Goal: Task Accomplishment & Management: Manage account settings

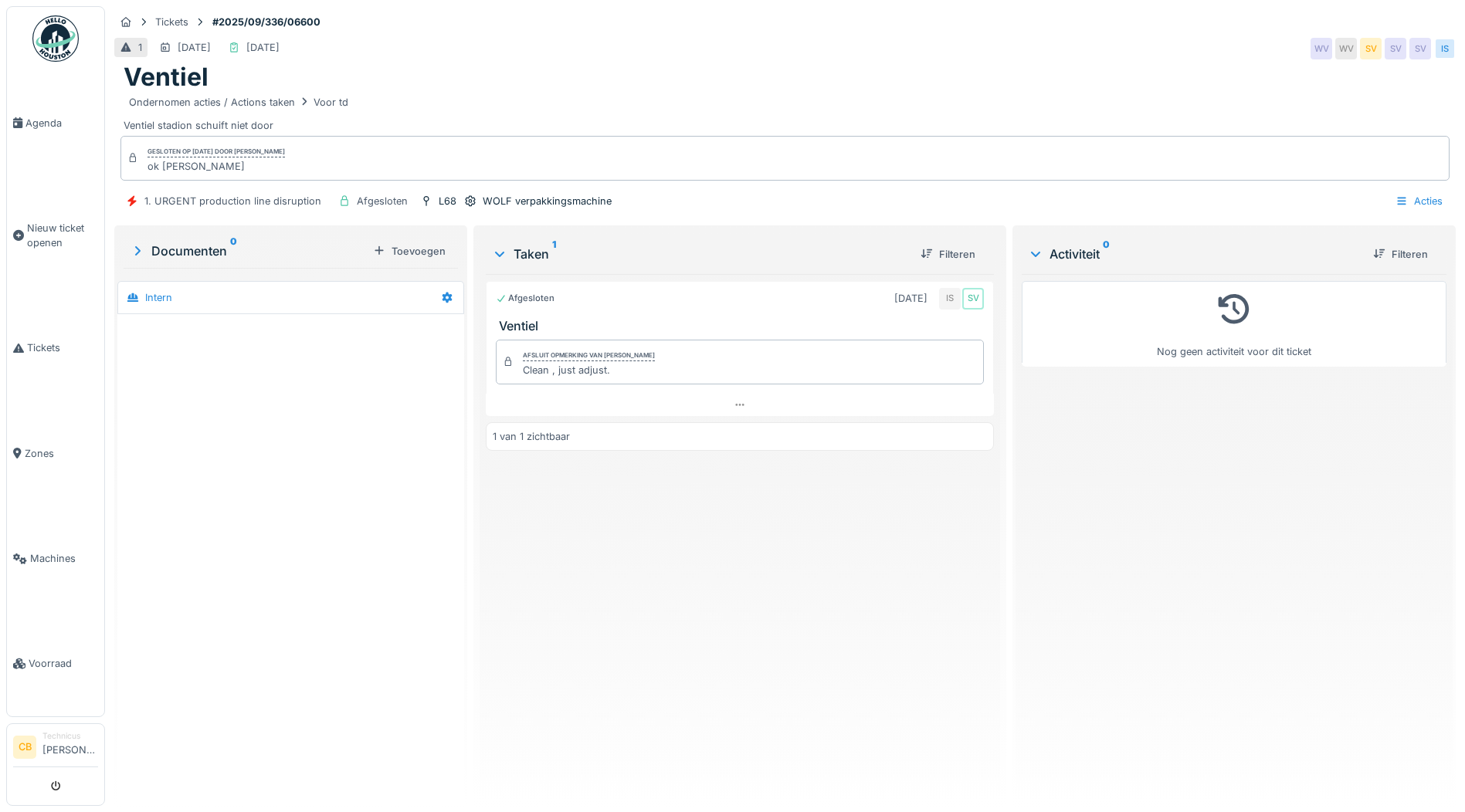
click at [51, 27] on img at bounding box center [56, 39] width 47 height 47
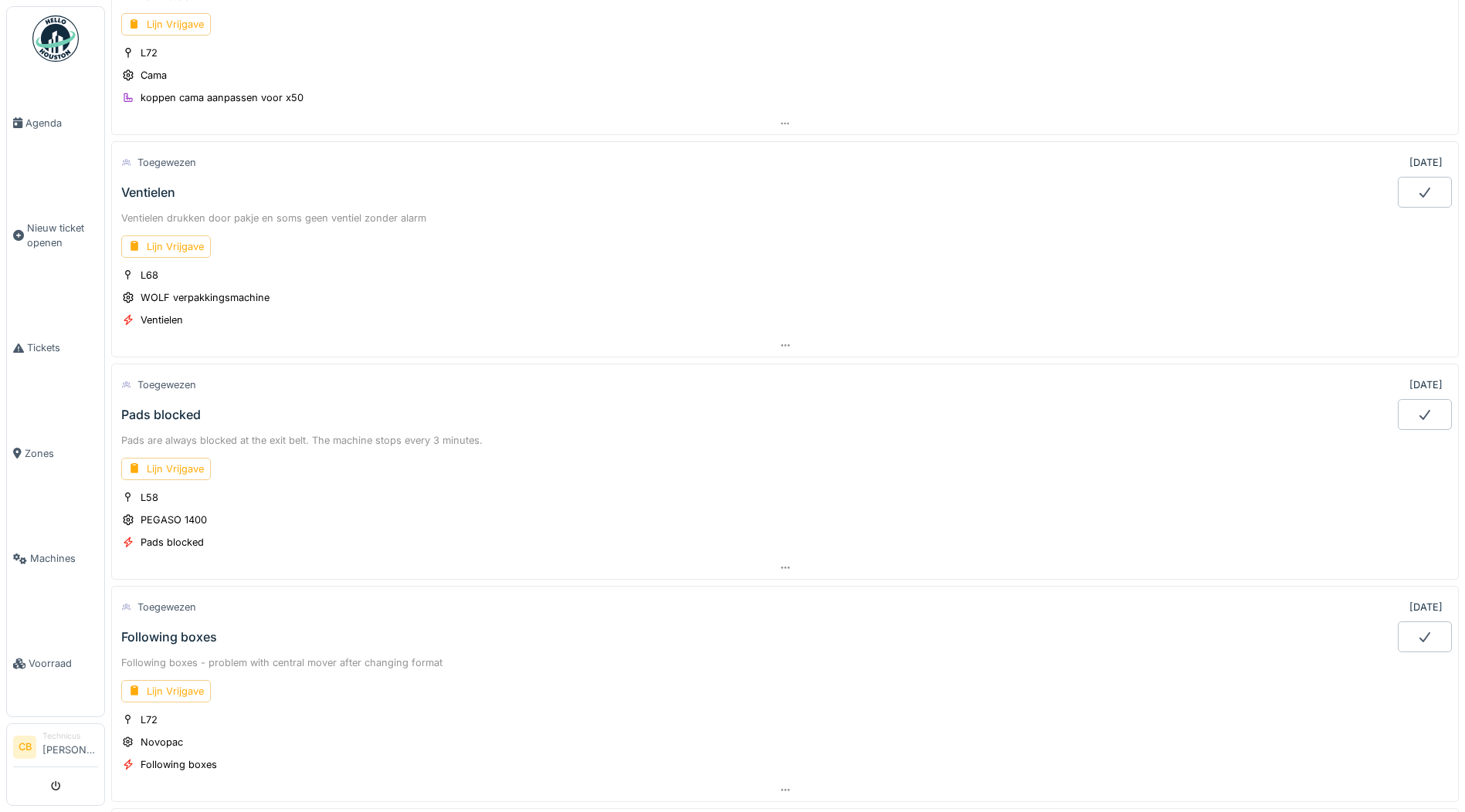
scroll to position [231, 0]
click at [176, 235] on div "Lijn Vrijgave" at bounding box center [166, 240] width 90 height 22
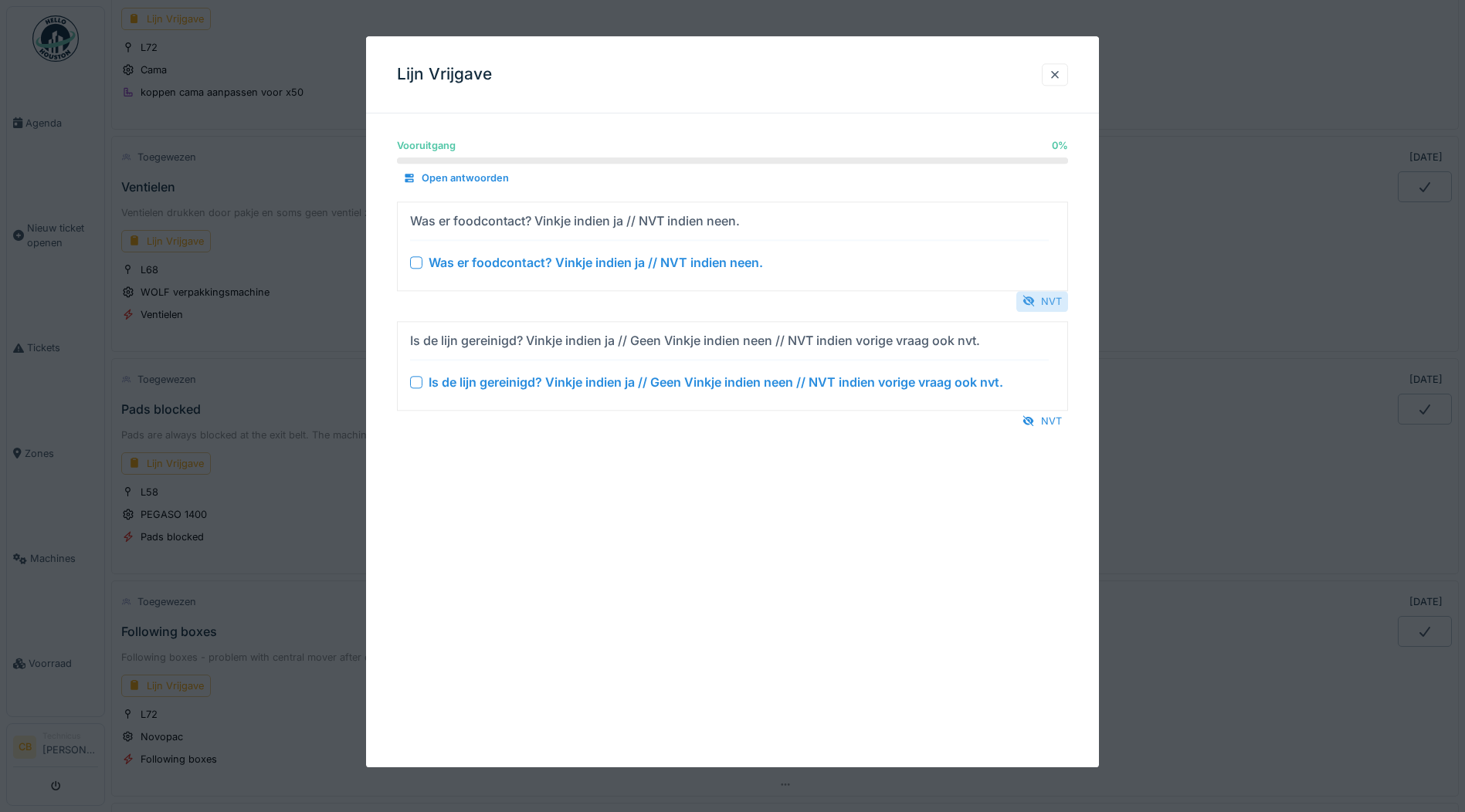
click at [1044, 300] on div "NVT" at bounding box center [1042, 301] width 52 height 21
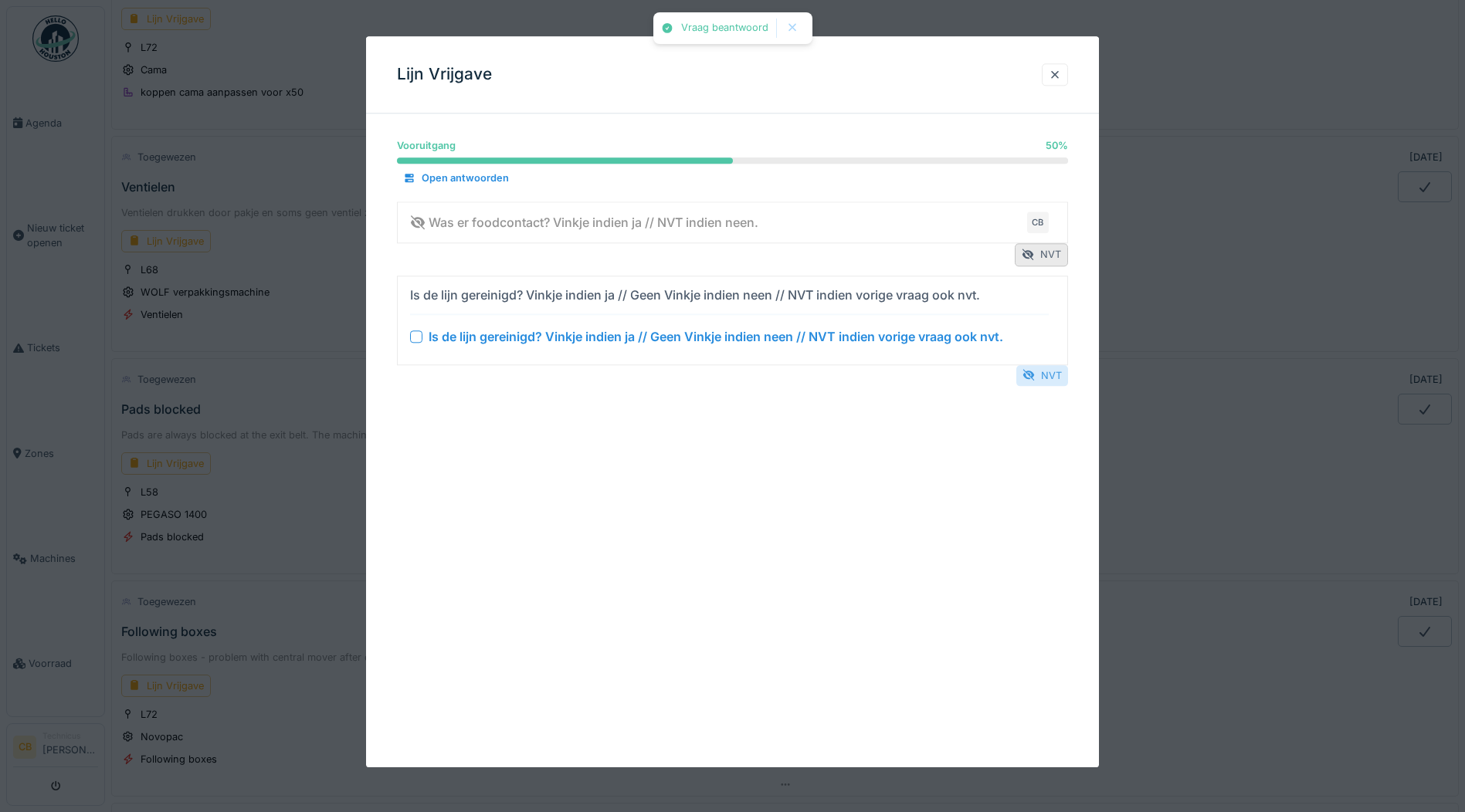
click at [1049, 375] on div "NVT" at bounding box center [1042, 375] width 52 height 21
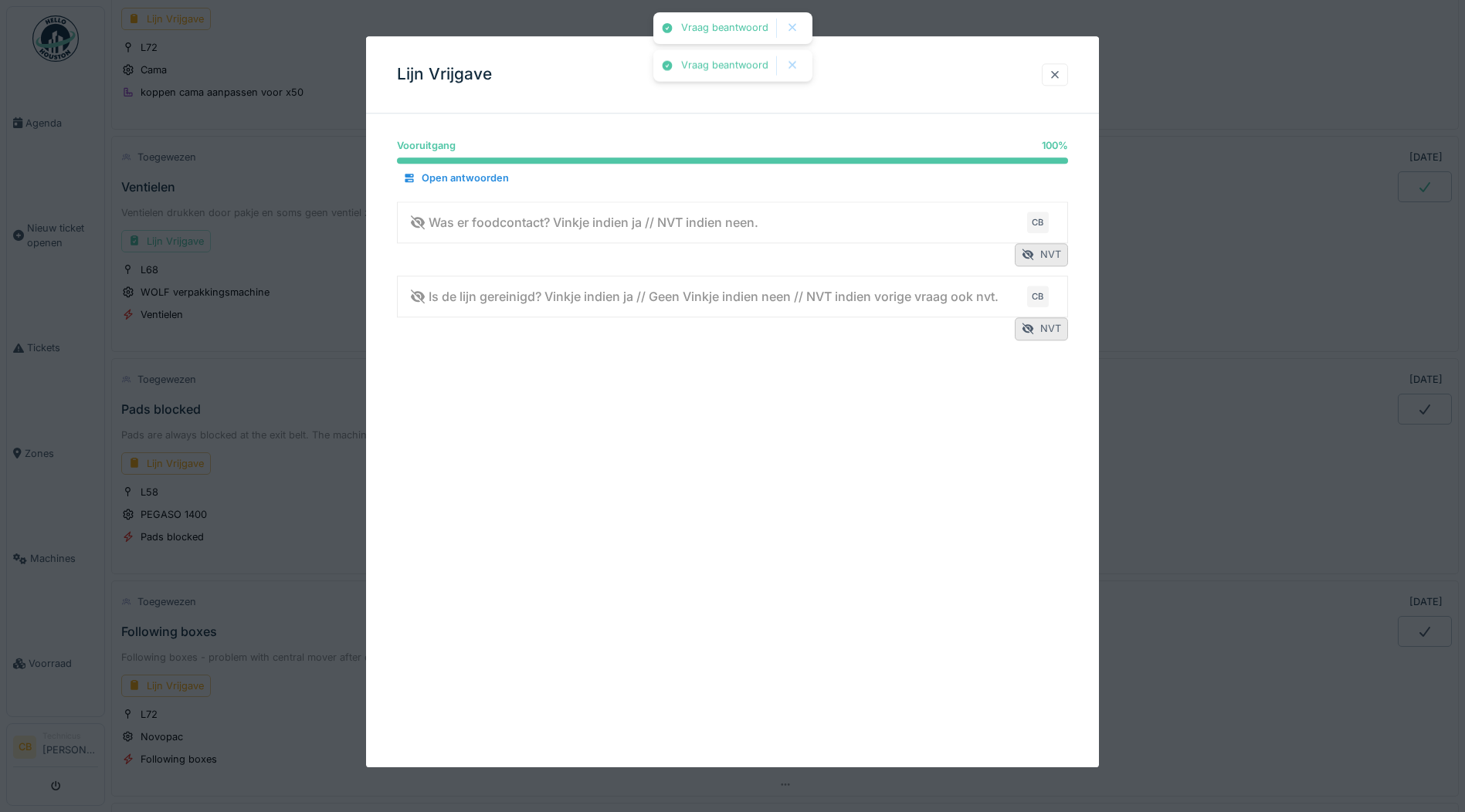
click at [1057, 70] on div at bounding box center [1055, 75] width 12 height 15
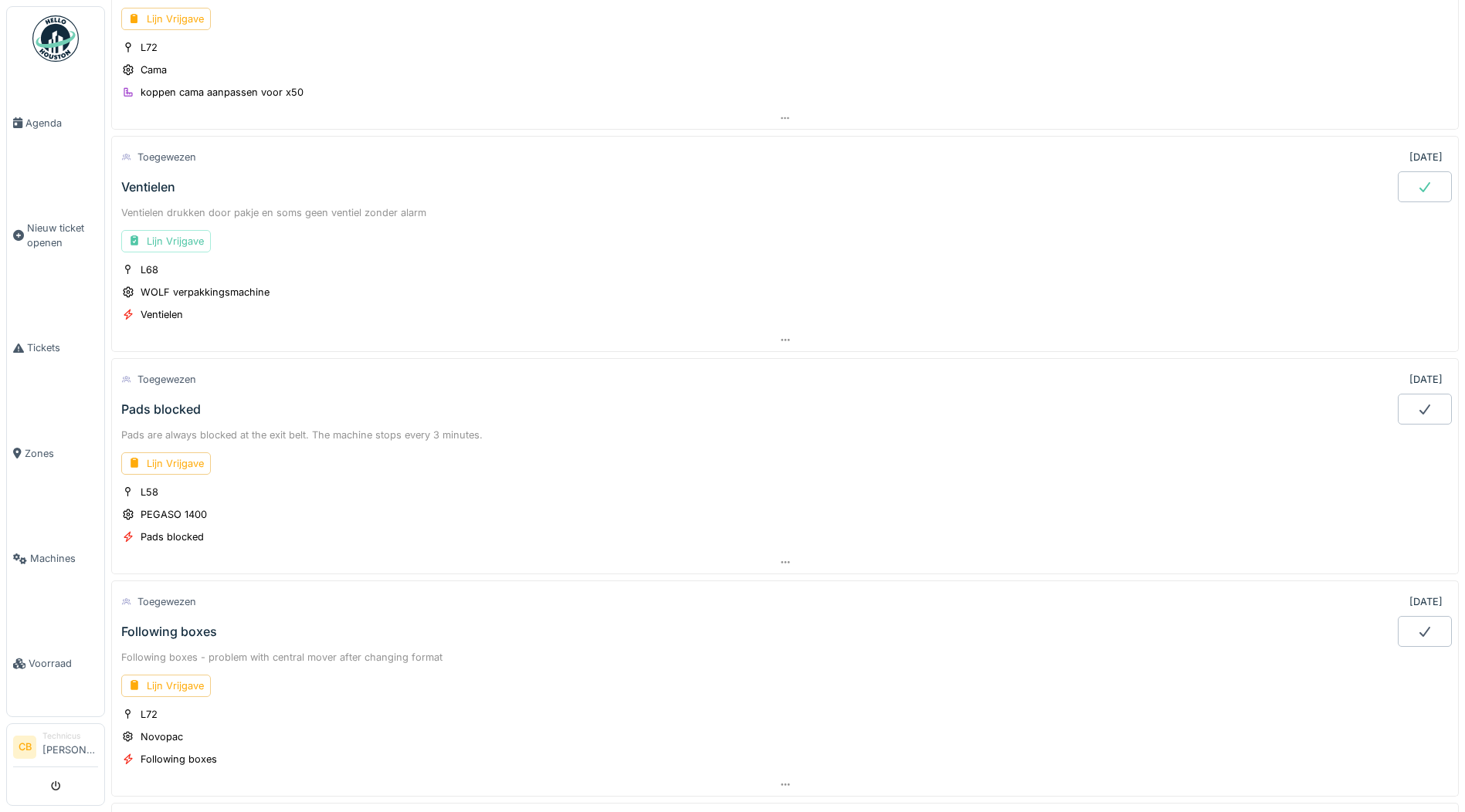
click at [1418, 186] on icon at bounding box center [1425, 186] width 16 height 12
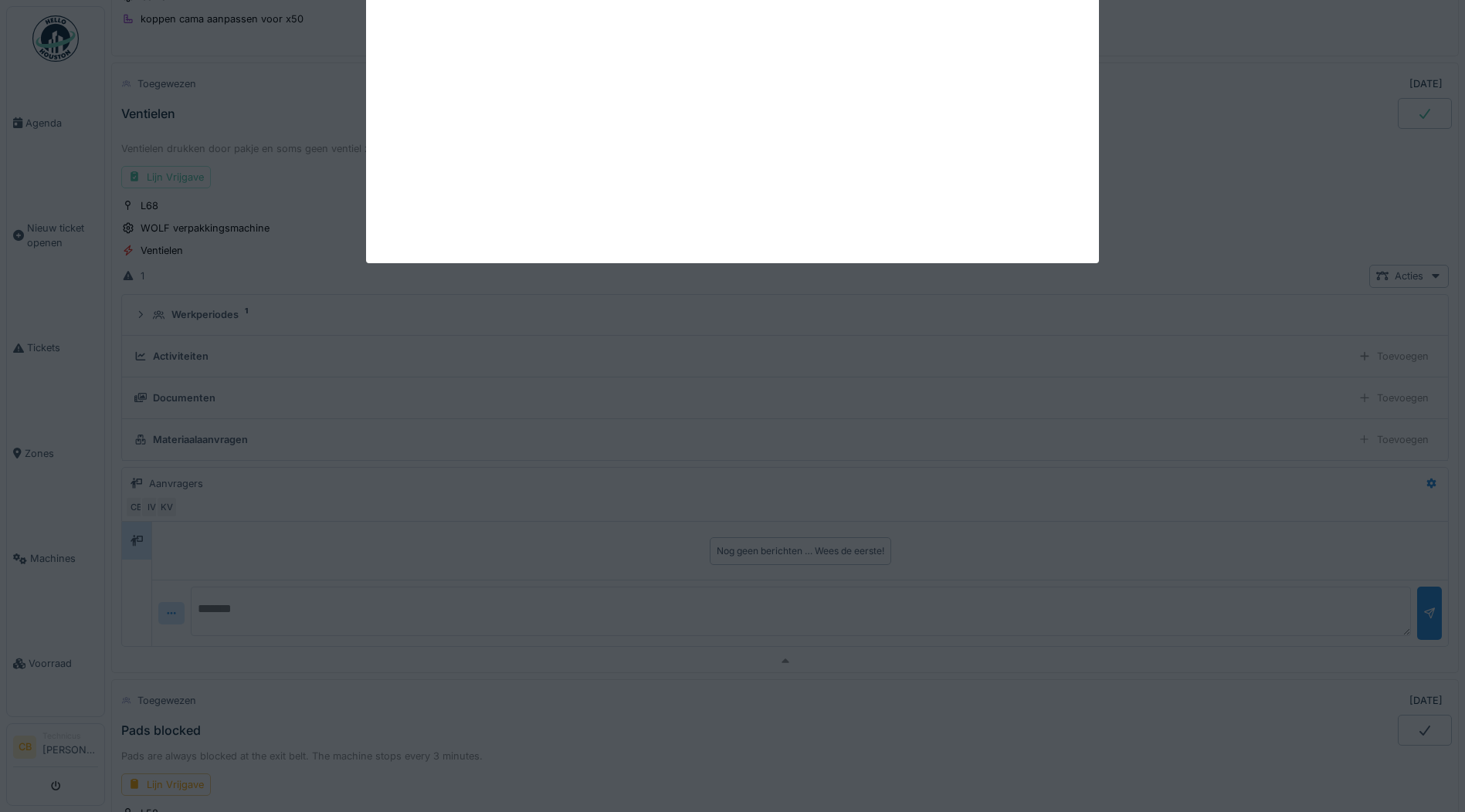
scroll to position [305, 0]
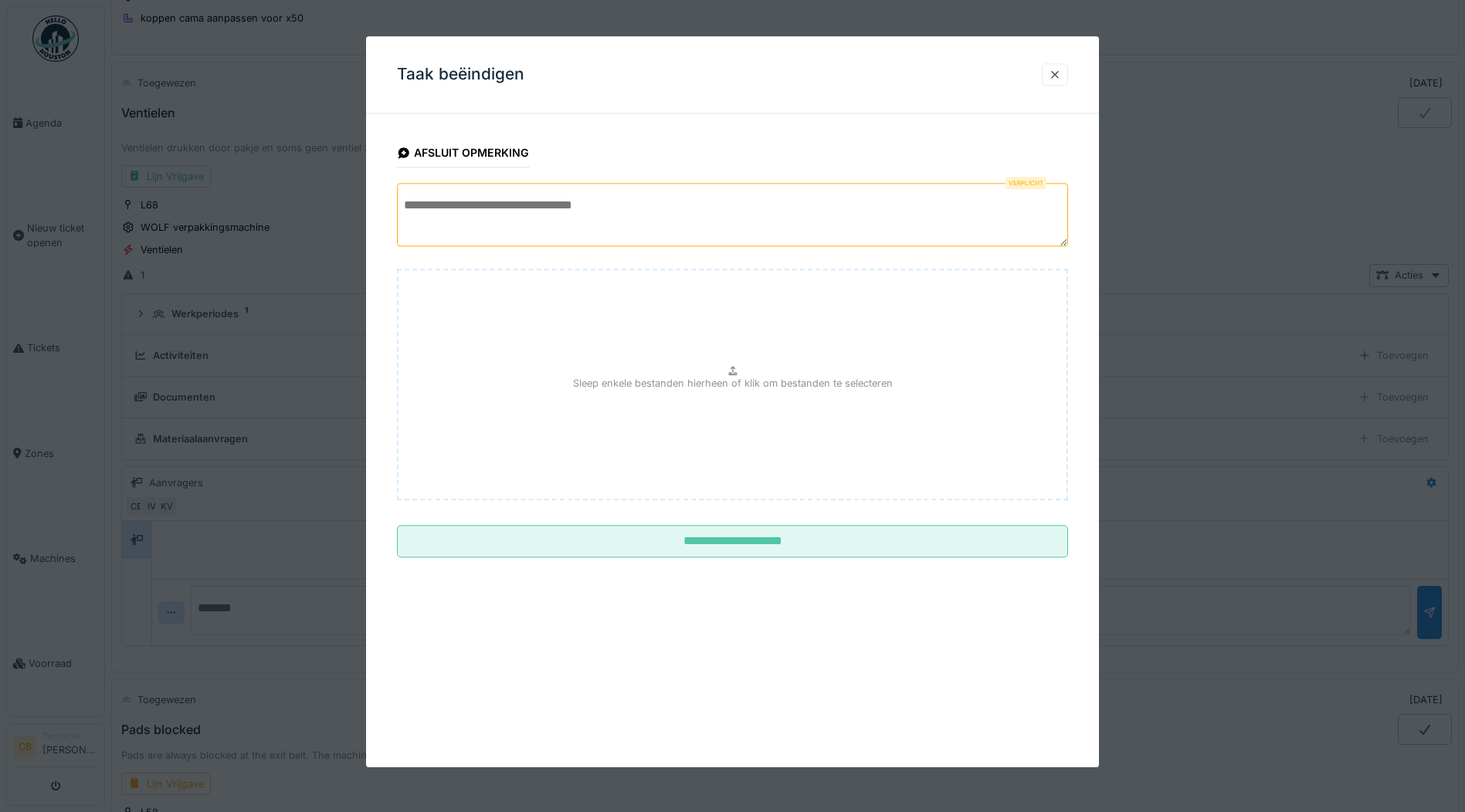
click at [412, 202] on textarea at bounding box center [732, 215] width 671 height 63
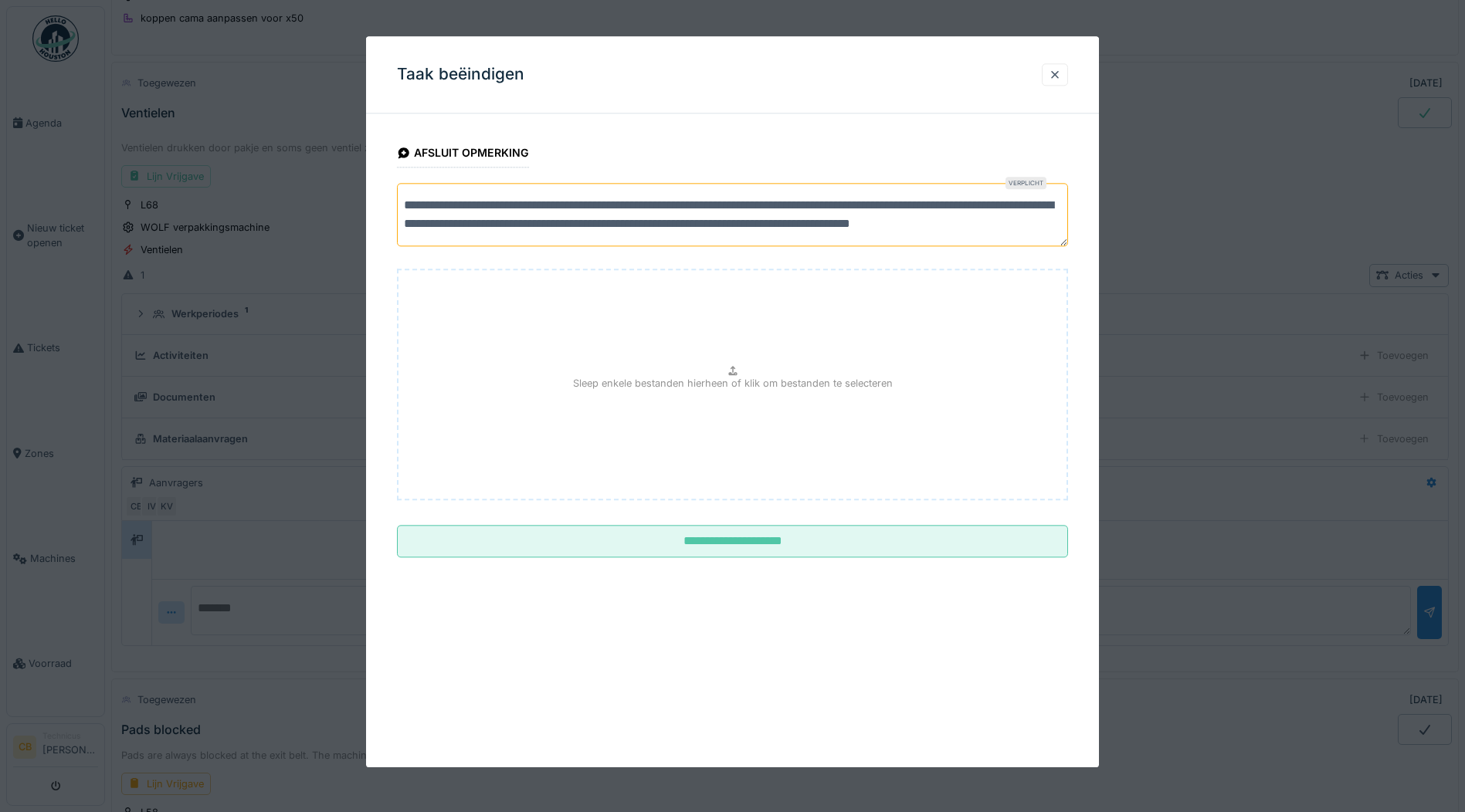
scroll to position [5, 0]
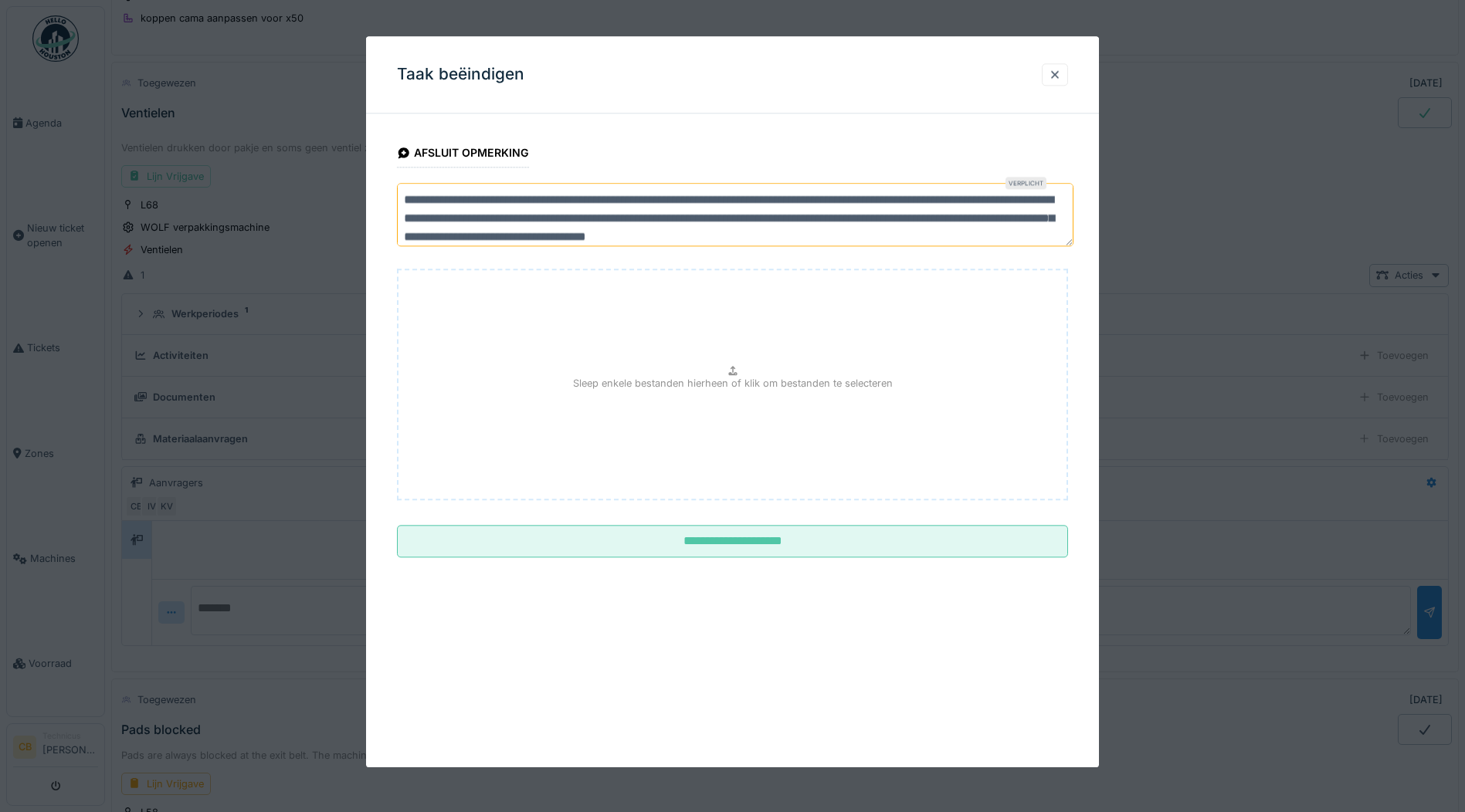
click at [897, 219] on textarea "**********" at bounding box center [735, 215] width 677 height 63
click at [634, 240] on textarea "**********" at bounding box center [735, 215] width 677 height 63
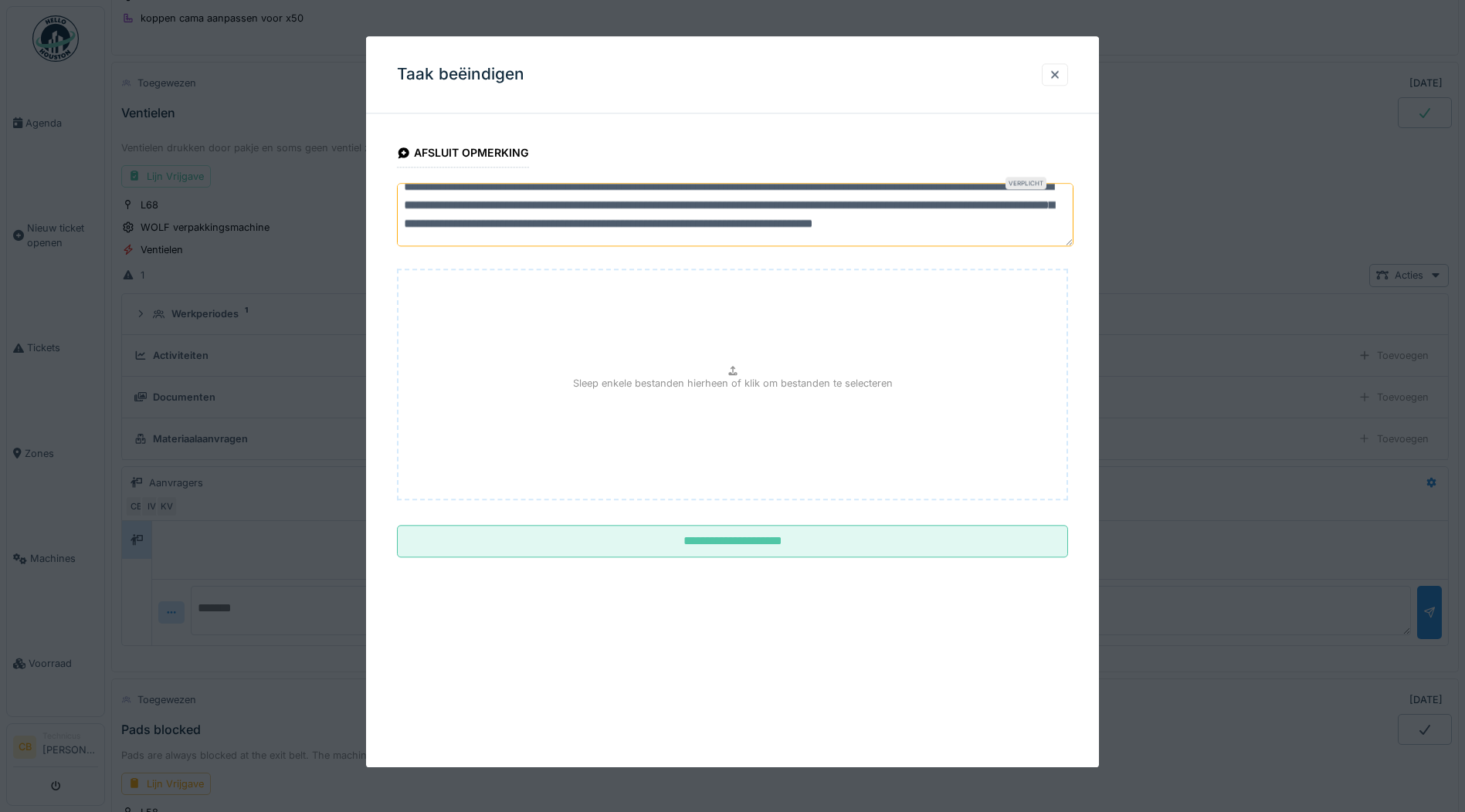
scroll to position [37, 0]
click at [600, 221] on textarea "**********" at bounding box center [735, 215] width 677 height 63
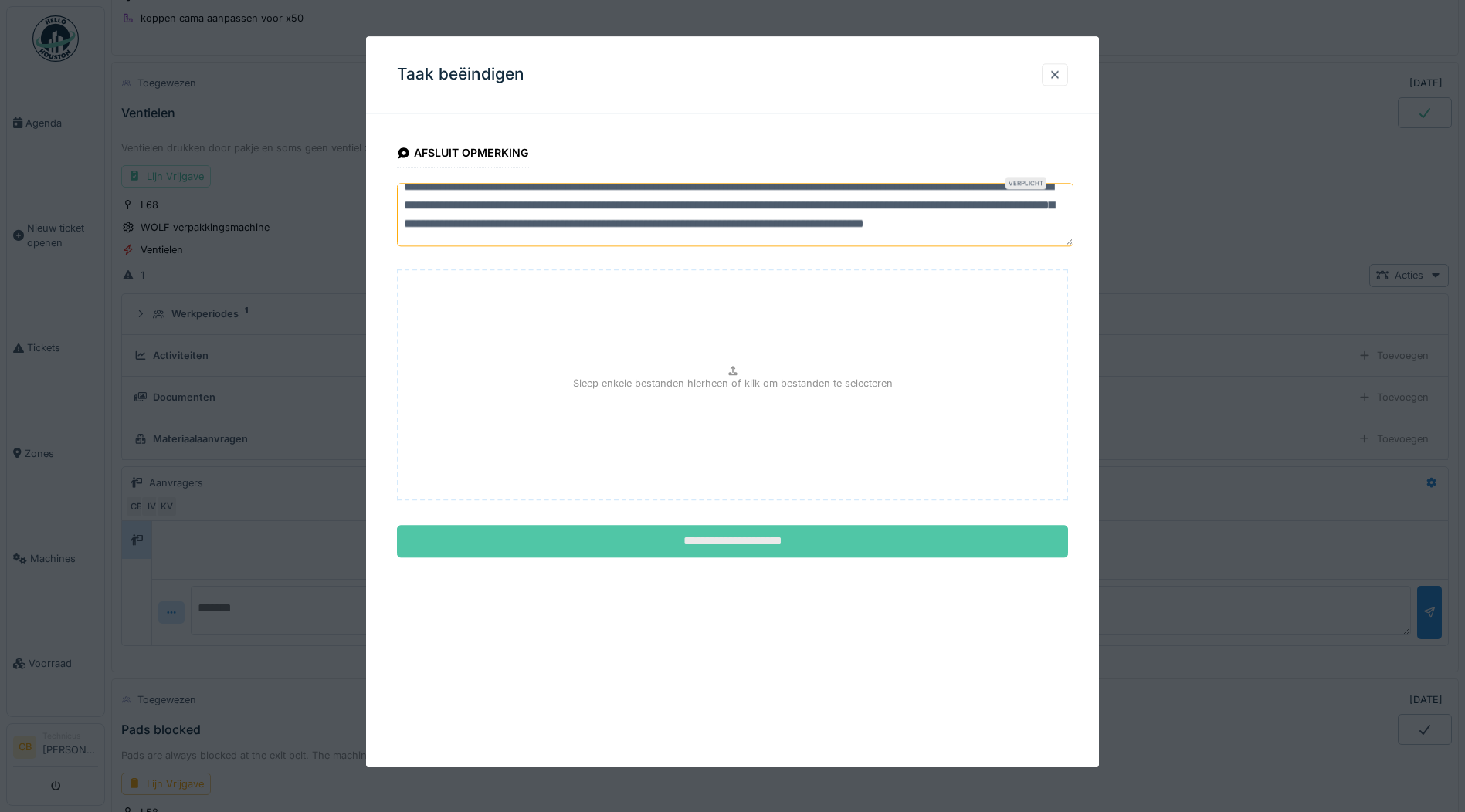
type textarea "**********"
click at [718, 545] on input "**********" at bounding box center [732, 542] width 671 height 32
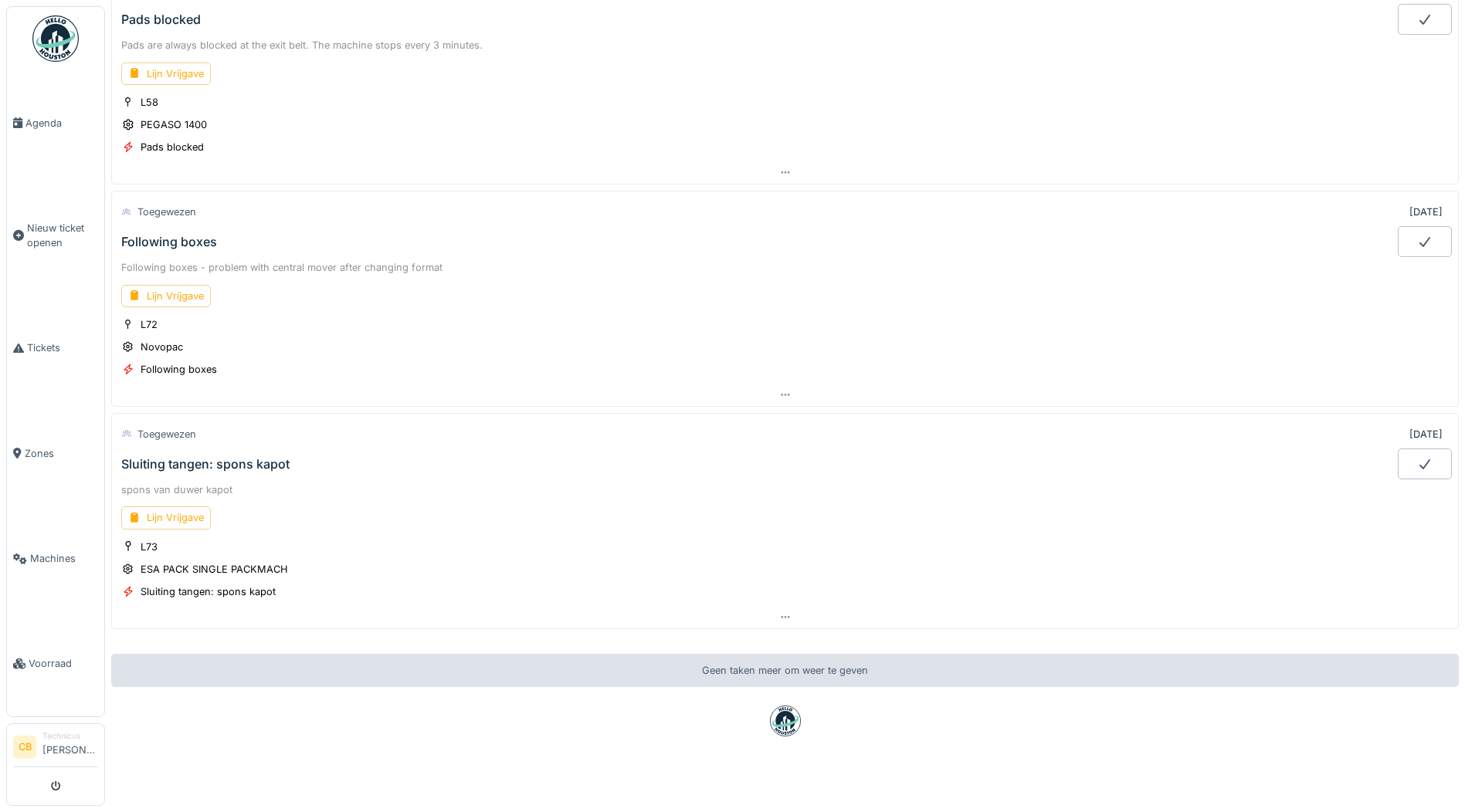
scroll to position [641, 0]
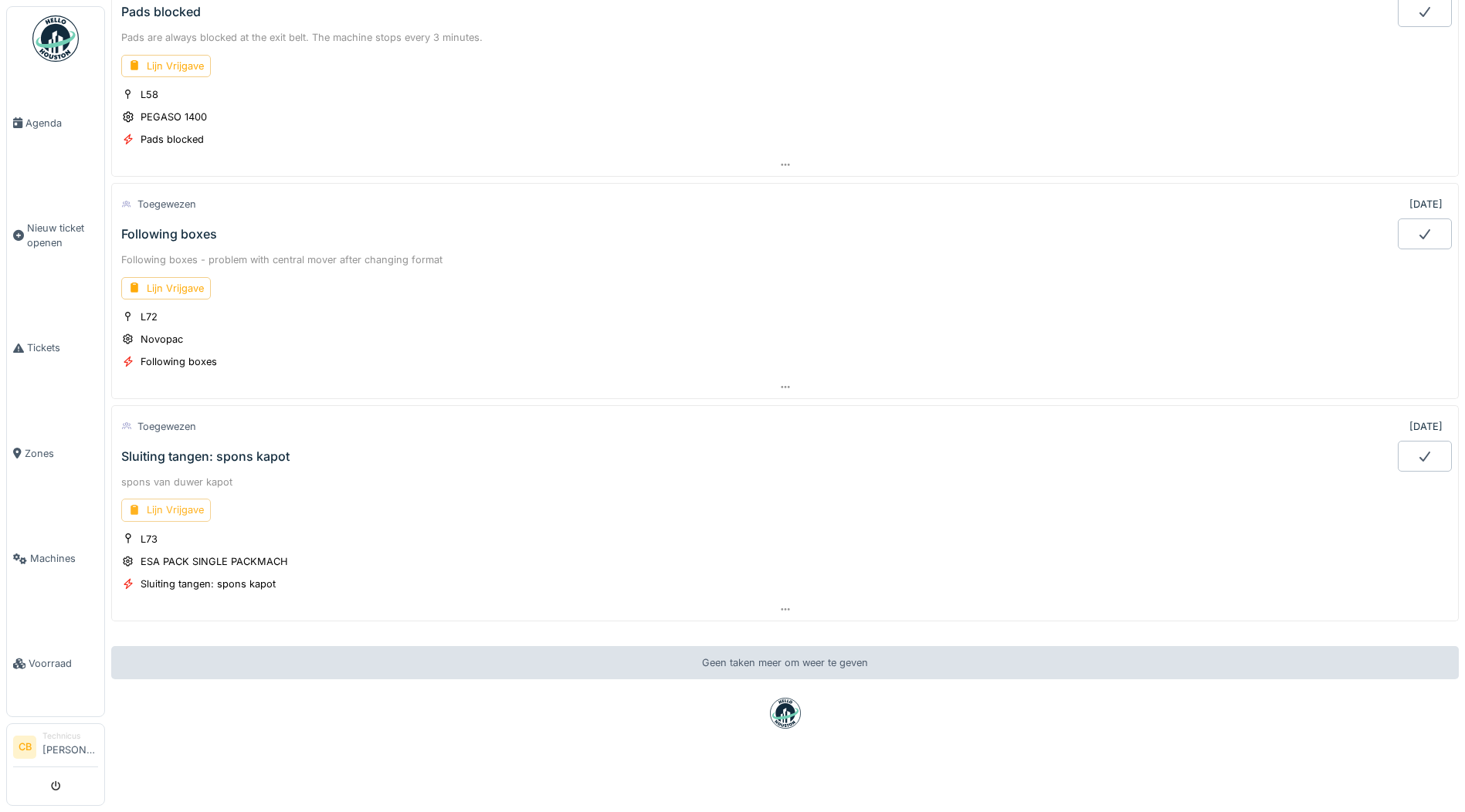
click at [177, 498] on div "Lijn Vrijgave" at bounding box center [166, 509] width 90 height 22
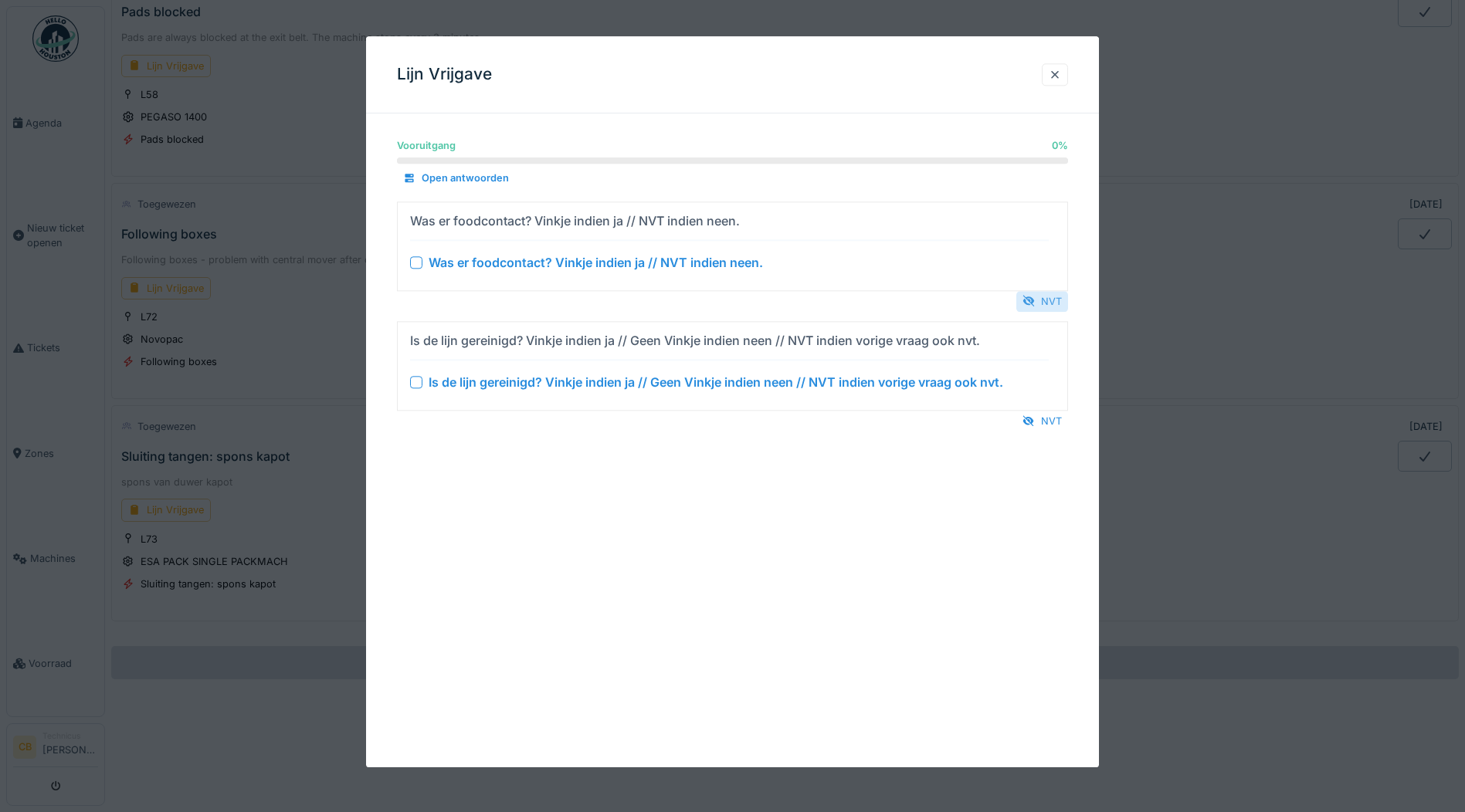
click at [1061, 298] on div "NVT" at bounding box center [1042, 301] width 52 height 21
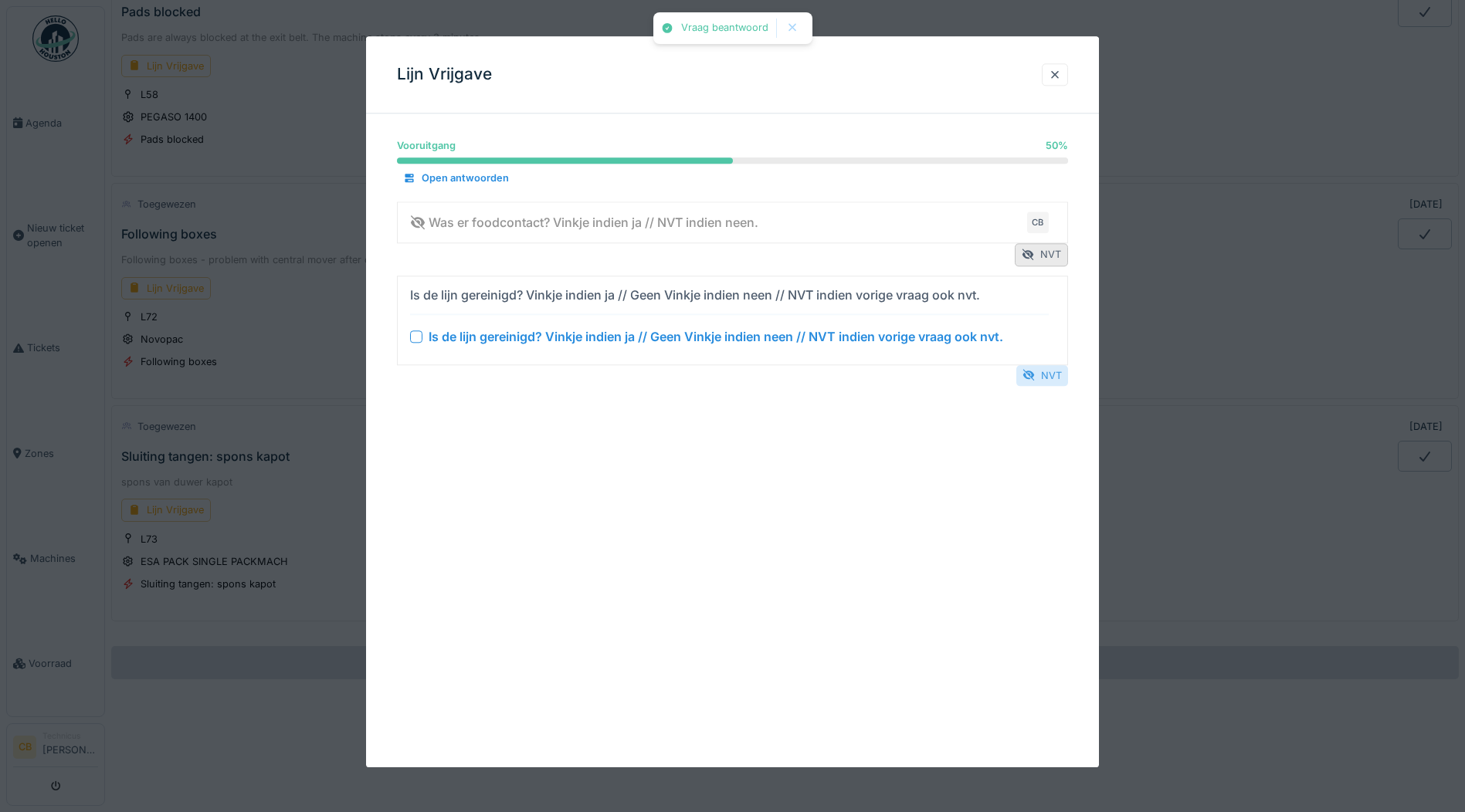
click at [1054, 368] on div "NVT" at bounding box center [1042, 375] width 52 height 21
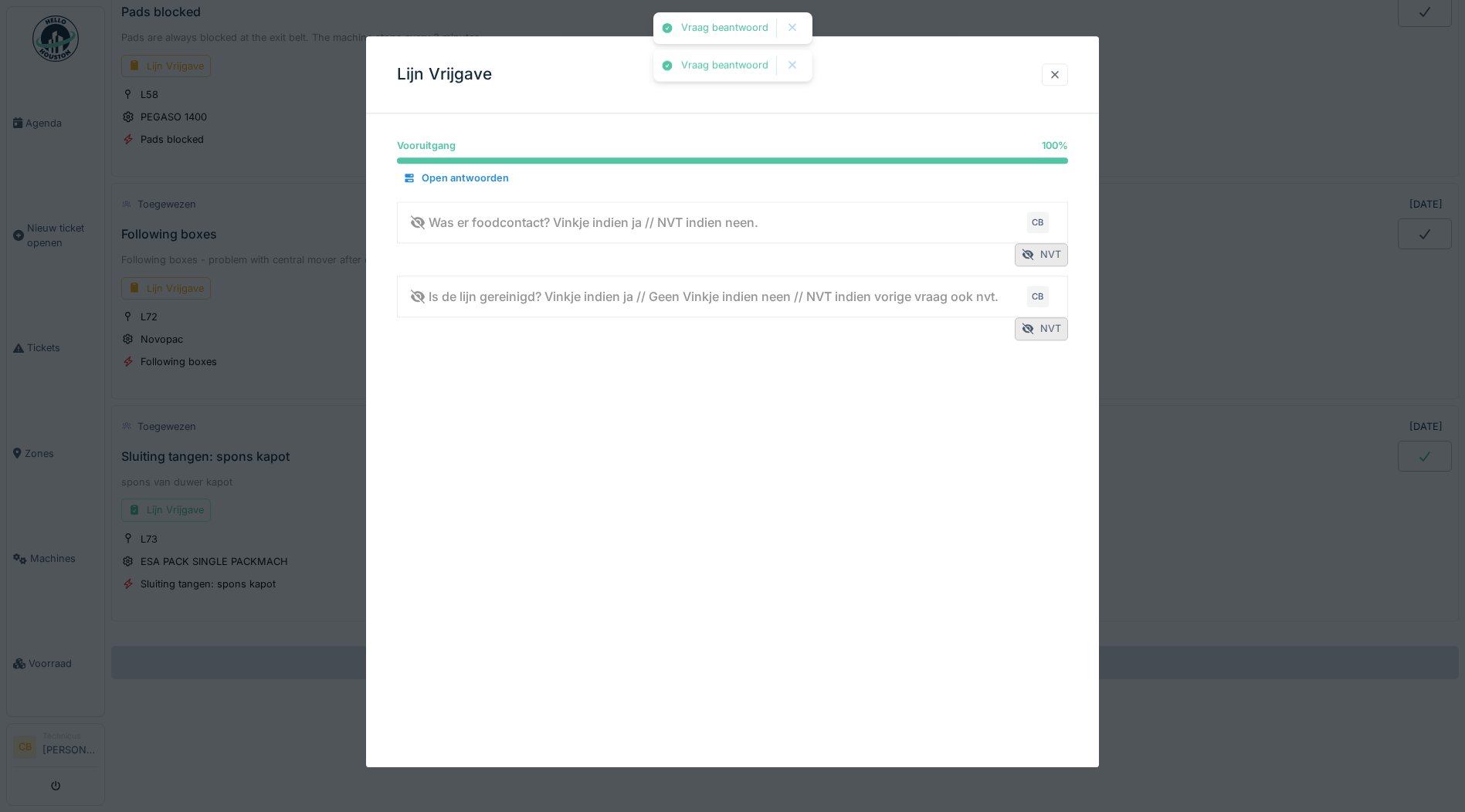
click at [1061, 70] on div at bounding box center [1055, 75] width 12 height 15
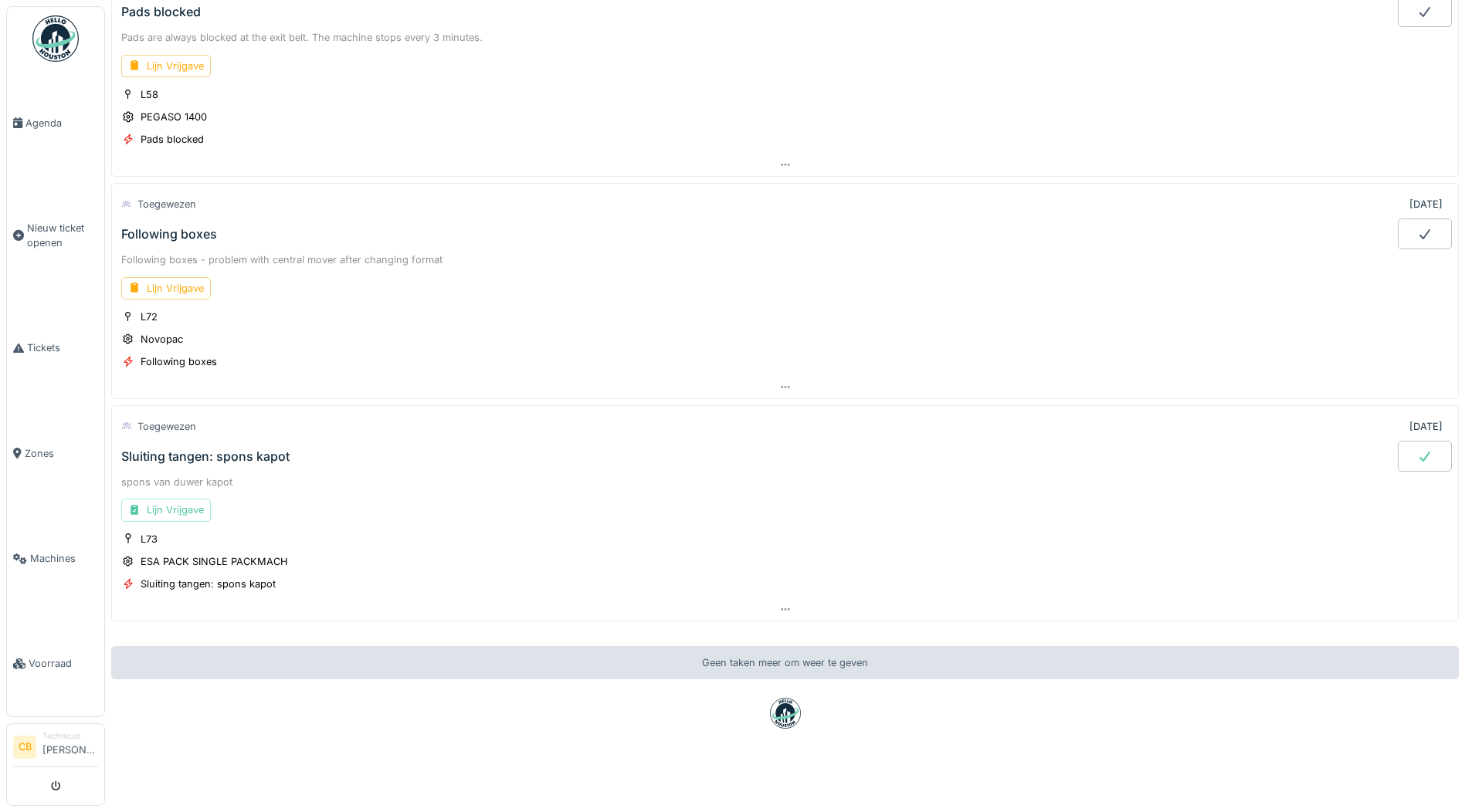
click at [1398, 441] on div at bounding box center [1424, 456] width 54 height 31
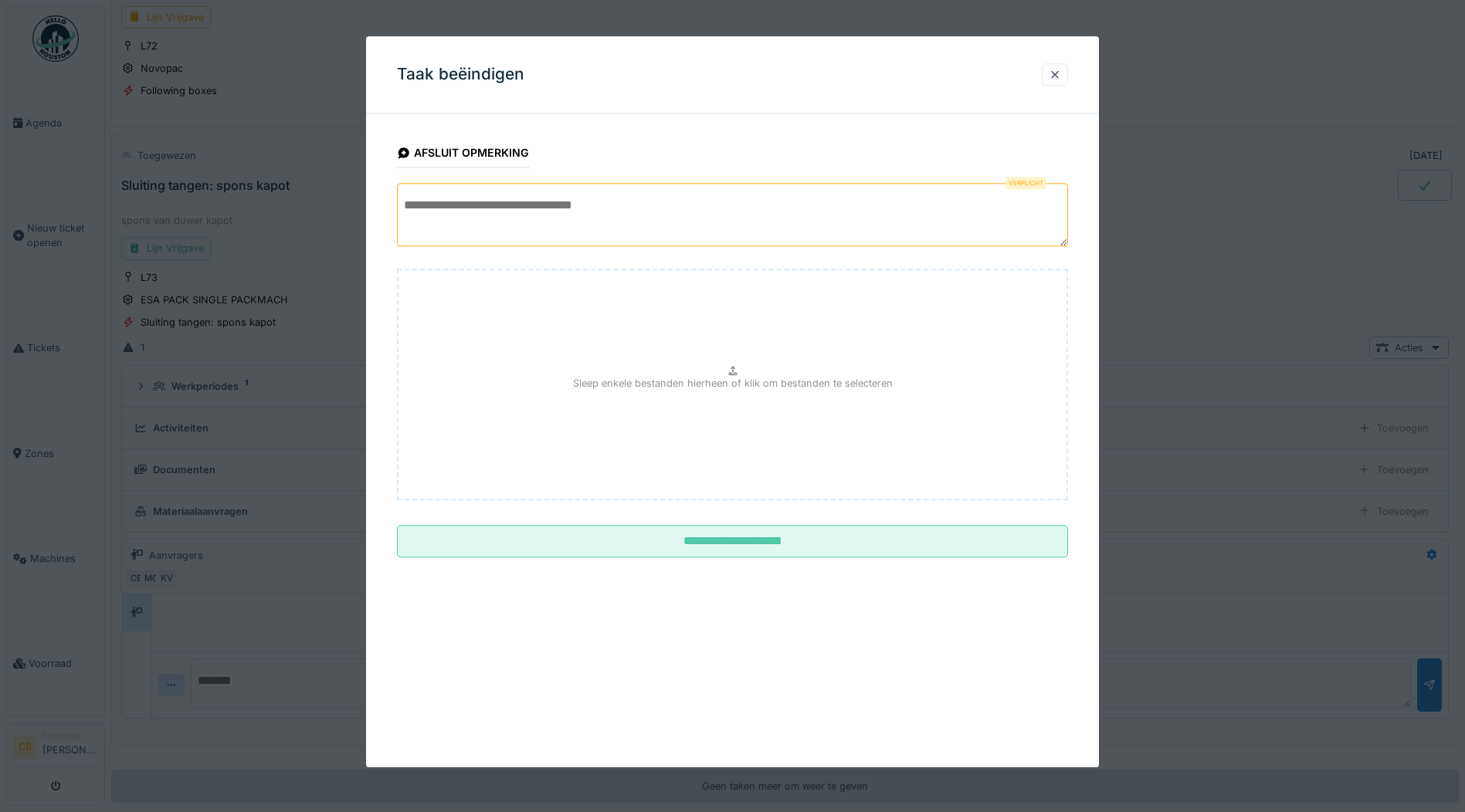
scroll to position [973, 0]
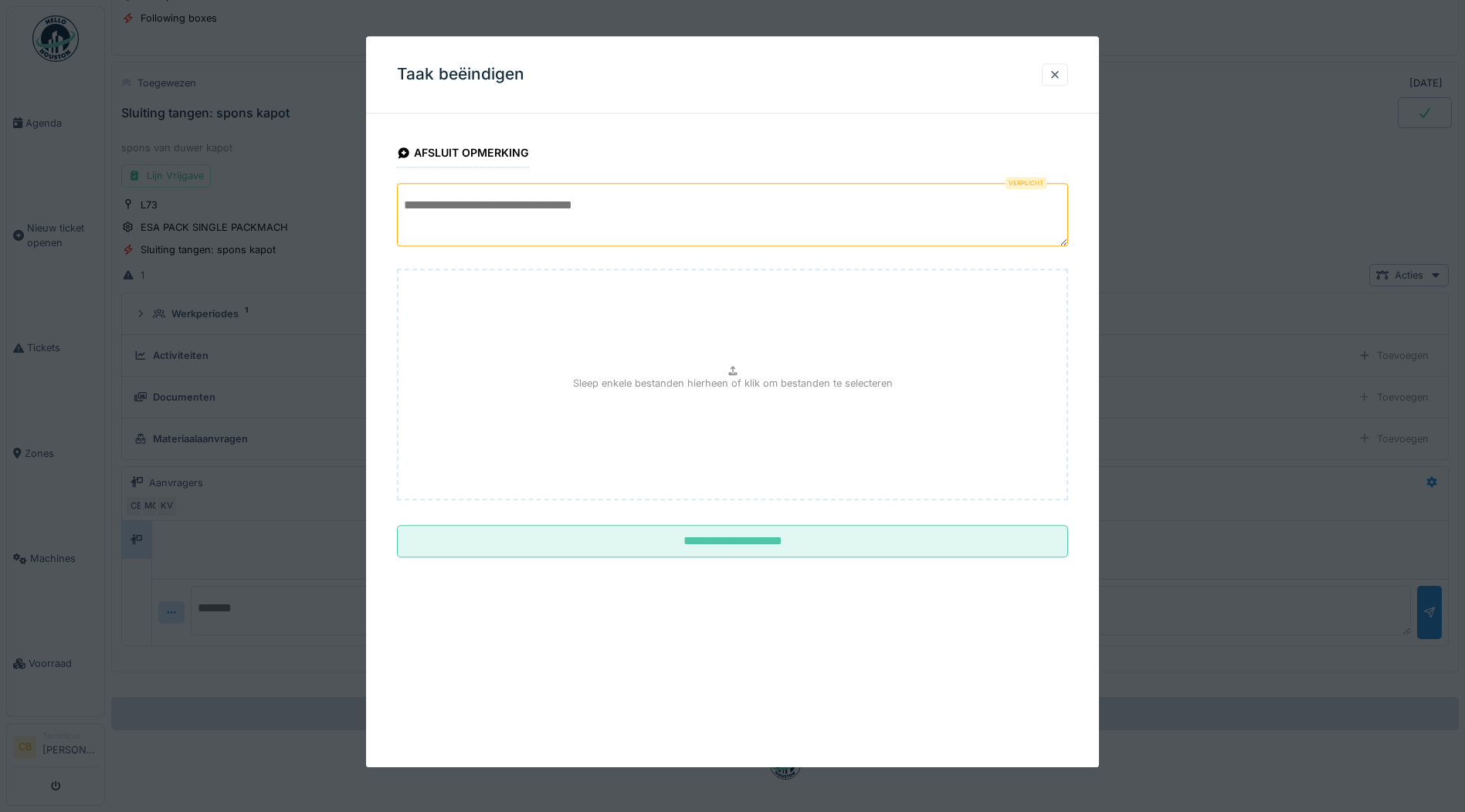
click at [443, 213] on textarea at bounding box center [732, 215] width 671 height 63
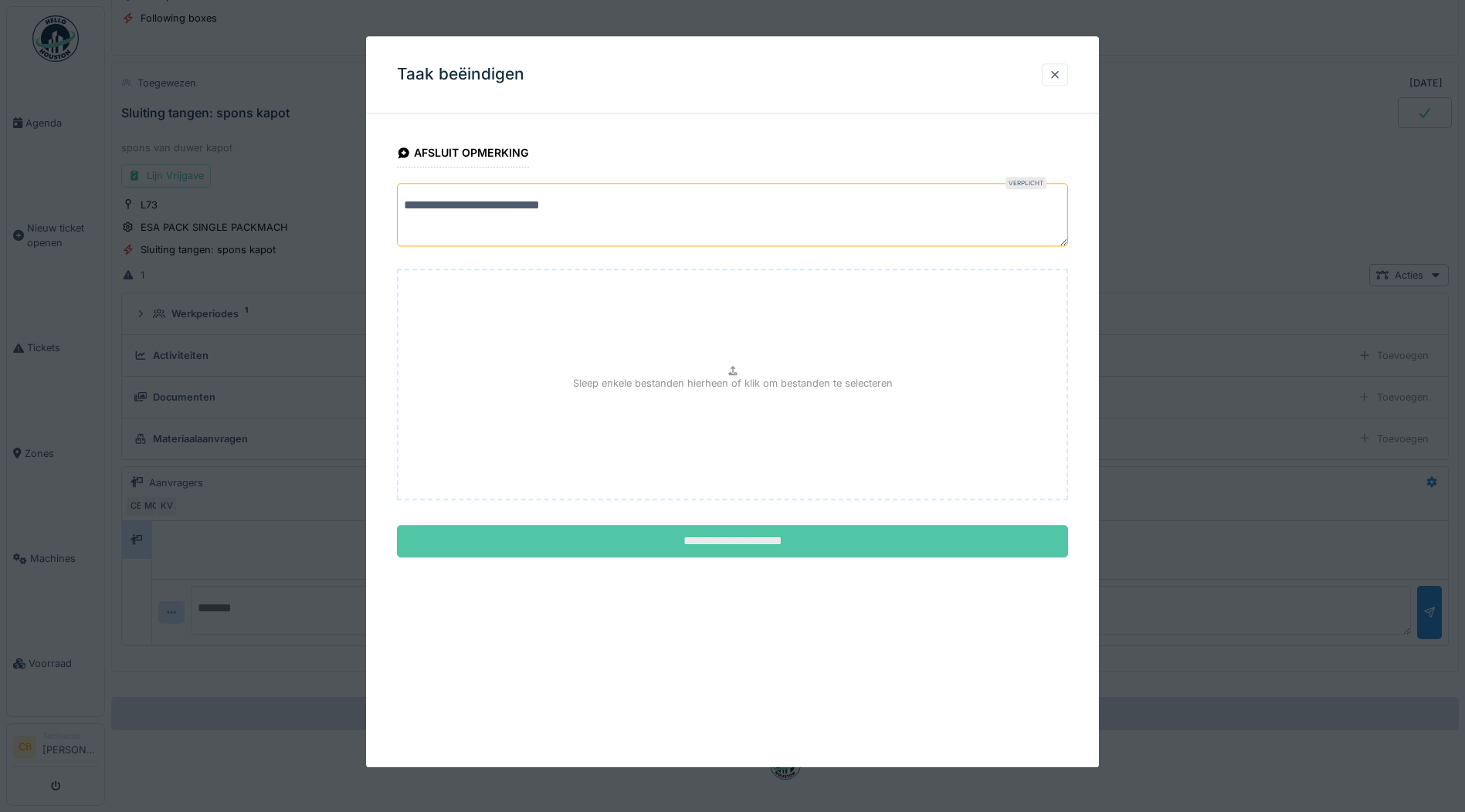
type textarea "**********"
click at [741, 540] on input "**********" at bounding box center [732, 542] width 671 height 32
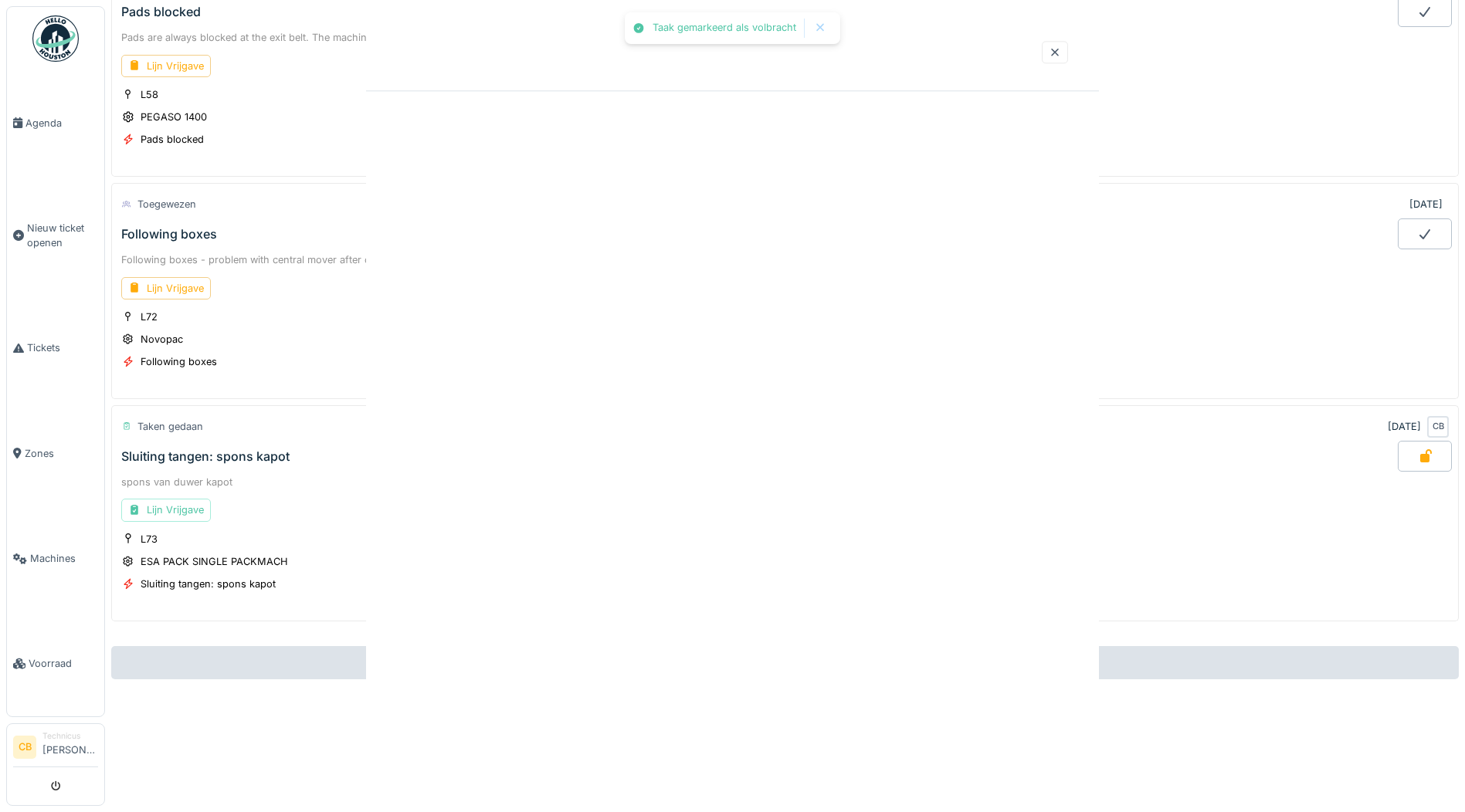
scroll to position [641, 0]
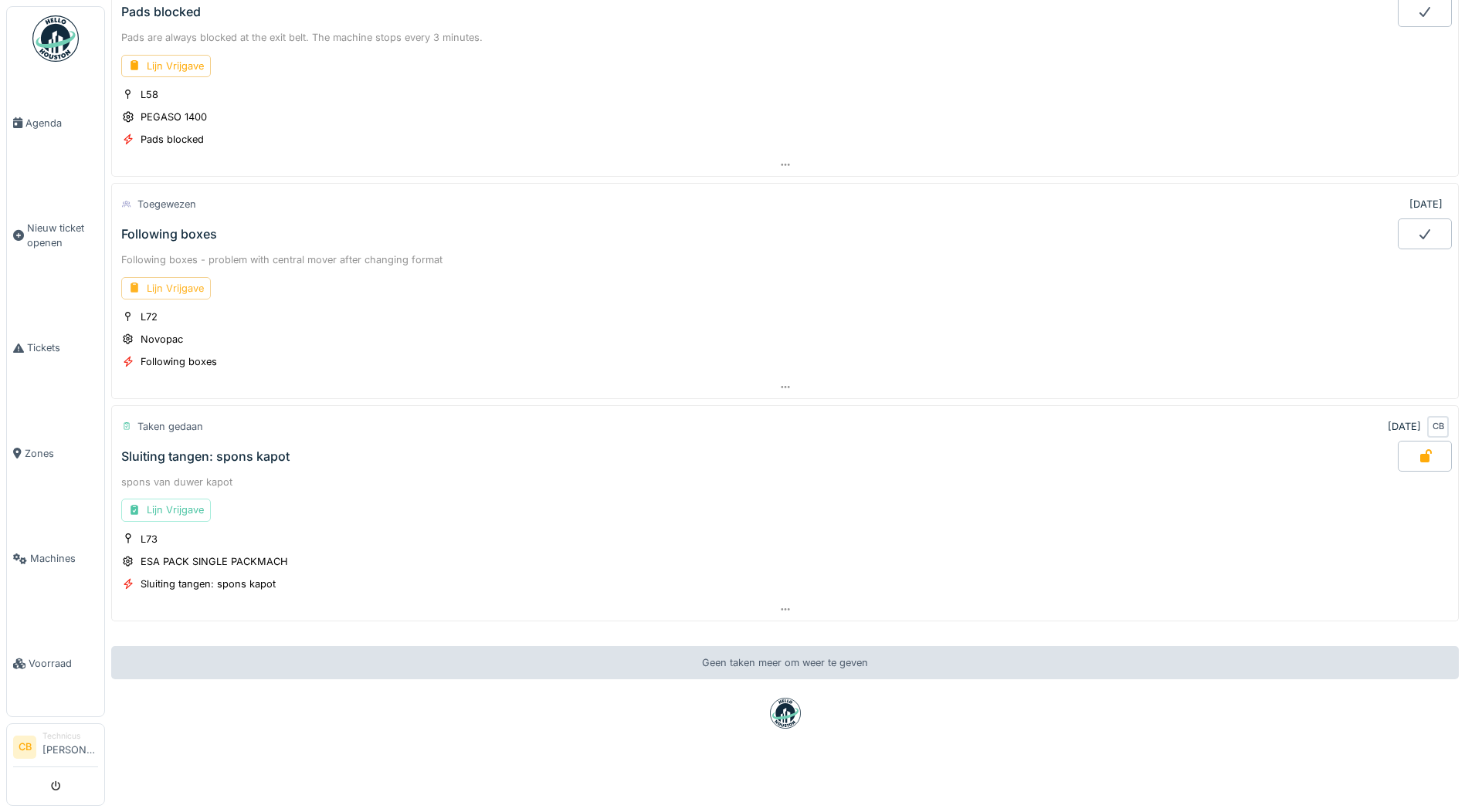
click at [187, 277] on div "Lijn Vrijgave" at bounding box center [166, 288] width 90 height 22
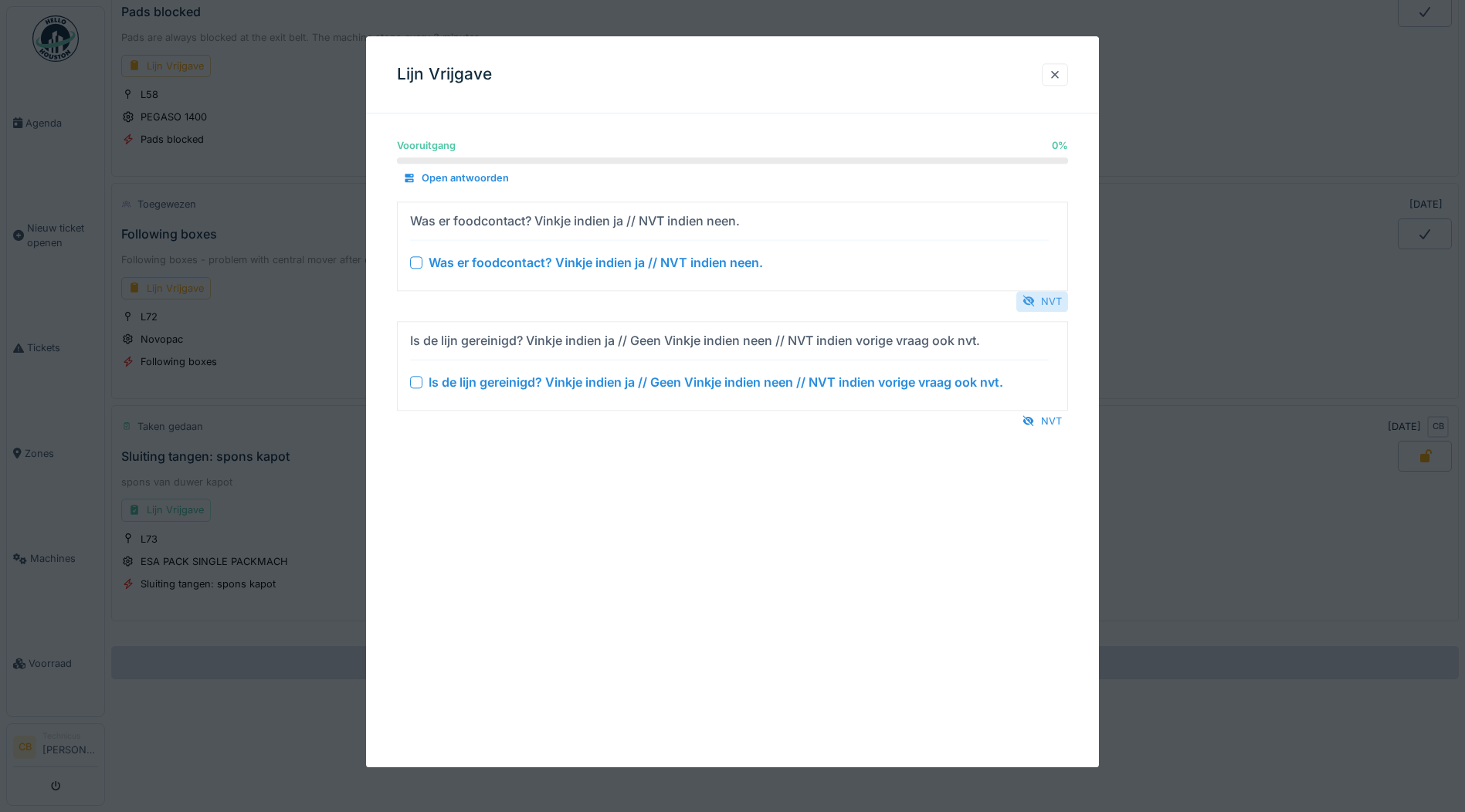
click at [1065, 295] on div "NVT" at bounding box center [1042, 301] width 52 height 21
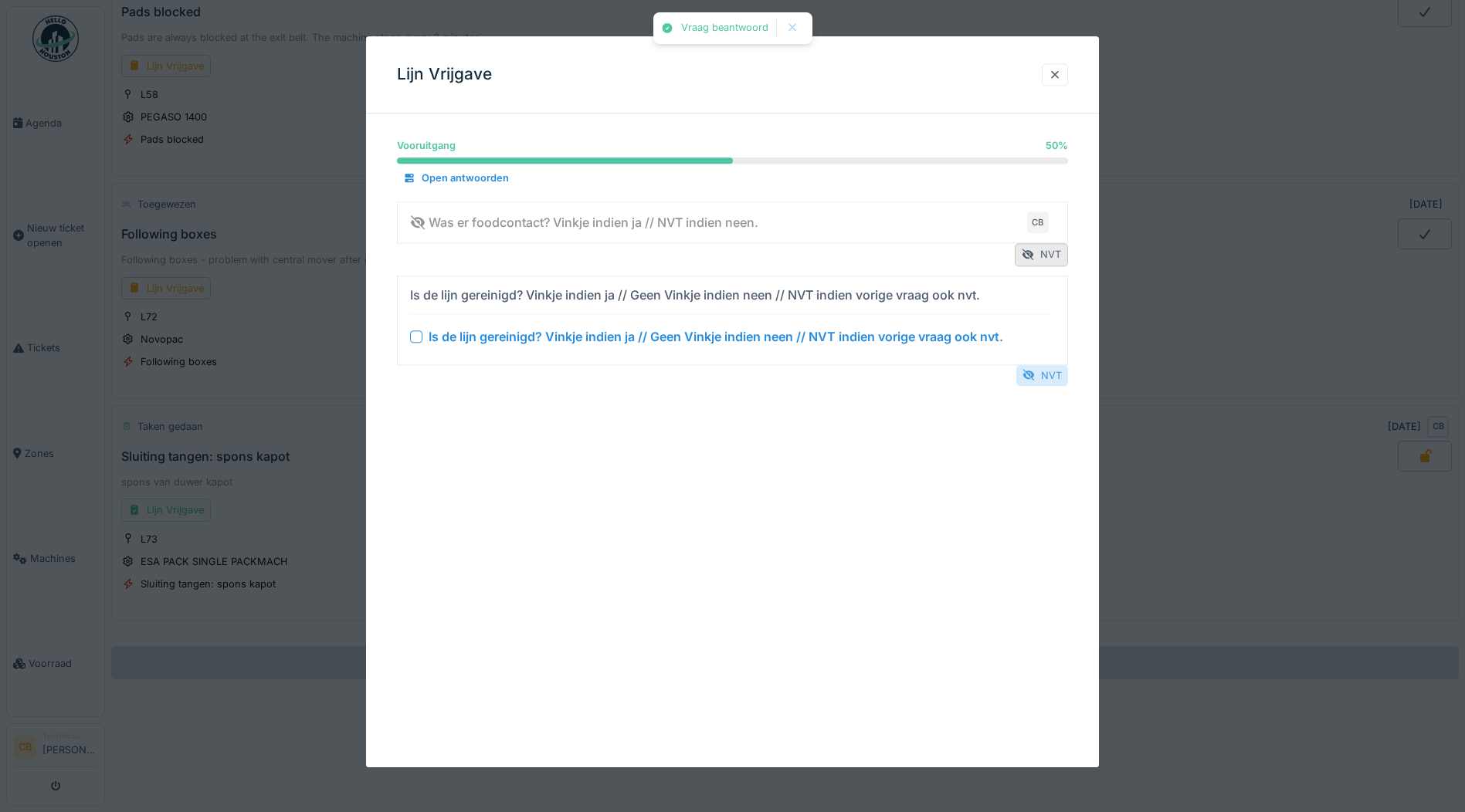
click at [1052, 375] on div "NVT" at bounding box center [1042, 375] width 52 height 21
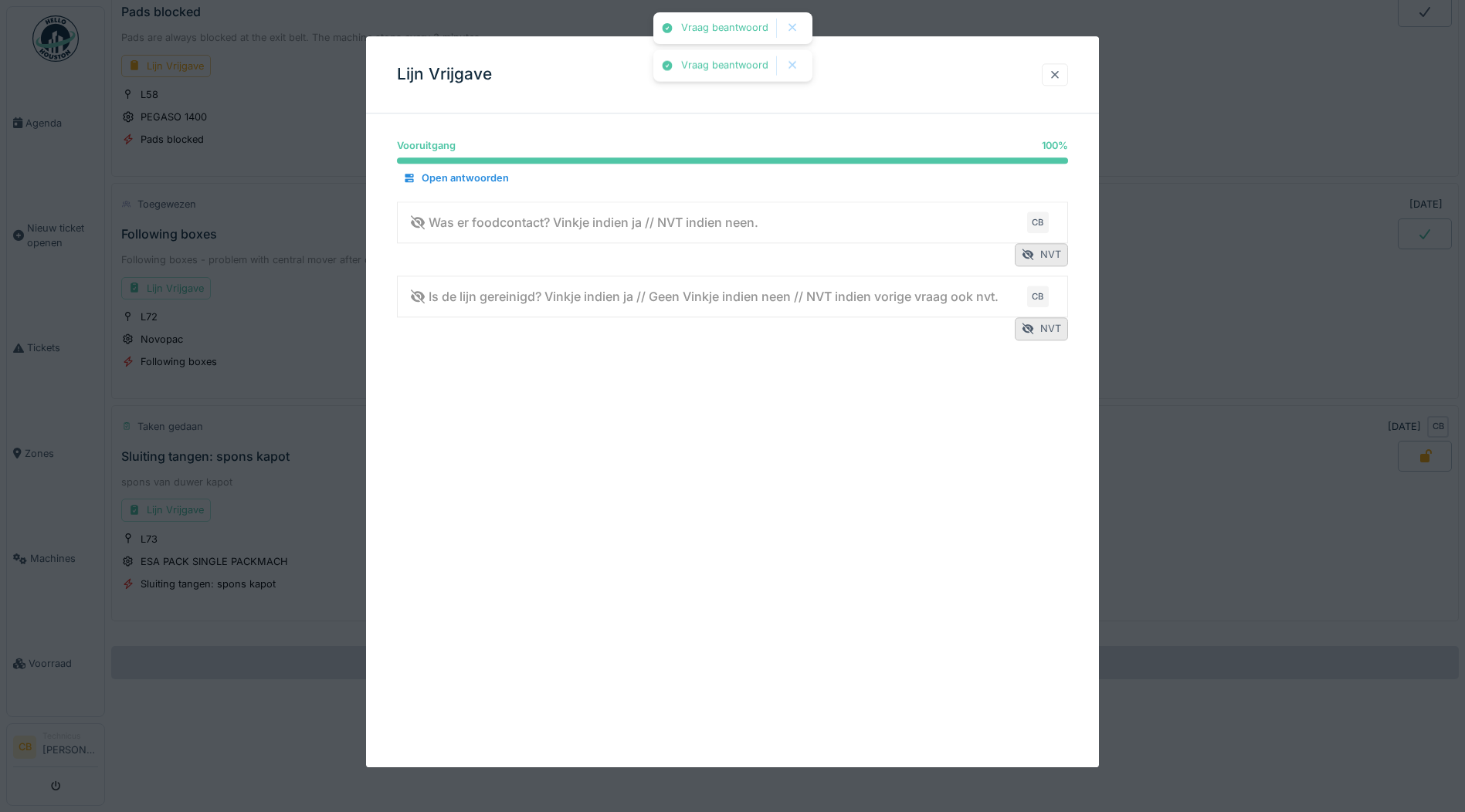
click at [1061, 72] on div at bounding box center [1055, 75] width 12 height 15
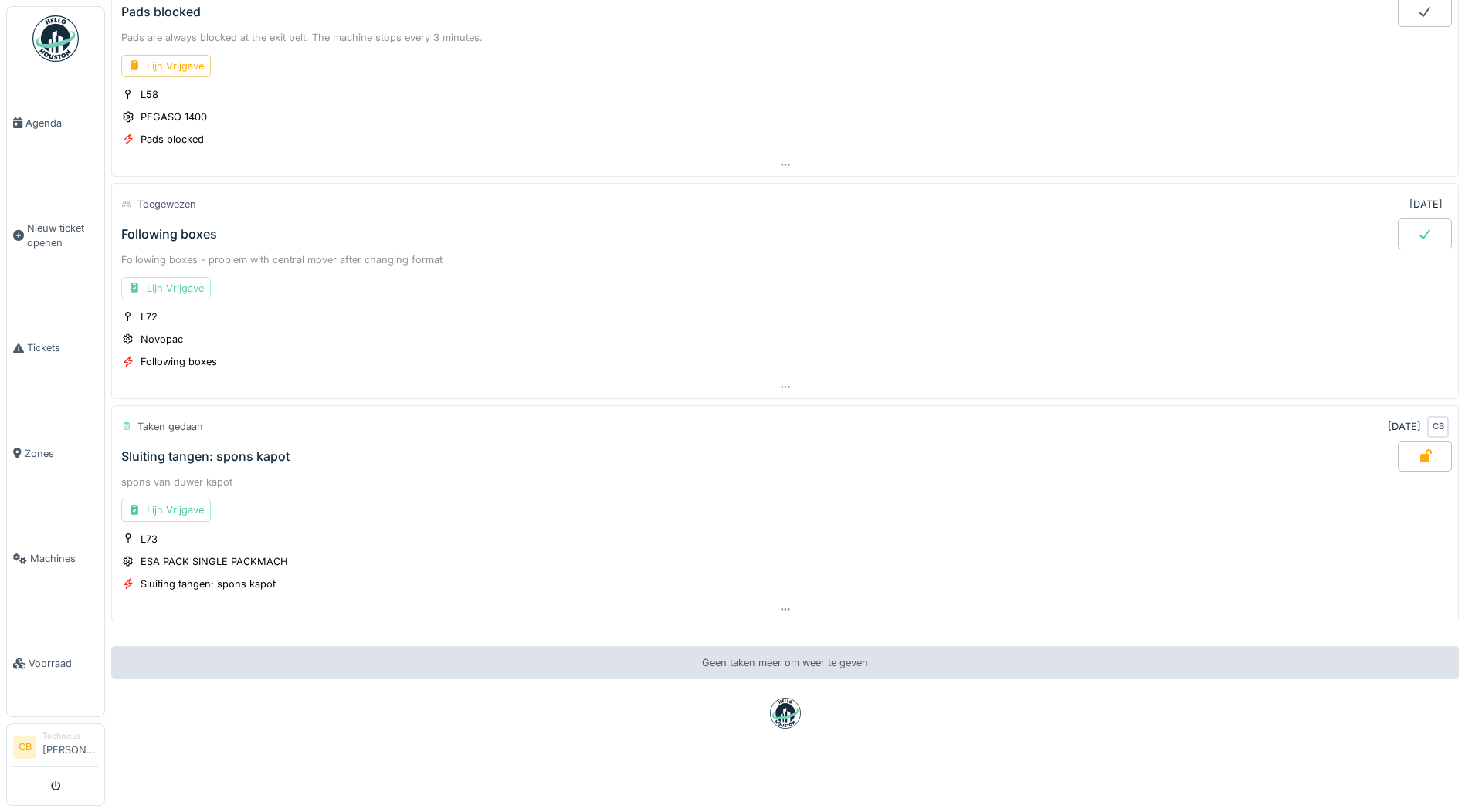
click at [190, 277] on div "Lijn Vrijgave" at bounding box center [166, 288] width 90 height 22
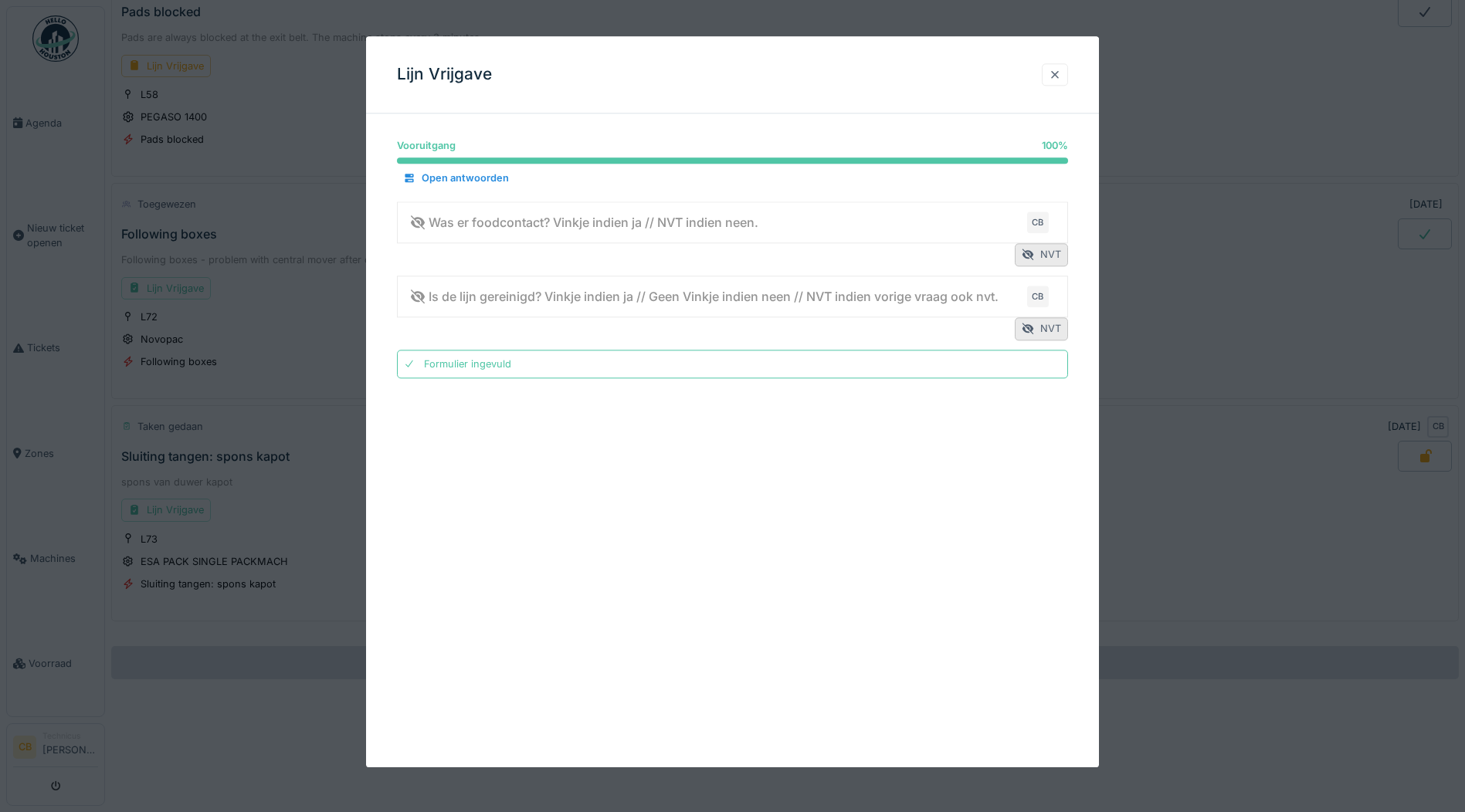
click at [1056, 69] on div at bounding box center [1055, 75] width 12 height 15
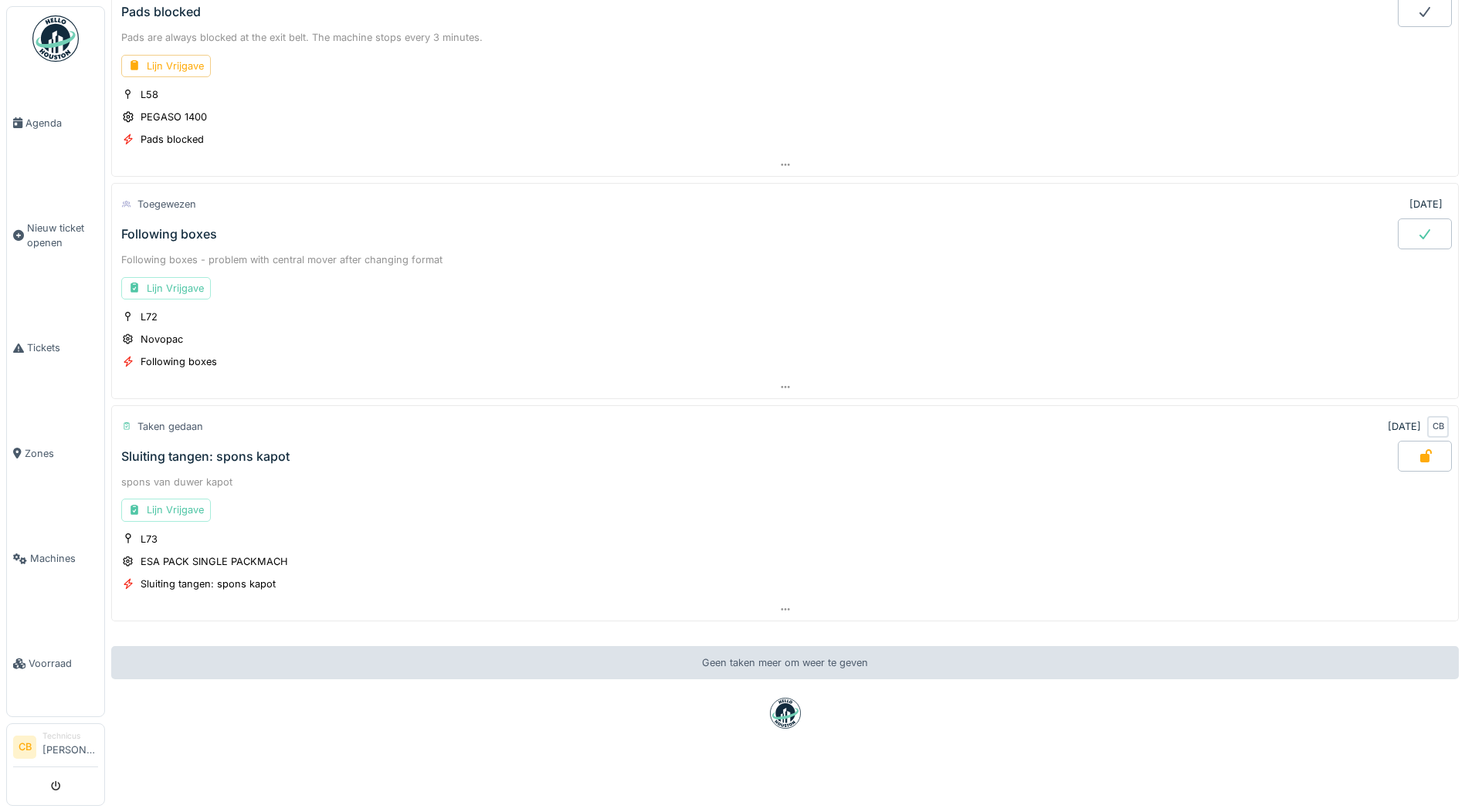
click at [1418, 228] on icon at bounding box center [1425, 234] width 16 height 12
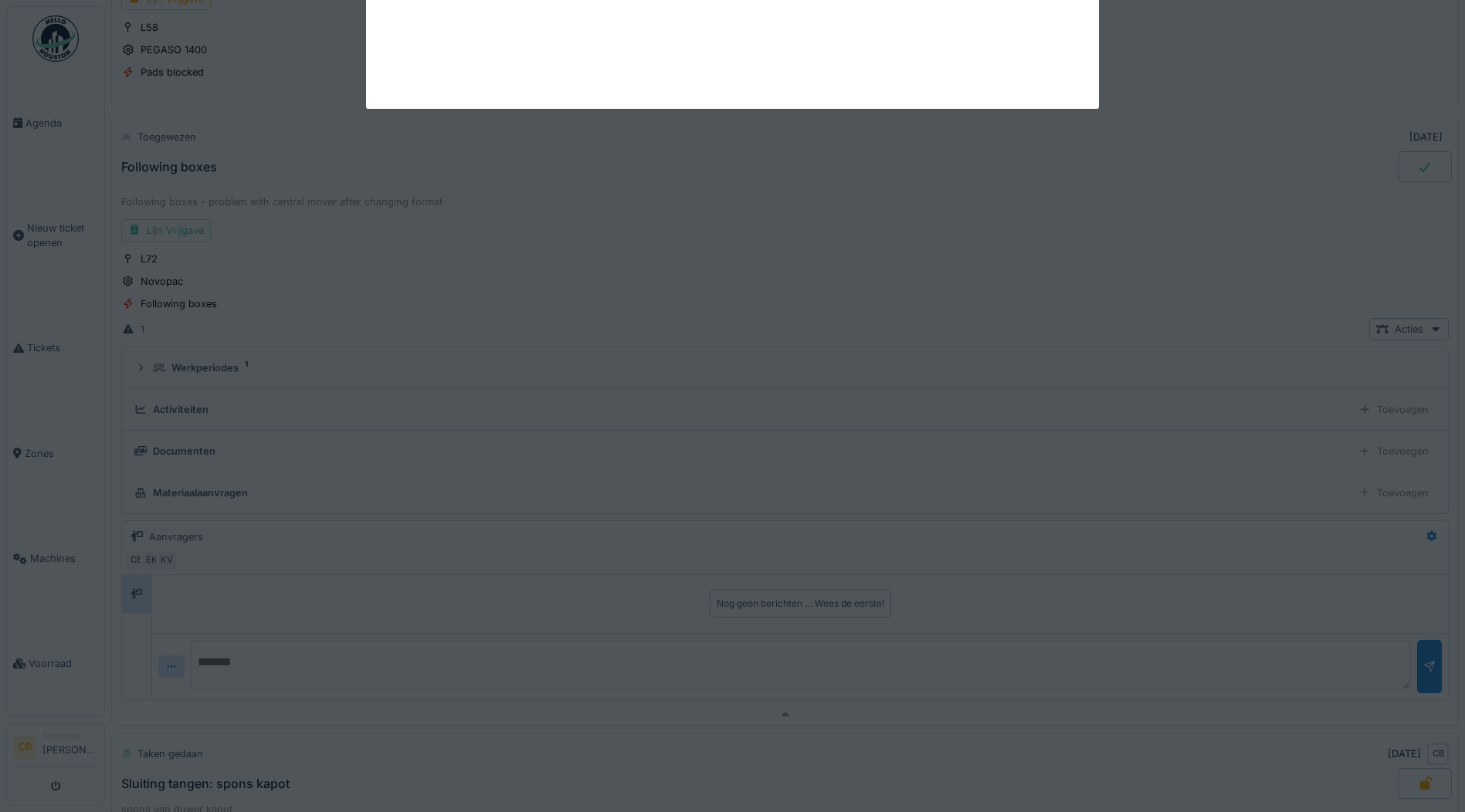
scroll to position [750, 0]
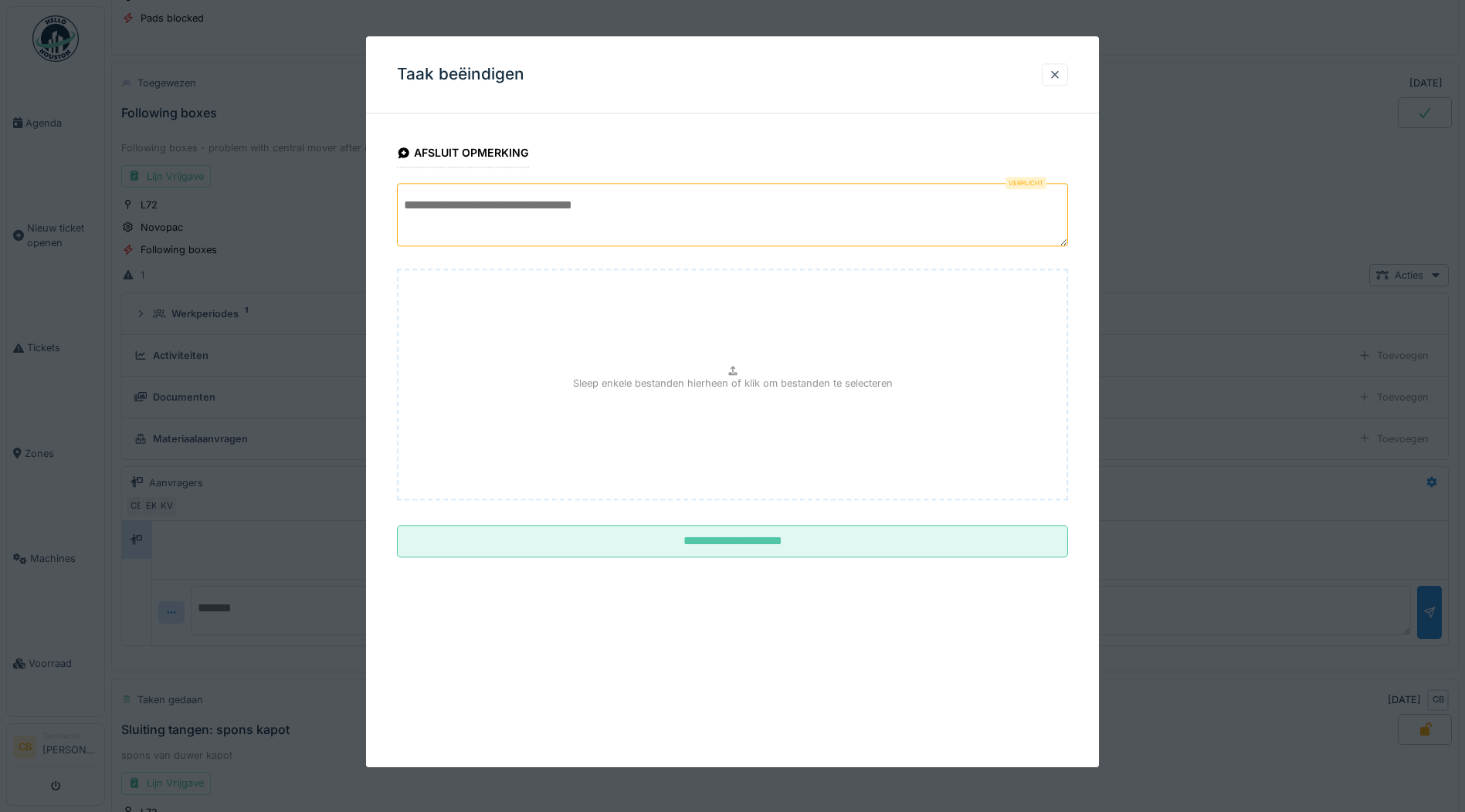
click at [434, 209] on textarea at bounding box center [732, 215] width 671 height 63
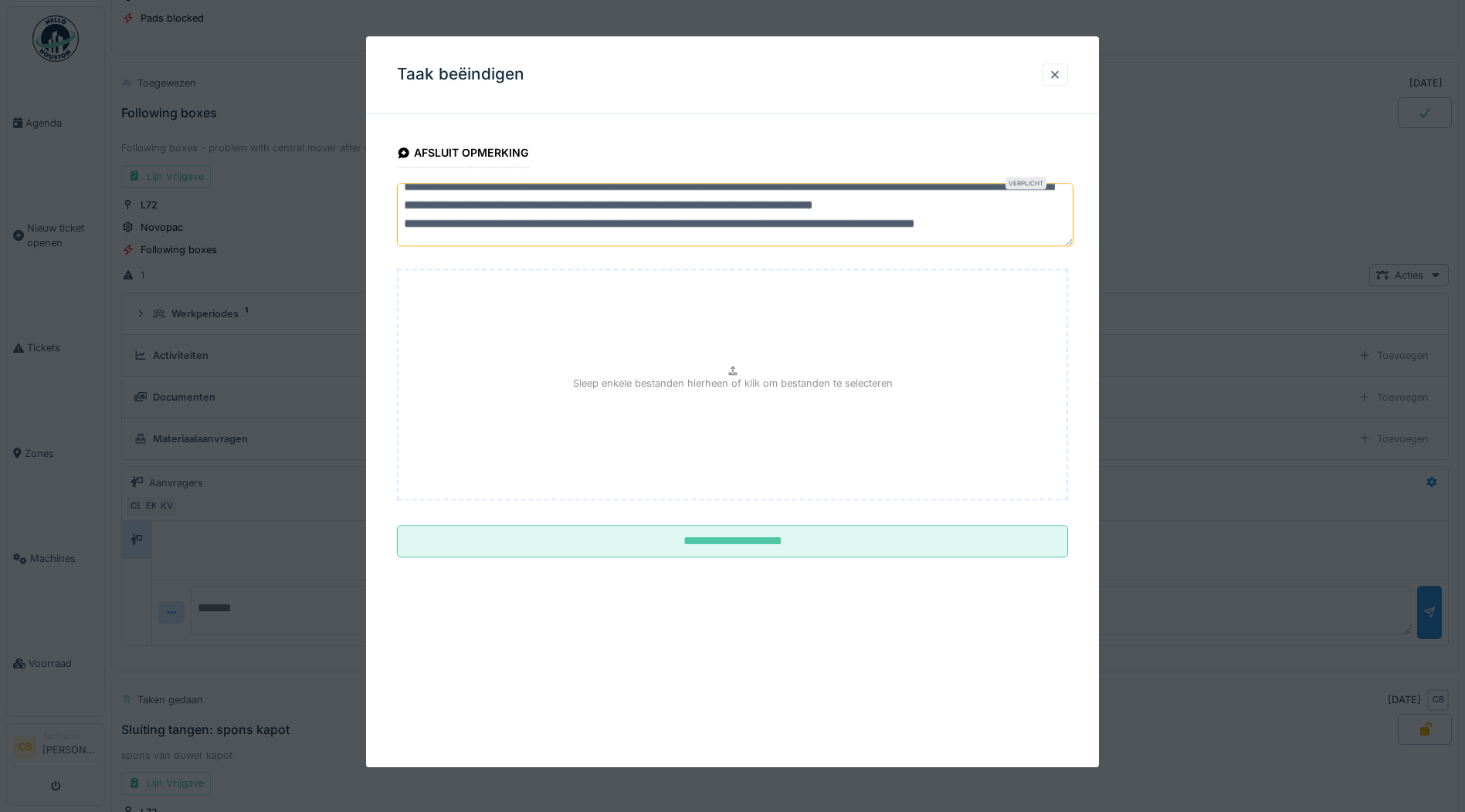
scroll to position [42, 0]
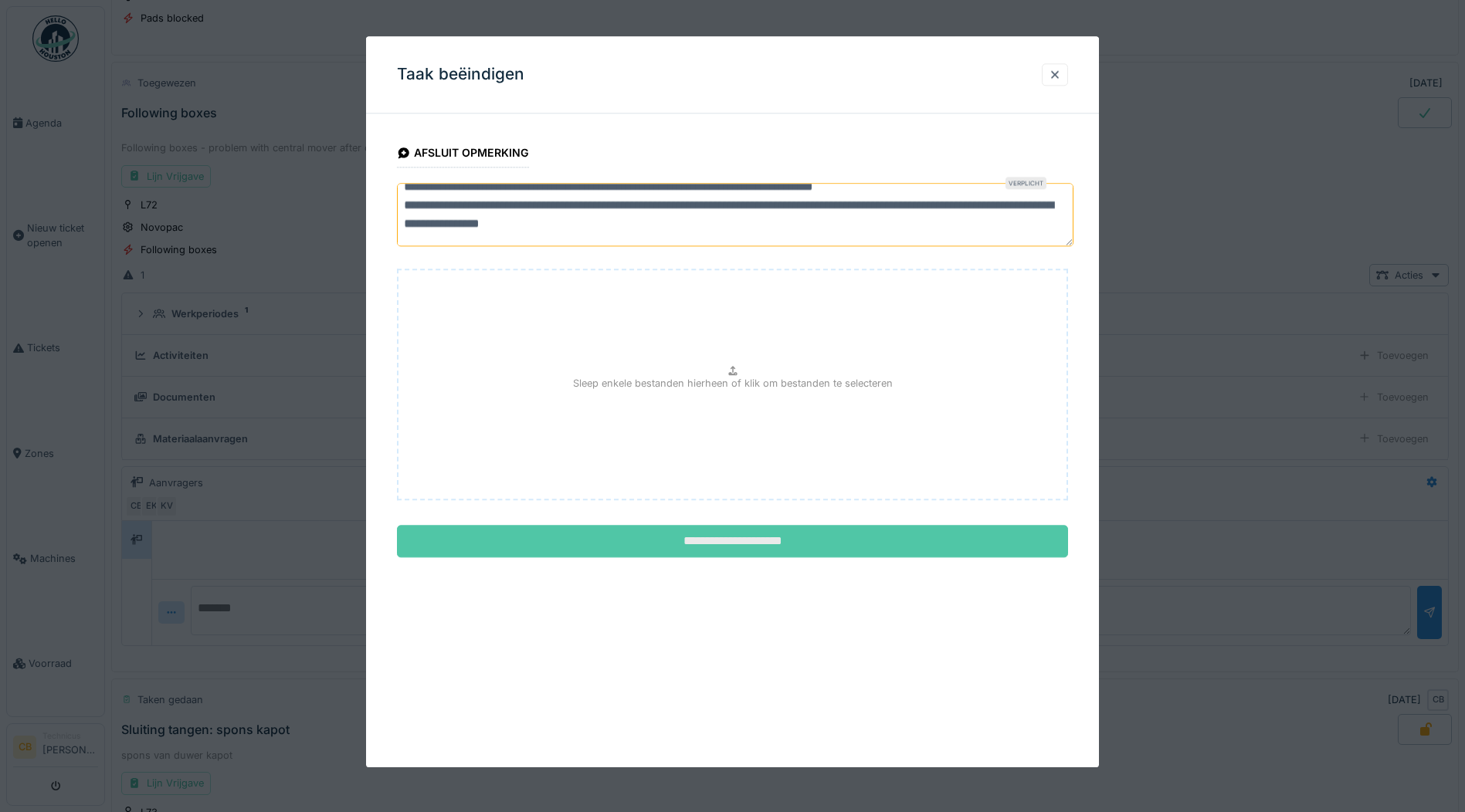
type textarea "**********"
click at [758, 541] on input "**********" at bounding box center [732, 542] width 671 height 32
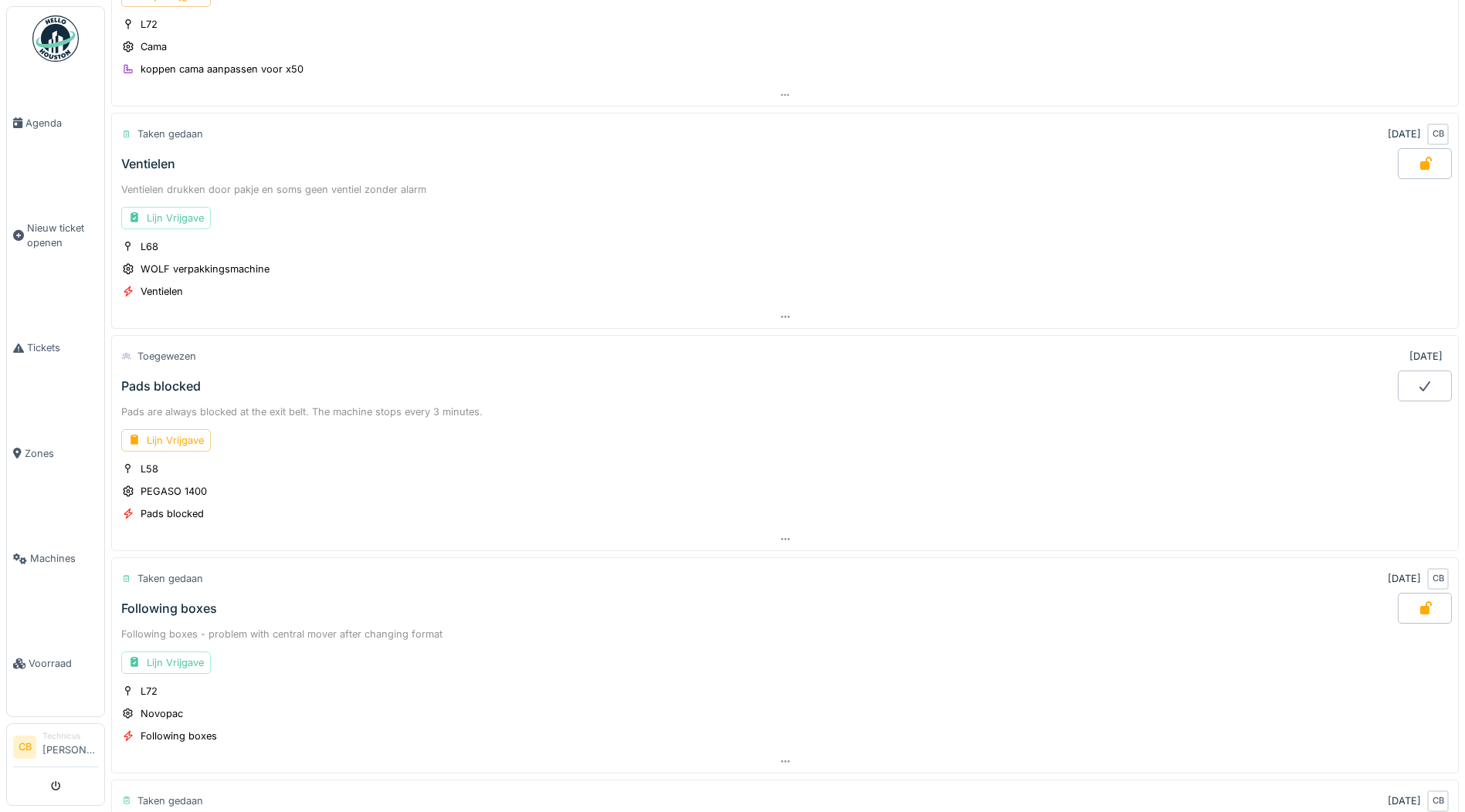
scroll to position [0, 0]
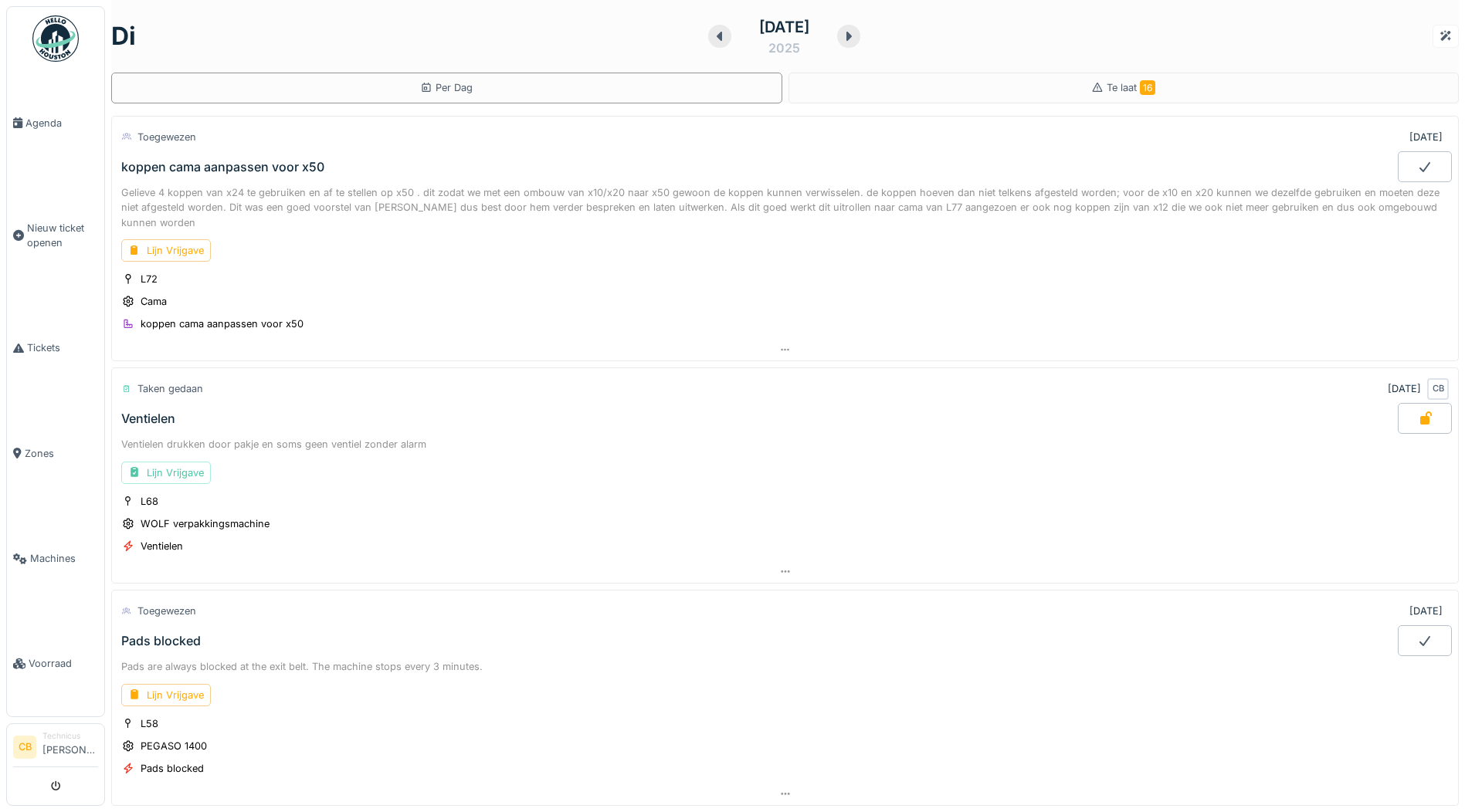
click at [47, 35] on img at bounding box center [56, 39] width 47 height 47
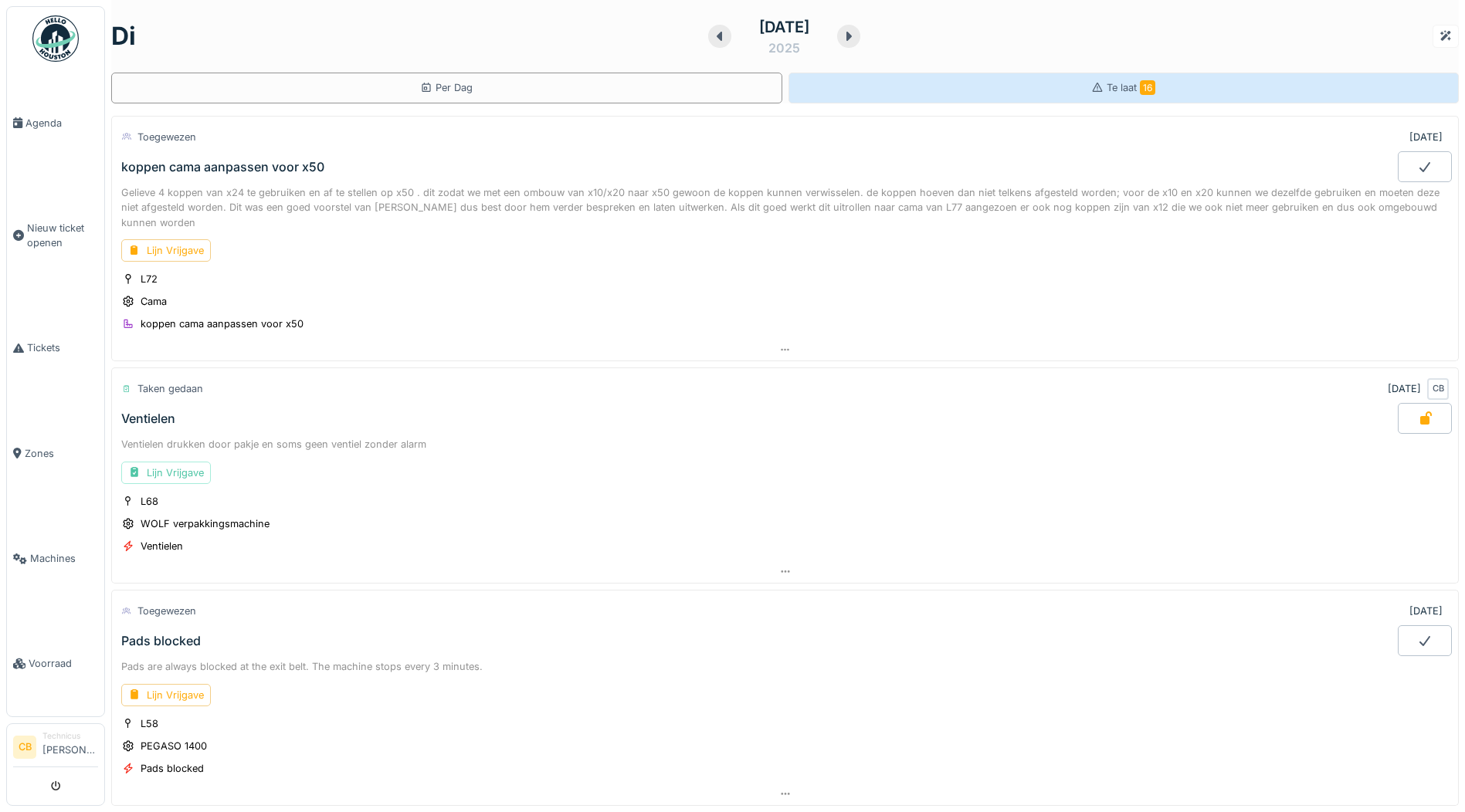
click at [1140, 86] on span "16" at bounding box center [1147, 87] width 16 height 15
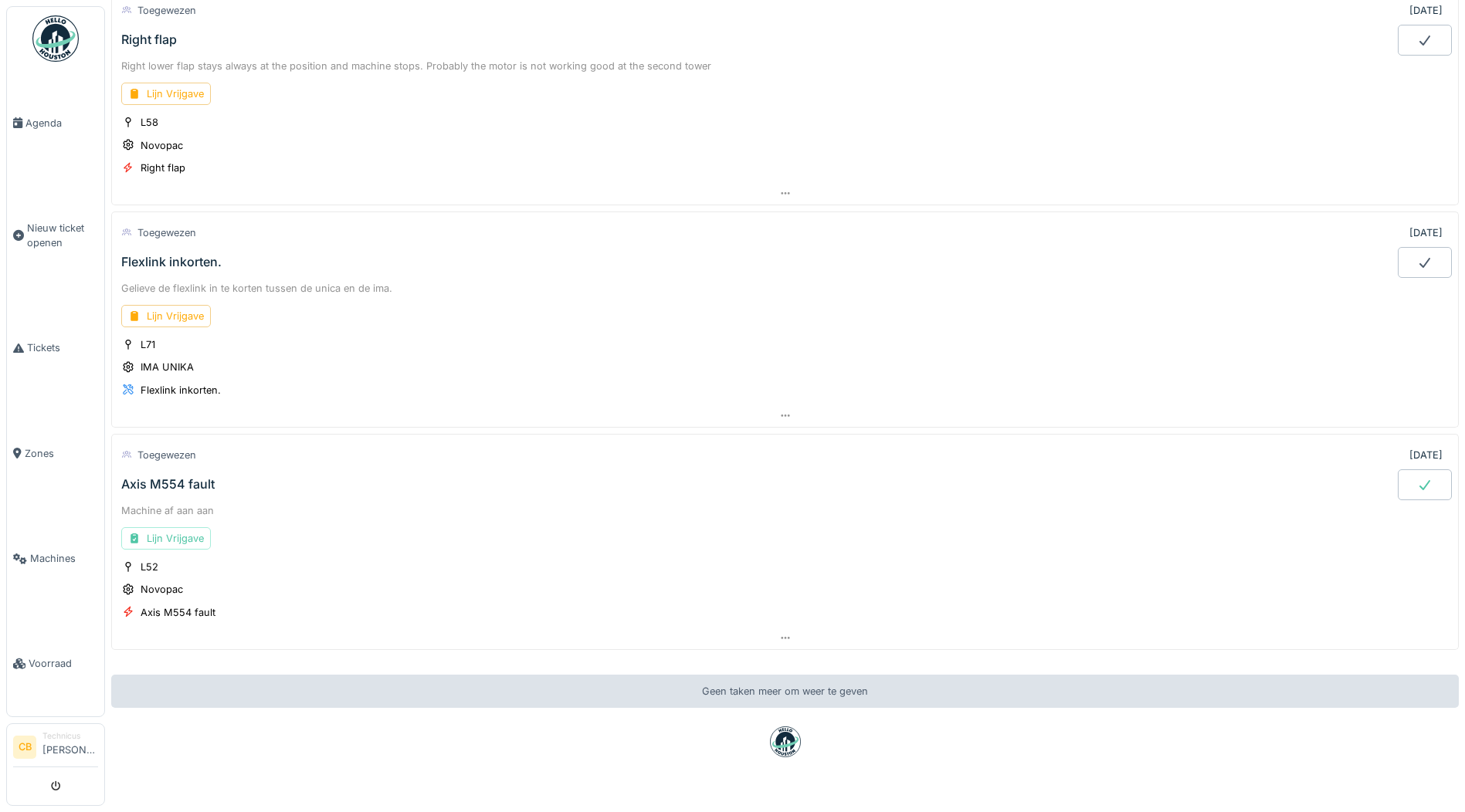
scroll to position [2934, 0]
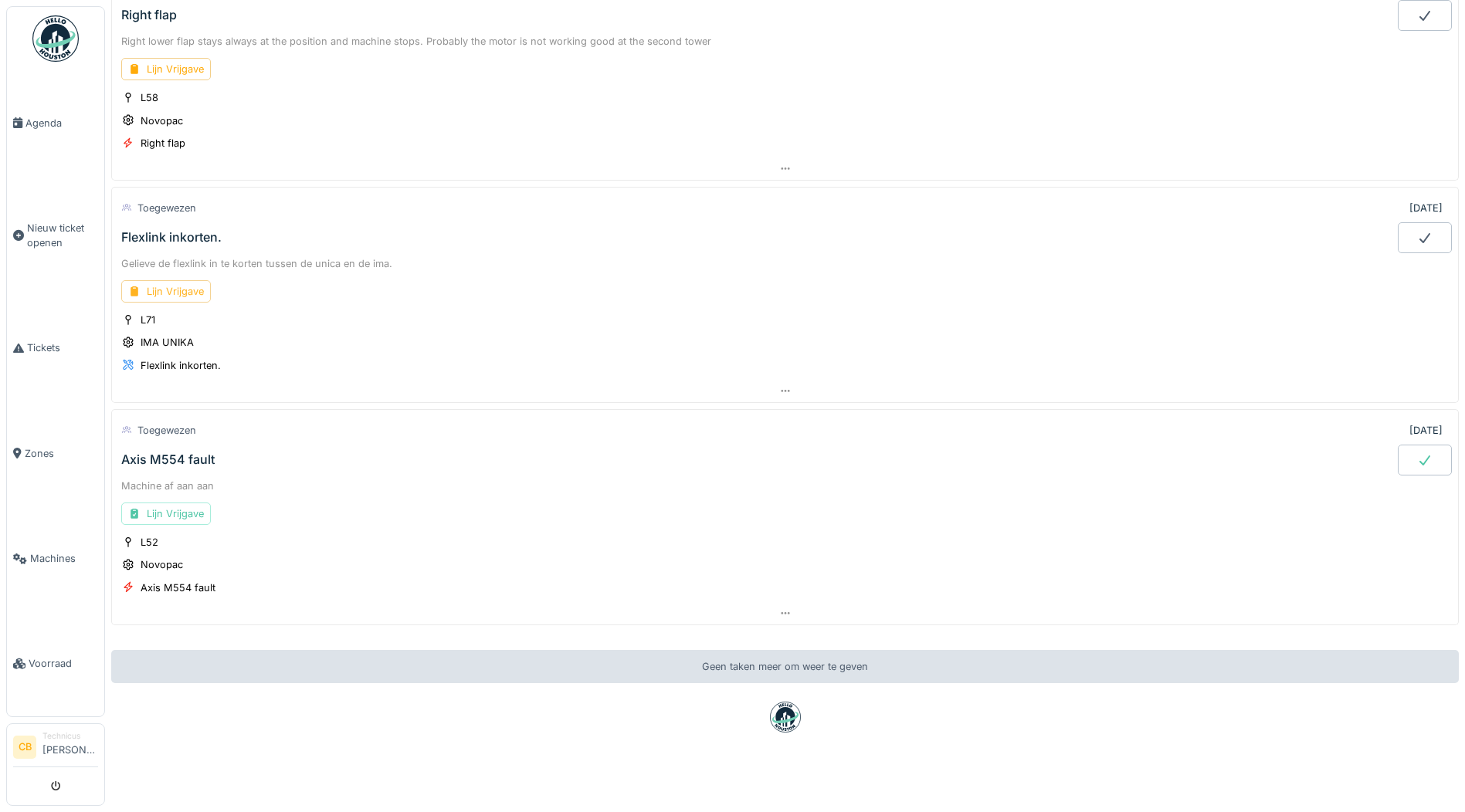
click at [180, 290] on div "Lijn Vrijgave" at bounding box center [166, 291] width 90 height 22
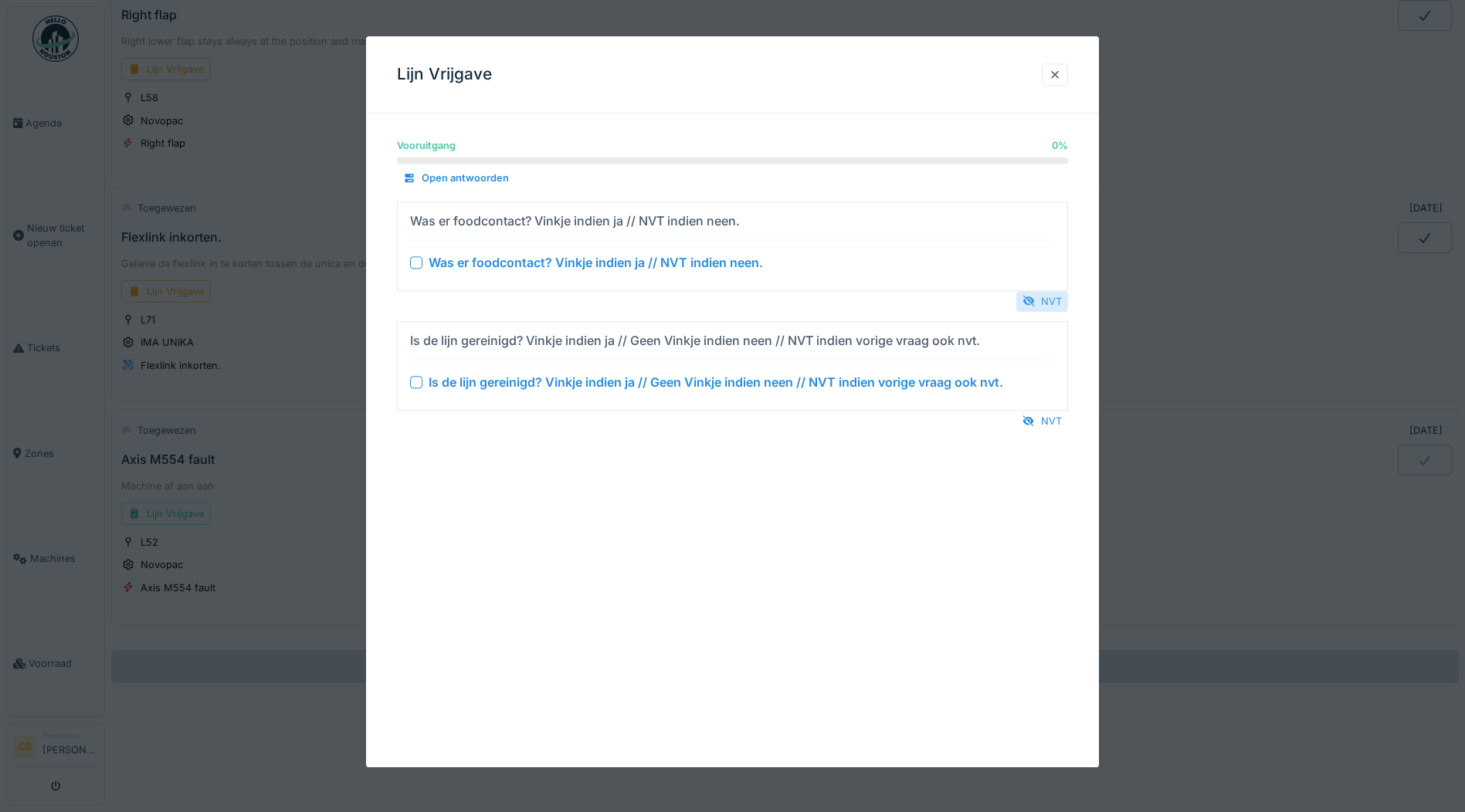
click at [1043, 295] on div "NVT" at bounding box center [1042, 301] width 52 height 21
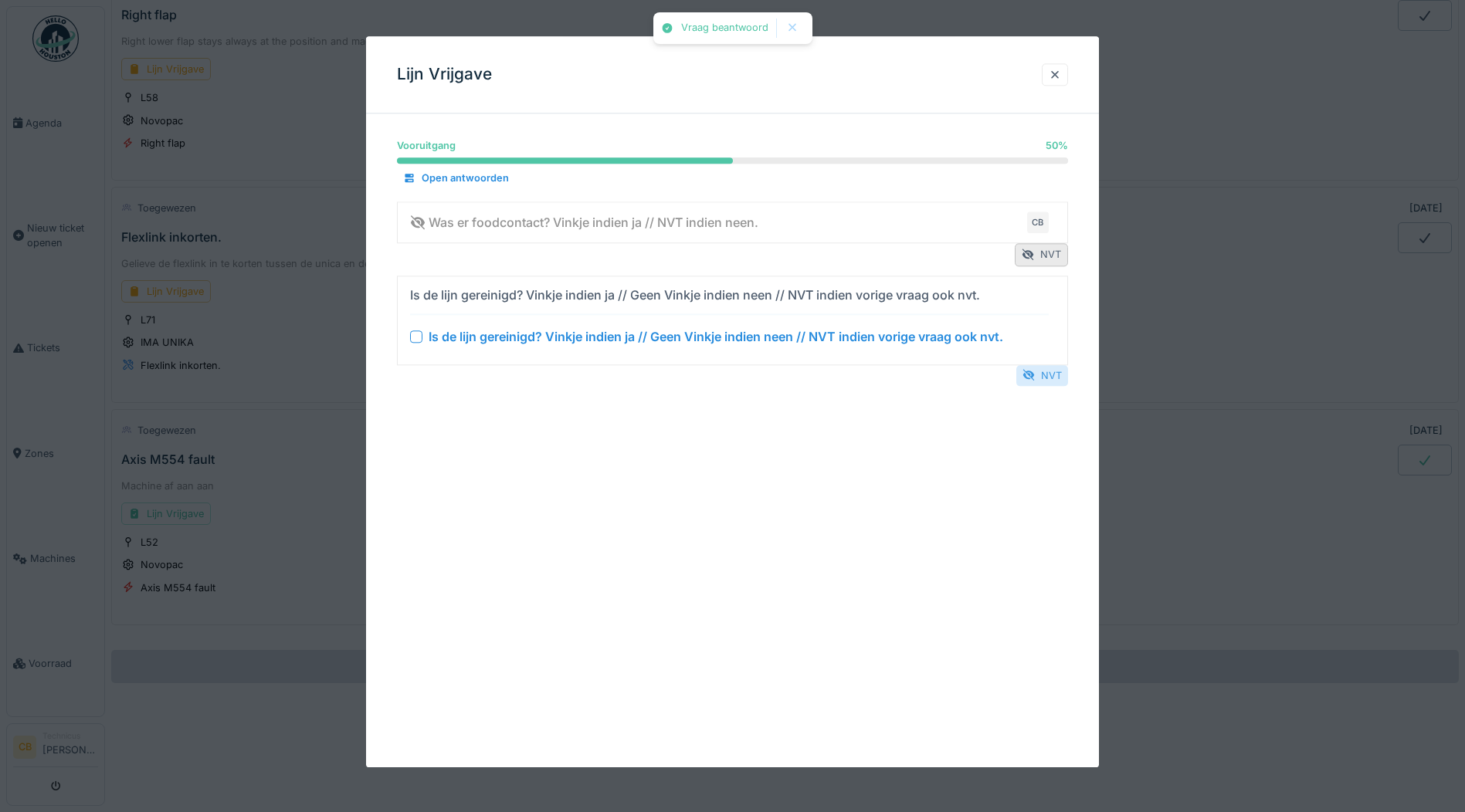
click at [1050, 374] on div "NVT" at bounding box center [1042, 375] width 52 height 21
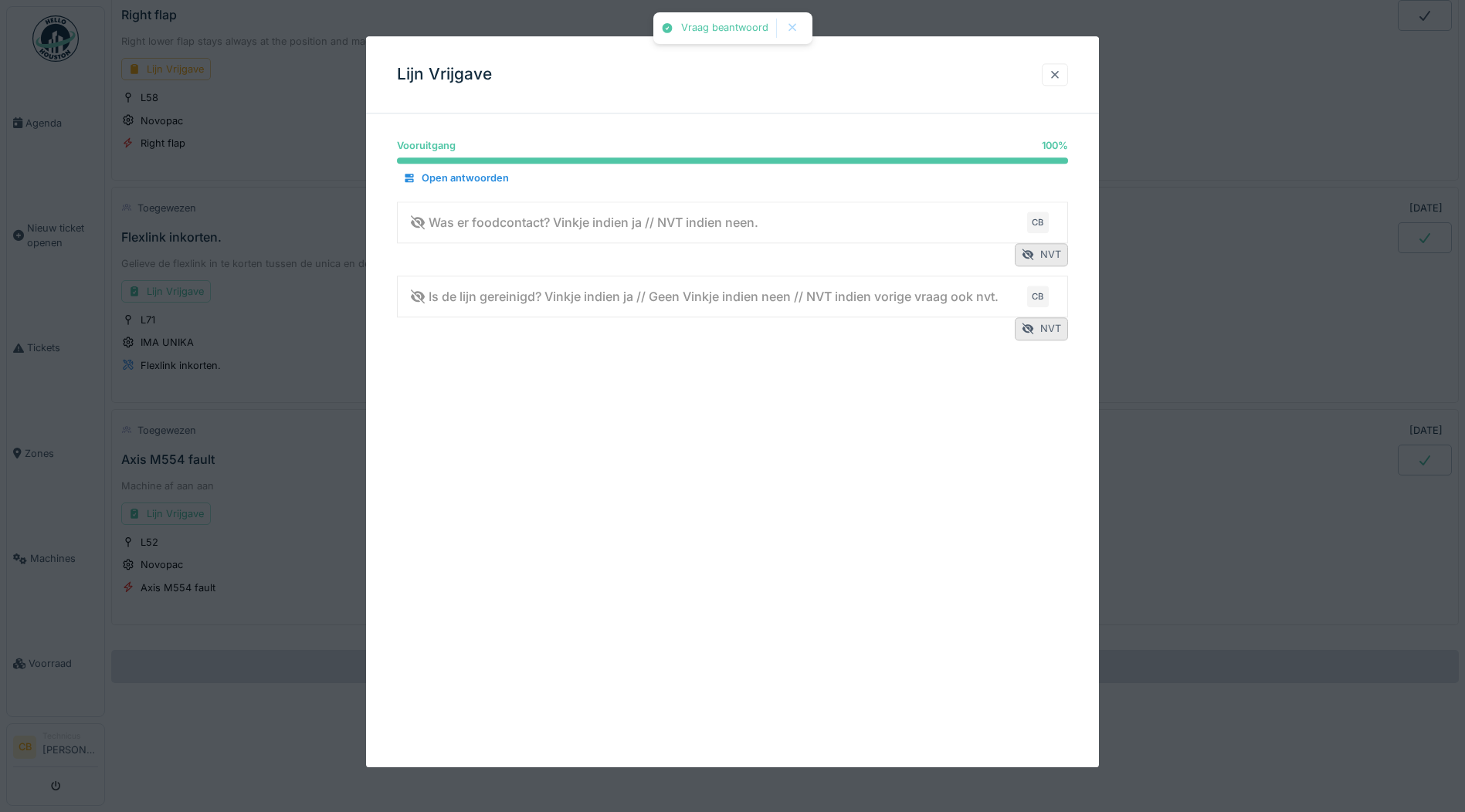
click at [1060, 77] on div at bounding box center [1055, 75] width 12 height 15
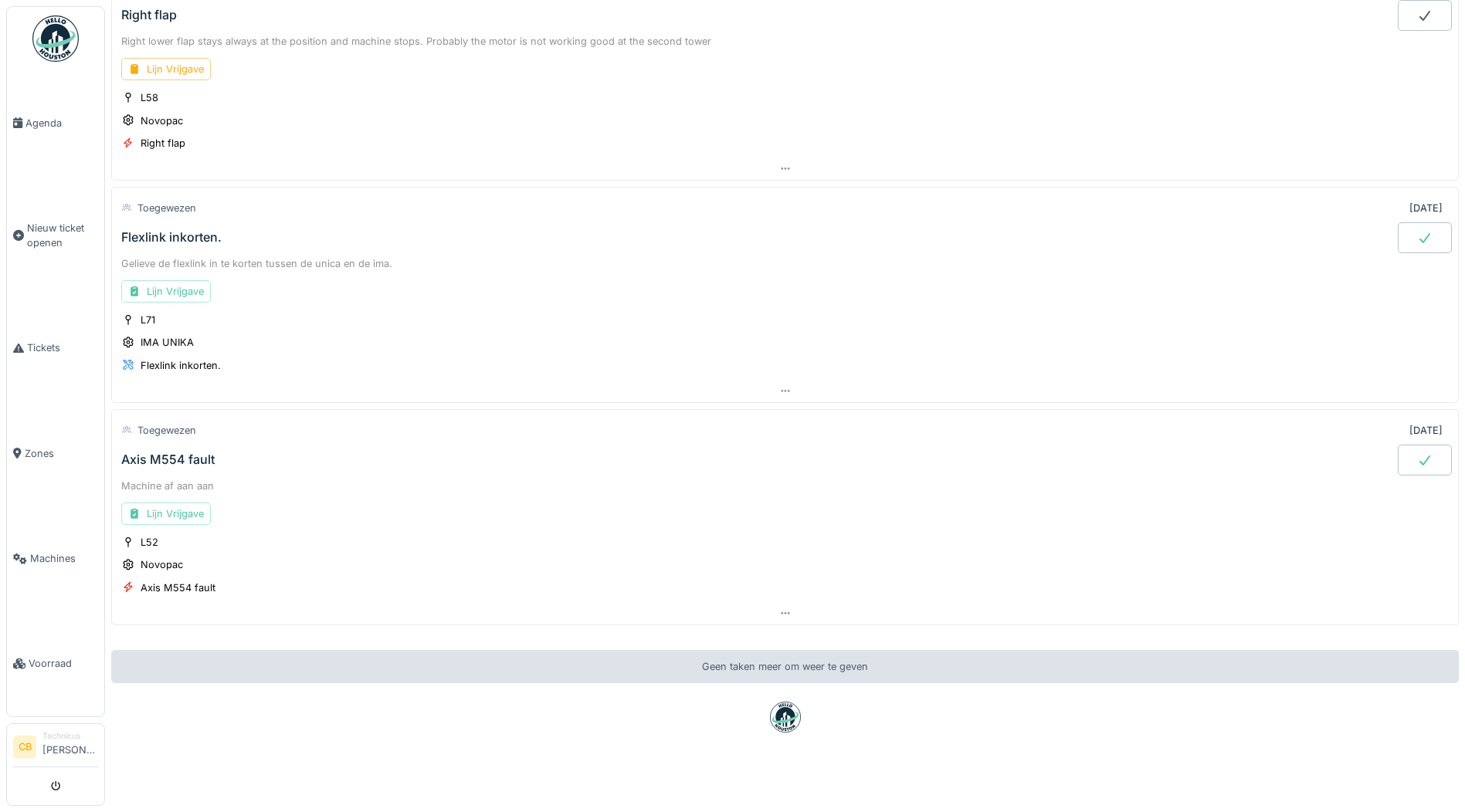
click at [1418, 231] on icon at bounding box center [1425, 237] width 16 height 12
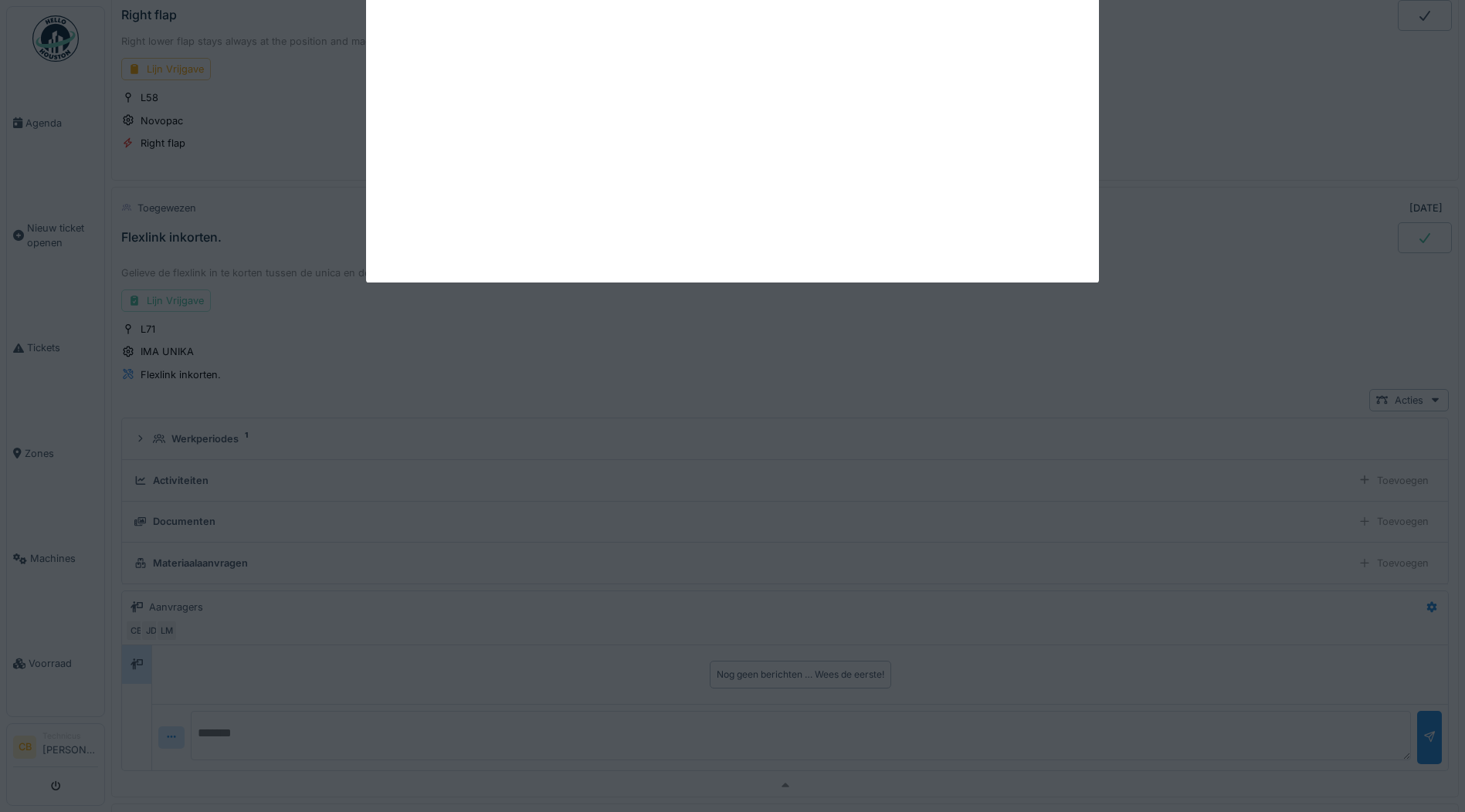
scroll to position [3058, 0]
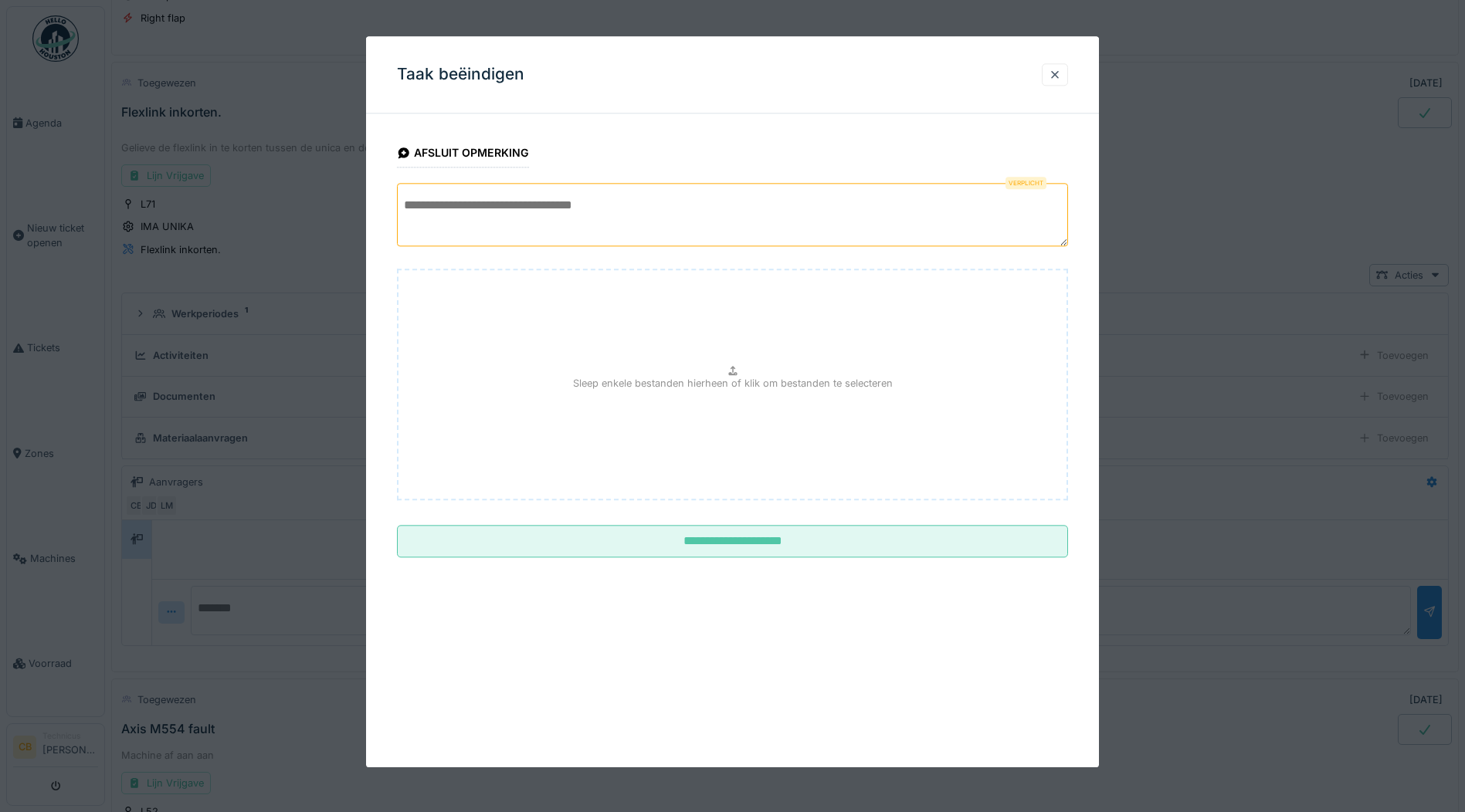
click at [498, 235] on textarea at bounding box center [732, 215] width 671 height 63
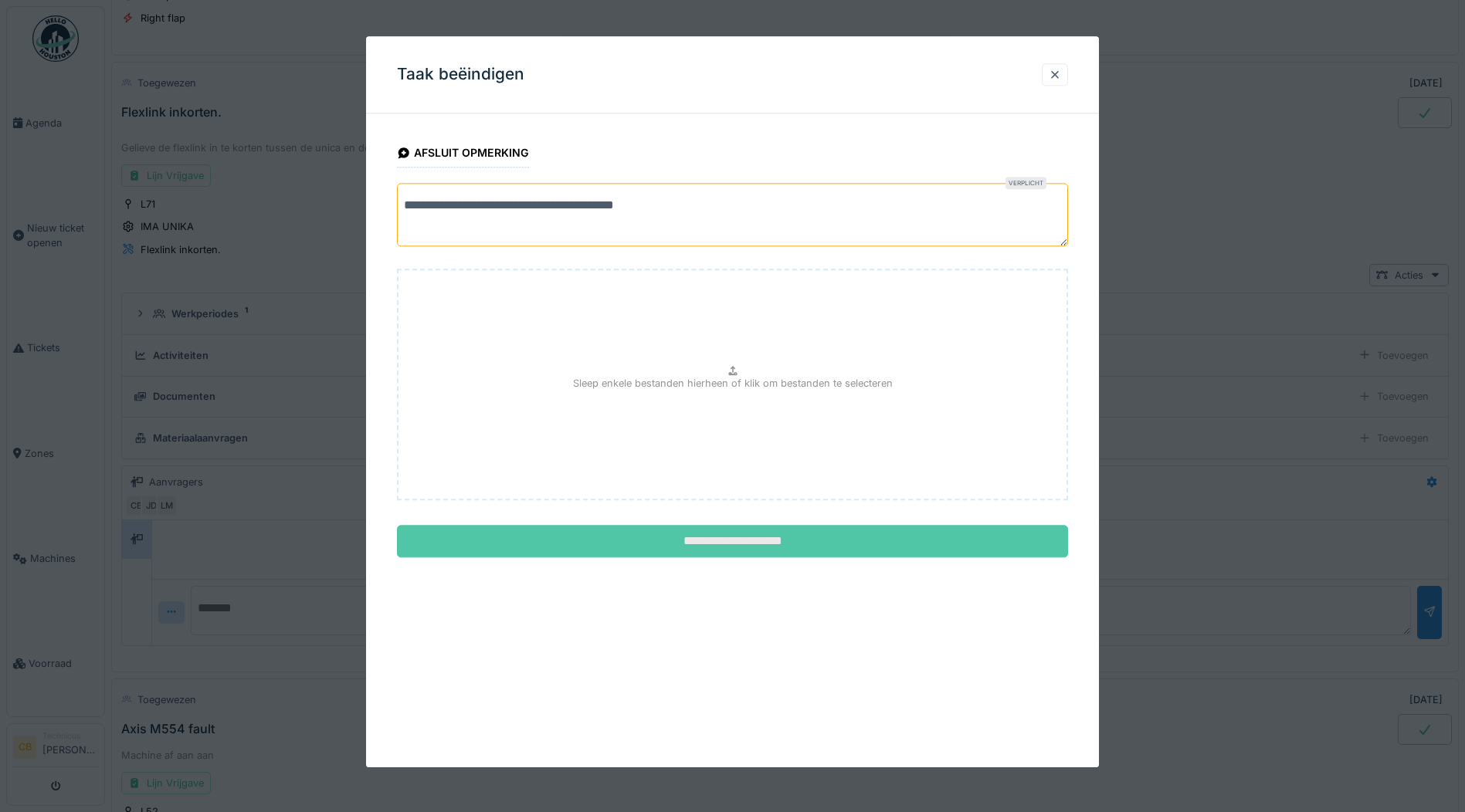
type textarea "**********"
click at [798, 540] on input "**********" at bounding box center [732, 542] width 671 height 32
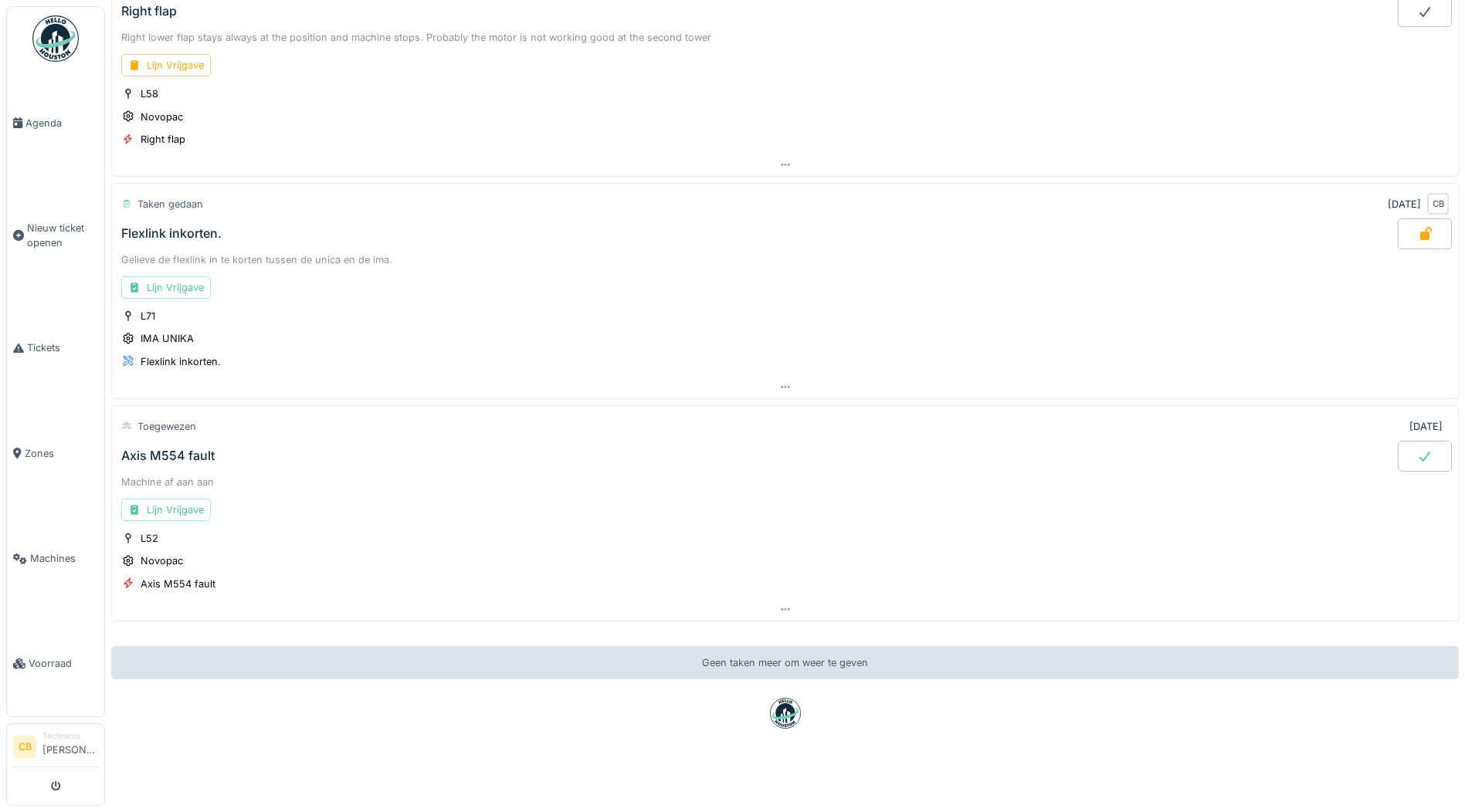
scroll to position [2562, 0]
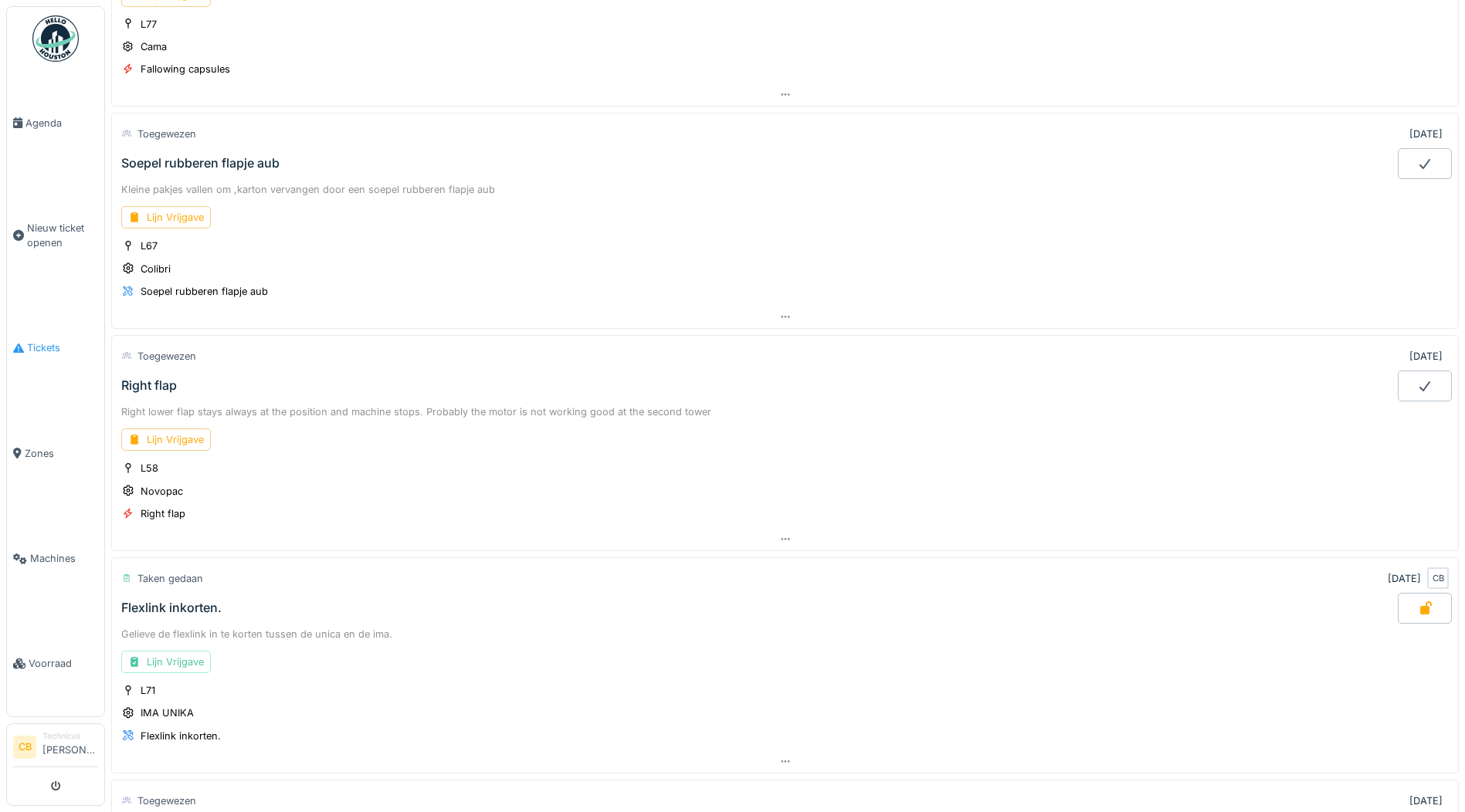
click at [53, 340] on span "Tickets" at bounding box center [62, 348] width 71 height 15
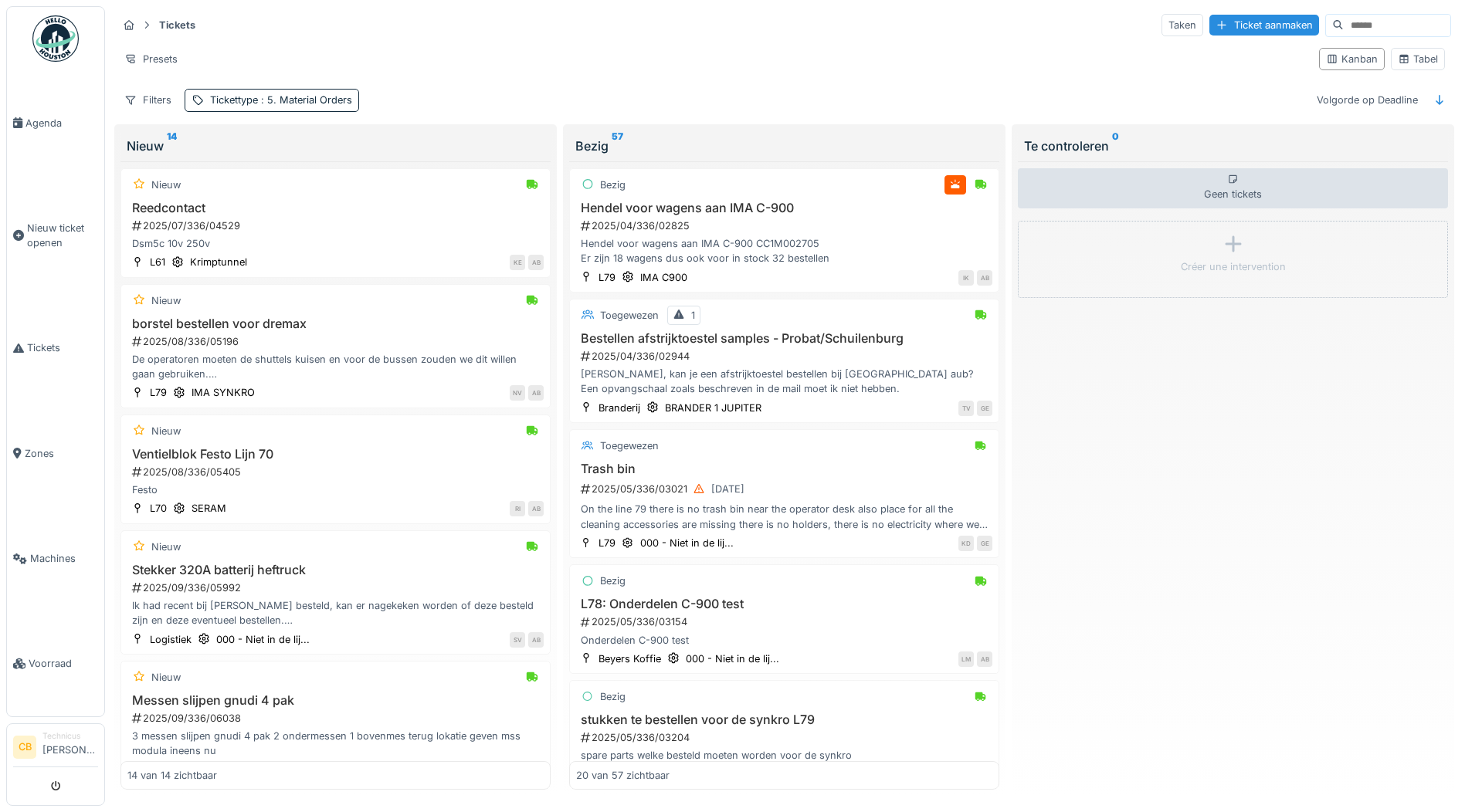
click at [1343, 25] on input at bounding box center [1397, 26] width 107 height 22
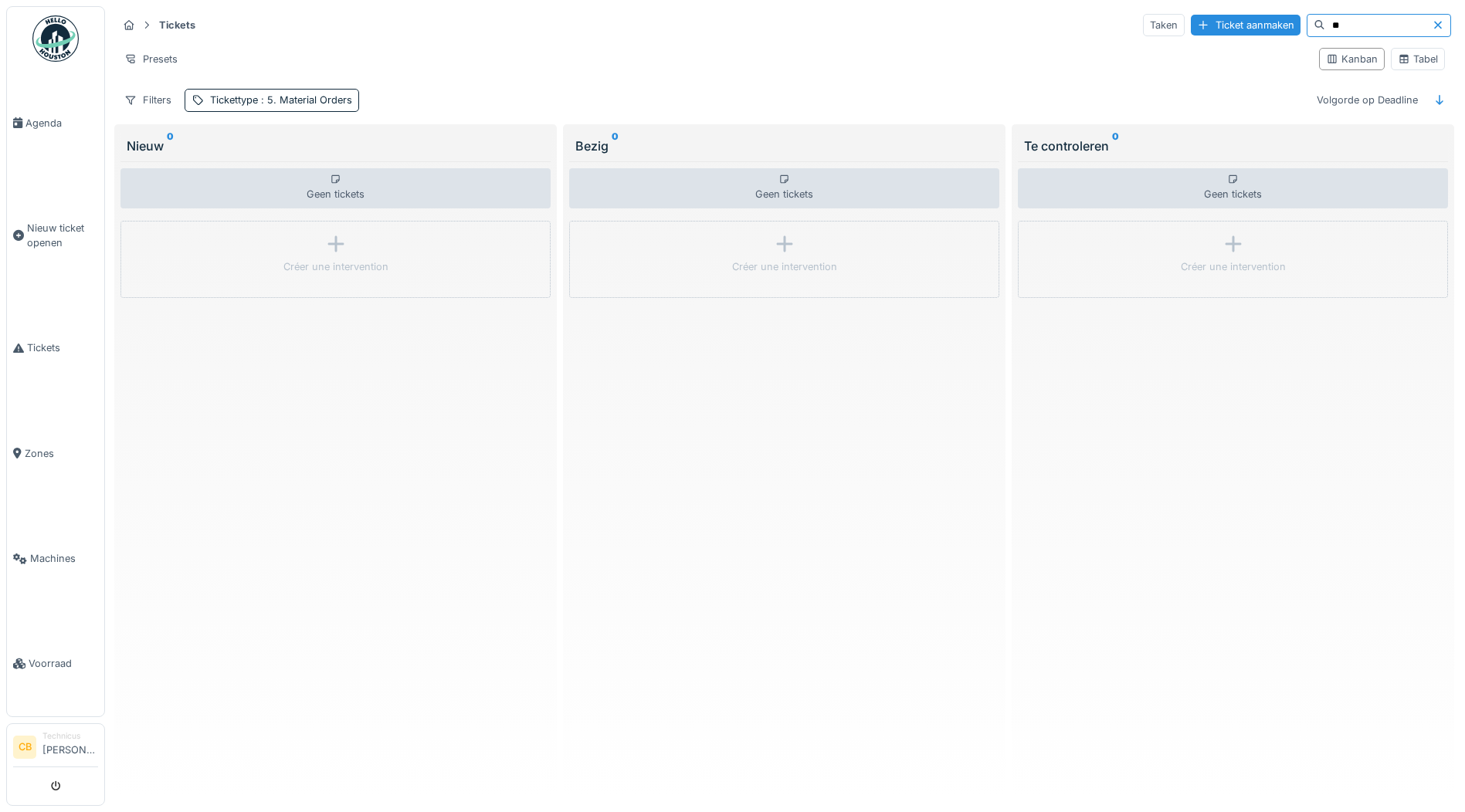
type input "*"
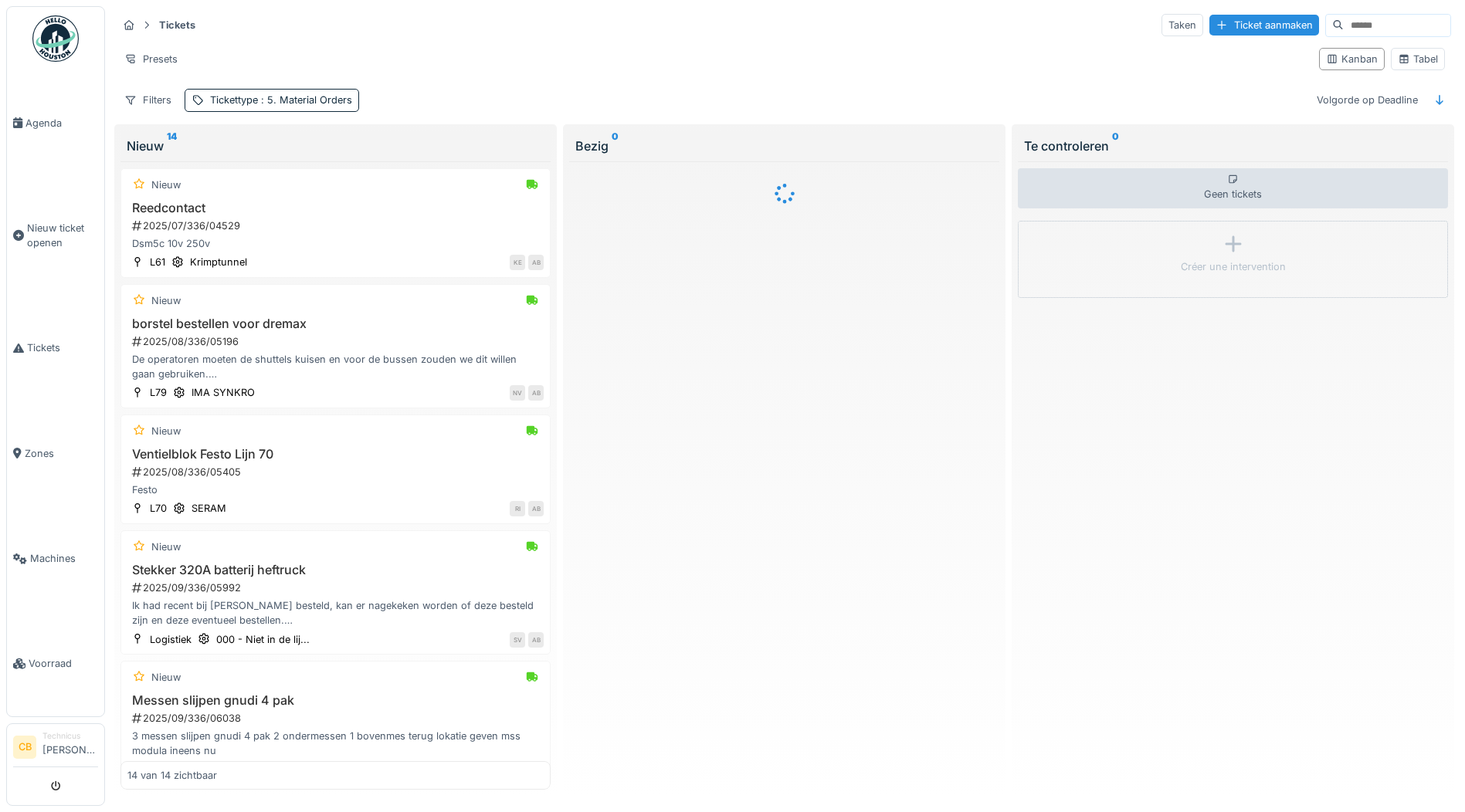
click at [613, 39] on hr at bounding box center [784, 39] width 1333 height 1
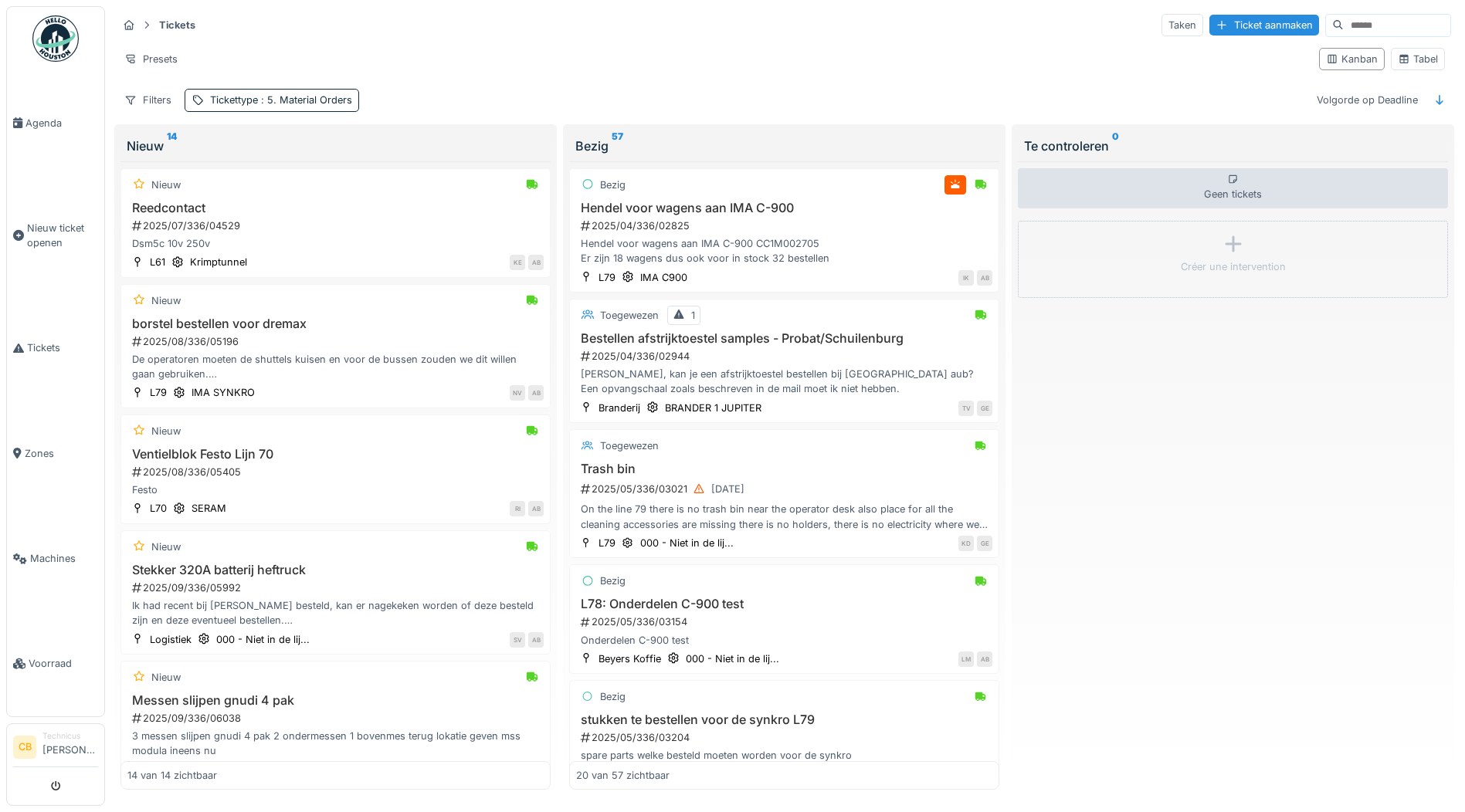
click at [990, 37] on div "Tickets Taken Ticket aanmaken" at bounding box center [784, 25] width 1333 height 26
click at [45, 333] on link "Tickets" at bounding box center [55, 348] width 97 height 105
click at [348, 94] on span ": 5. Material Orders" at bounding box center [305, 100] width 94 height 12
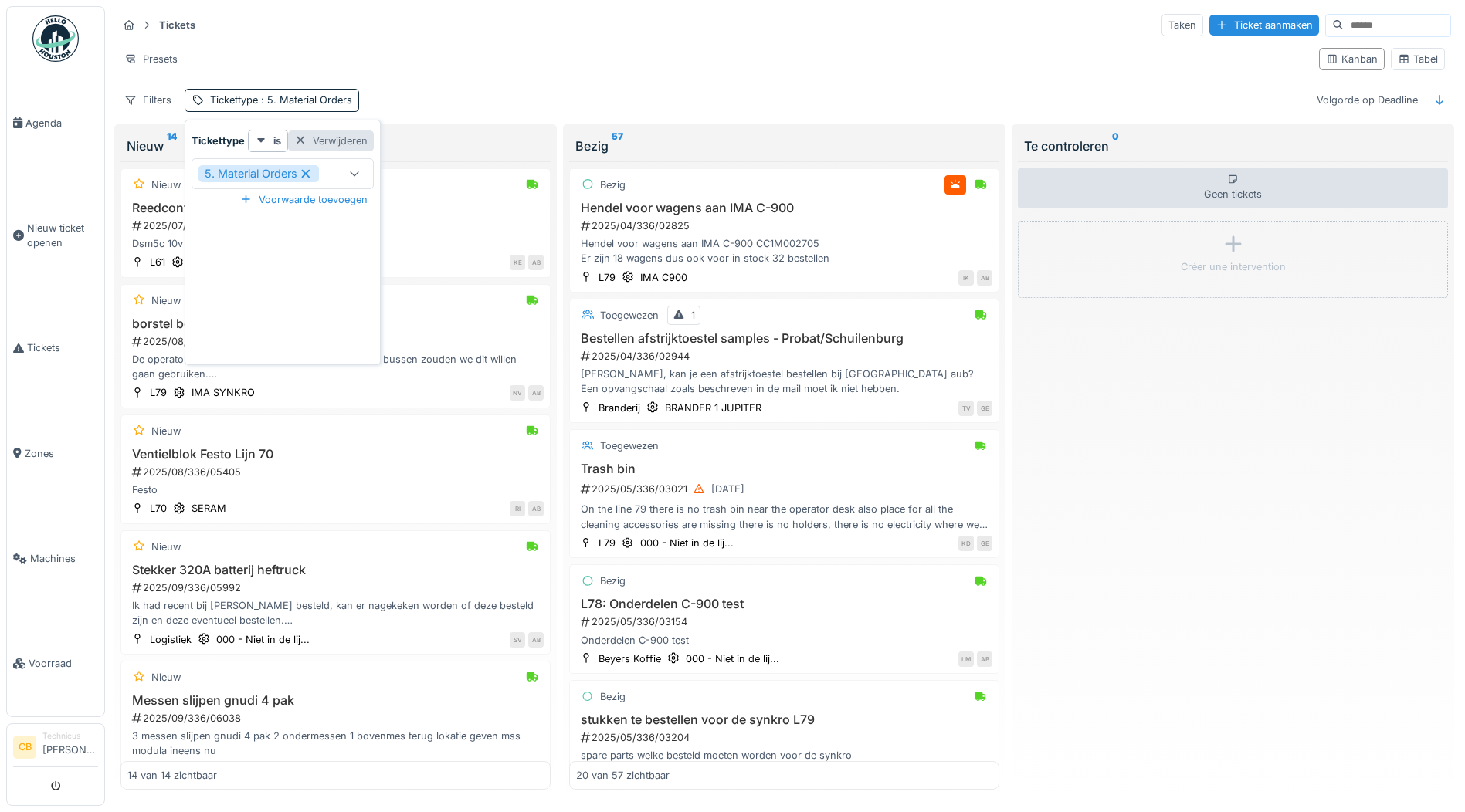
click at [332, 131] on div "Verwijderen" at bounding box center [330, 141] width 86 height 21
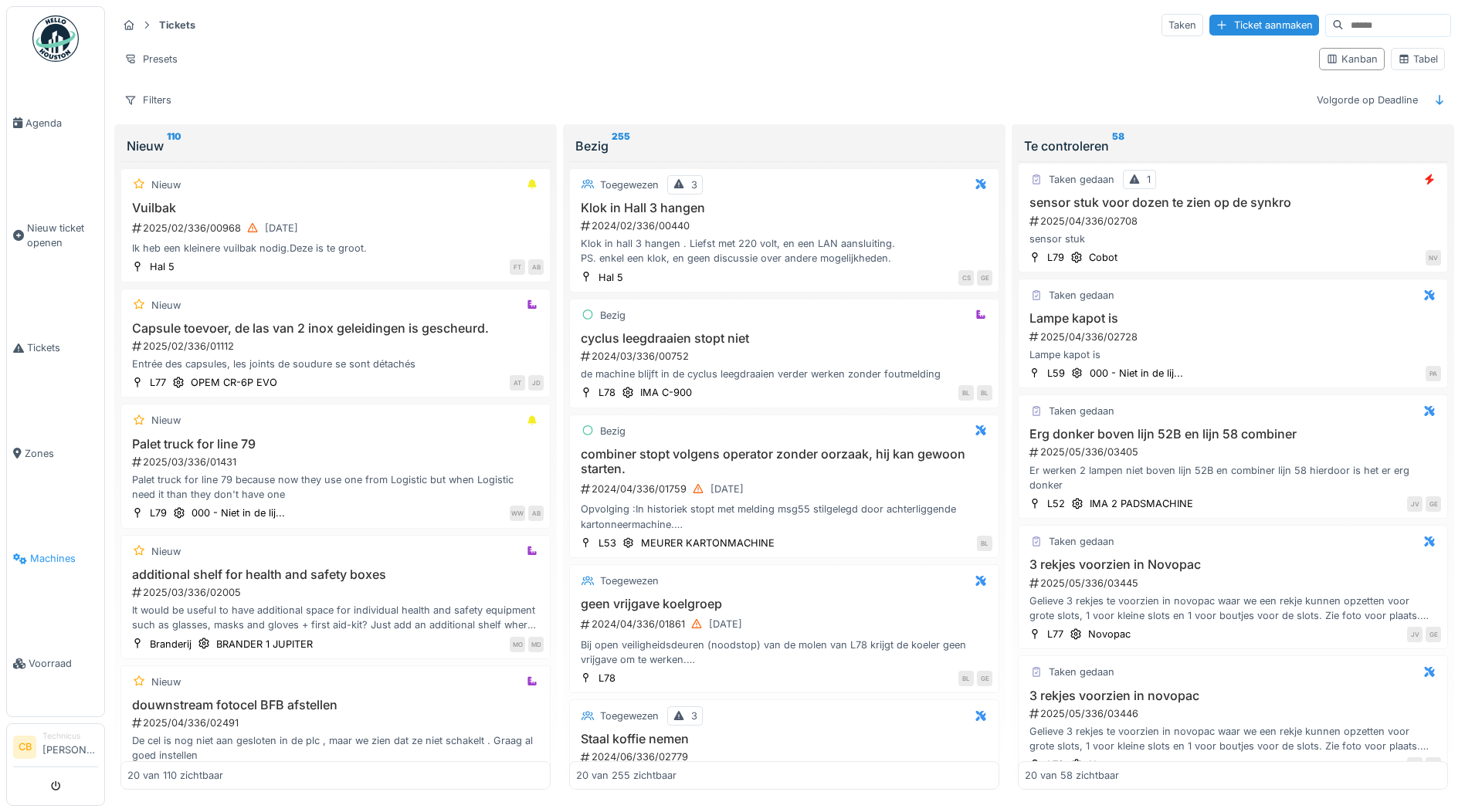
click at [63, 551] on span "Machines" at bounding box center [64, 558] width 68 height 15
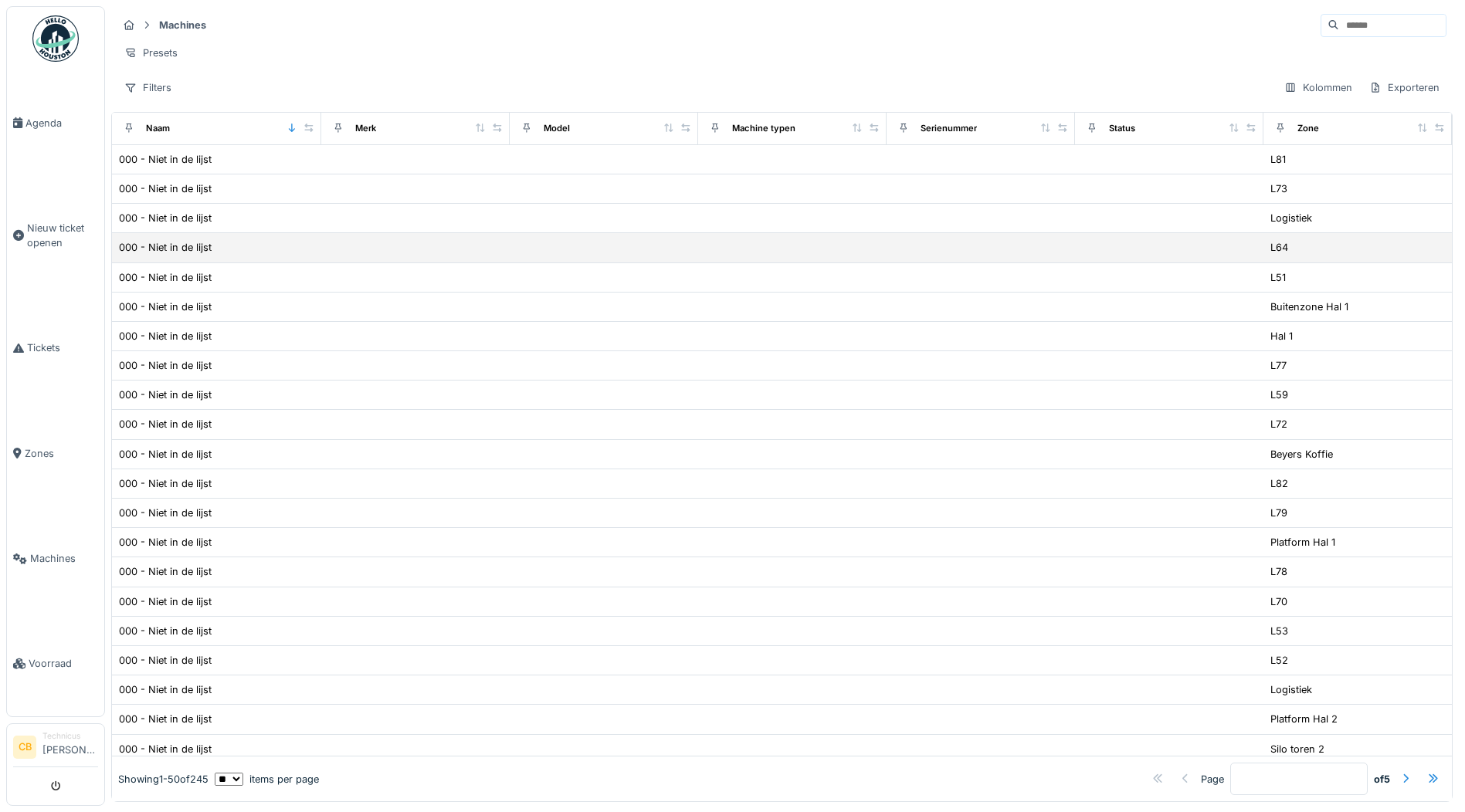
click at [247, 255] on div "000 - Niet in de lijst" at bounding box center [216, 247] width 197 height 16
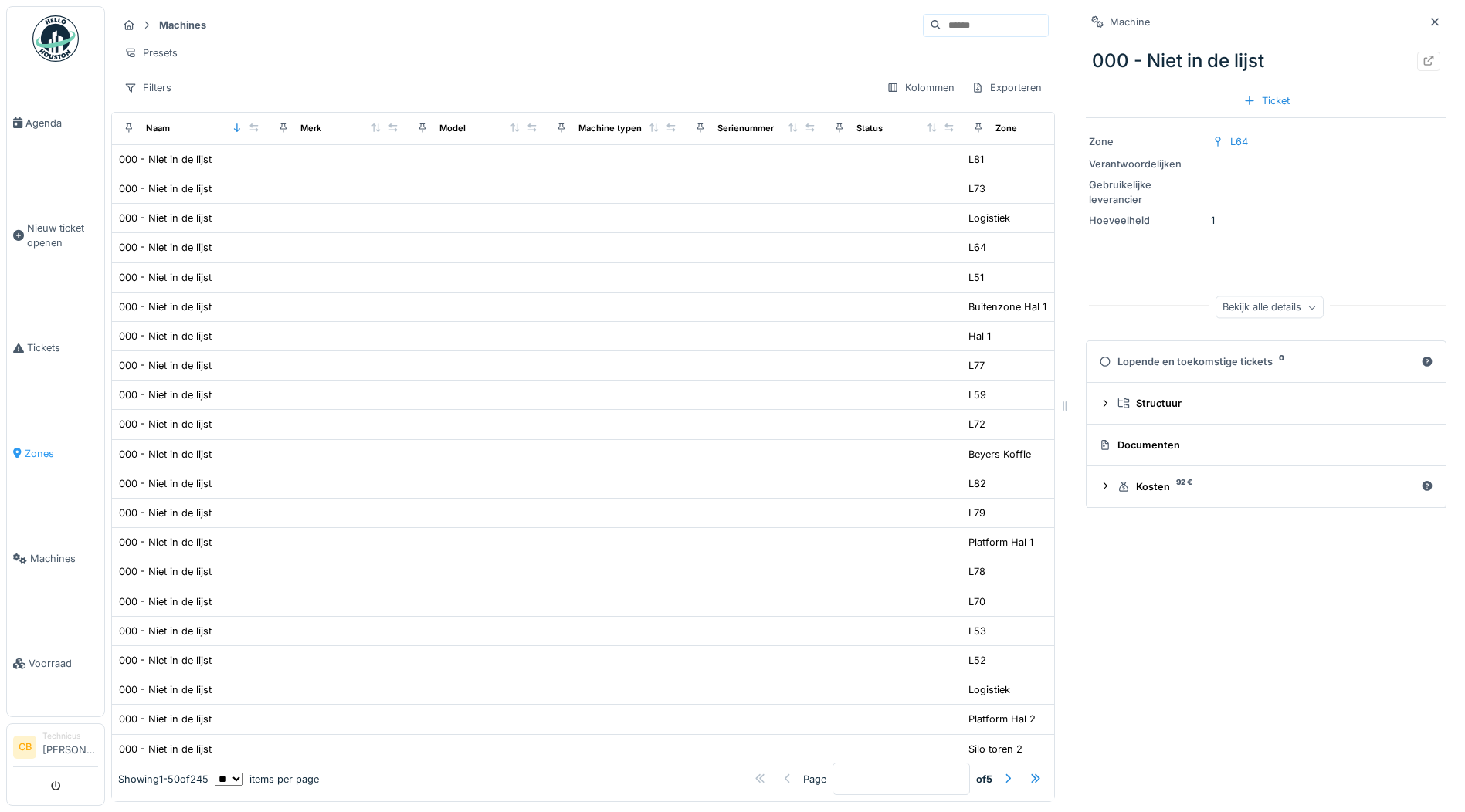
scroll to position [12, 0]
click at [58, 340] on span "Tickets" at bounding box center [62, 348] width 71 height 15
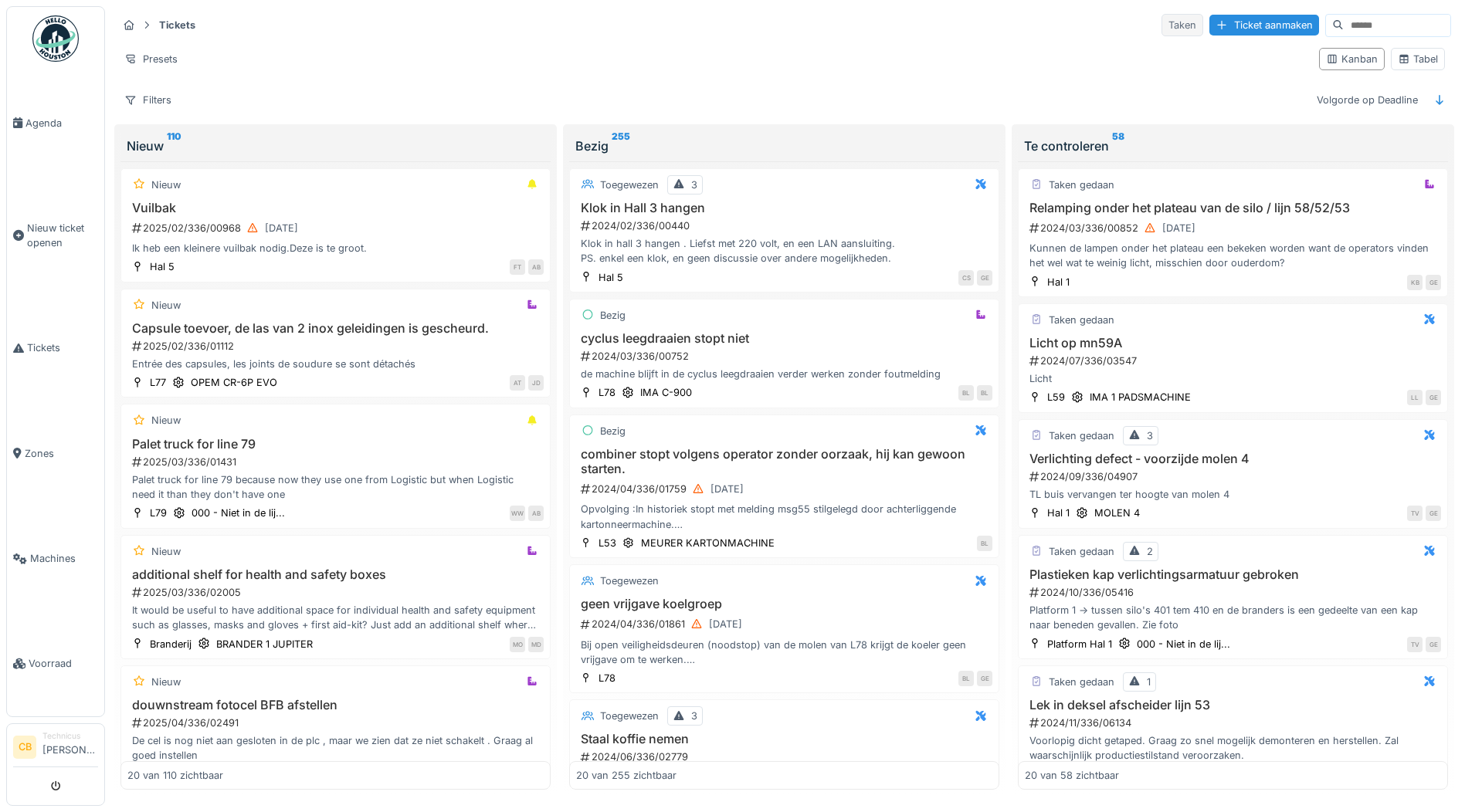
click at [1161, 23] on div "Taken" at bounding box center [1182, 25] width 42 height 22
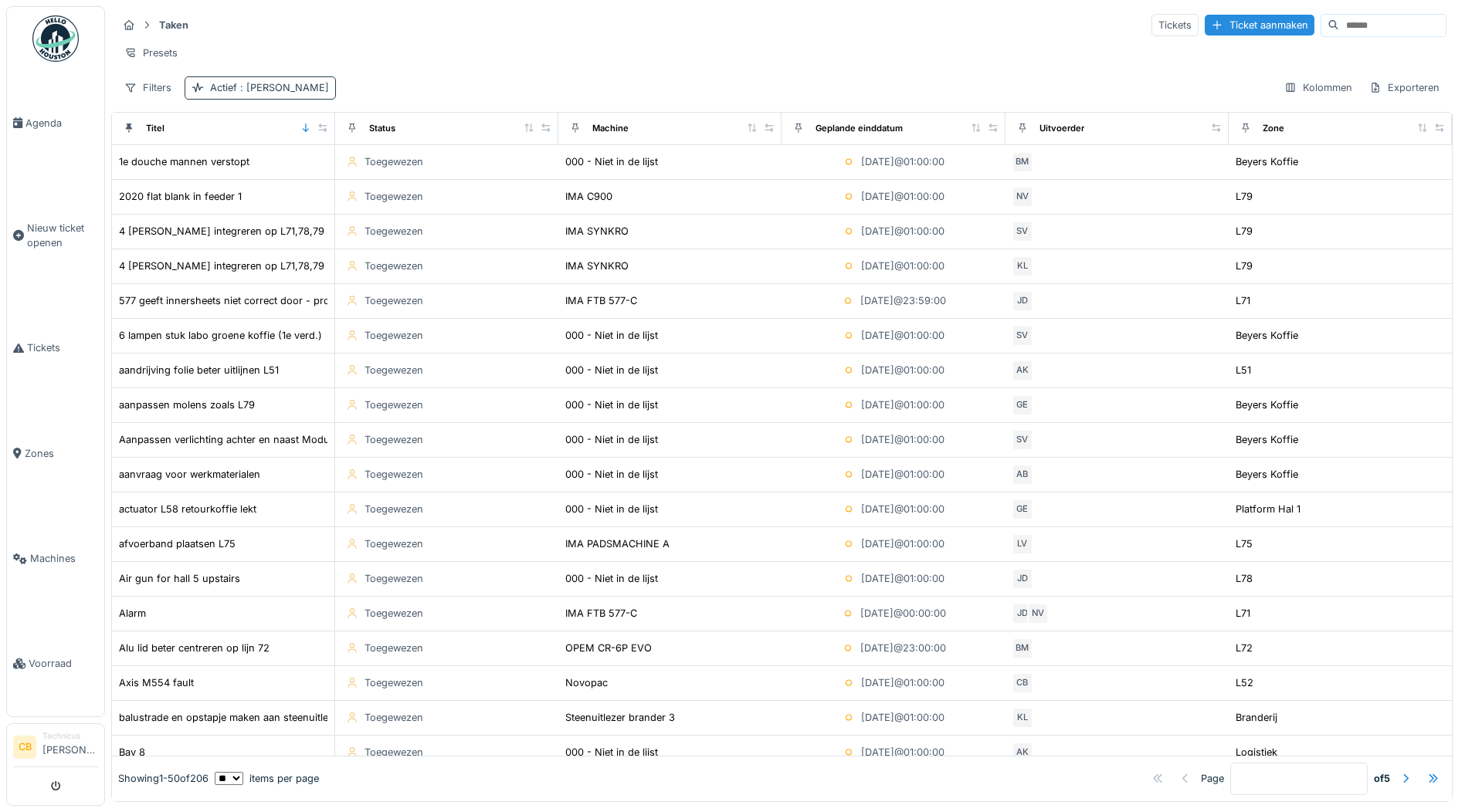
click at [235, 95] on div "Actief : [PERSON_NAME]" at bounding box center [269, 87] width 119 height 15
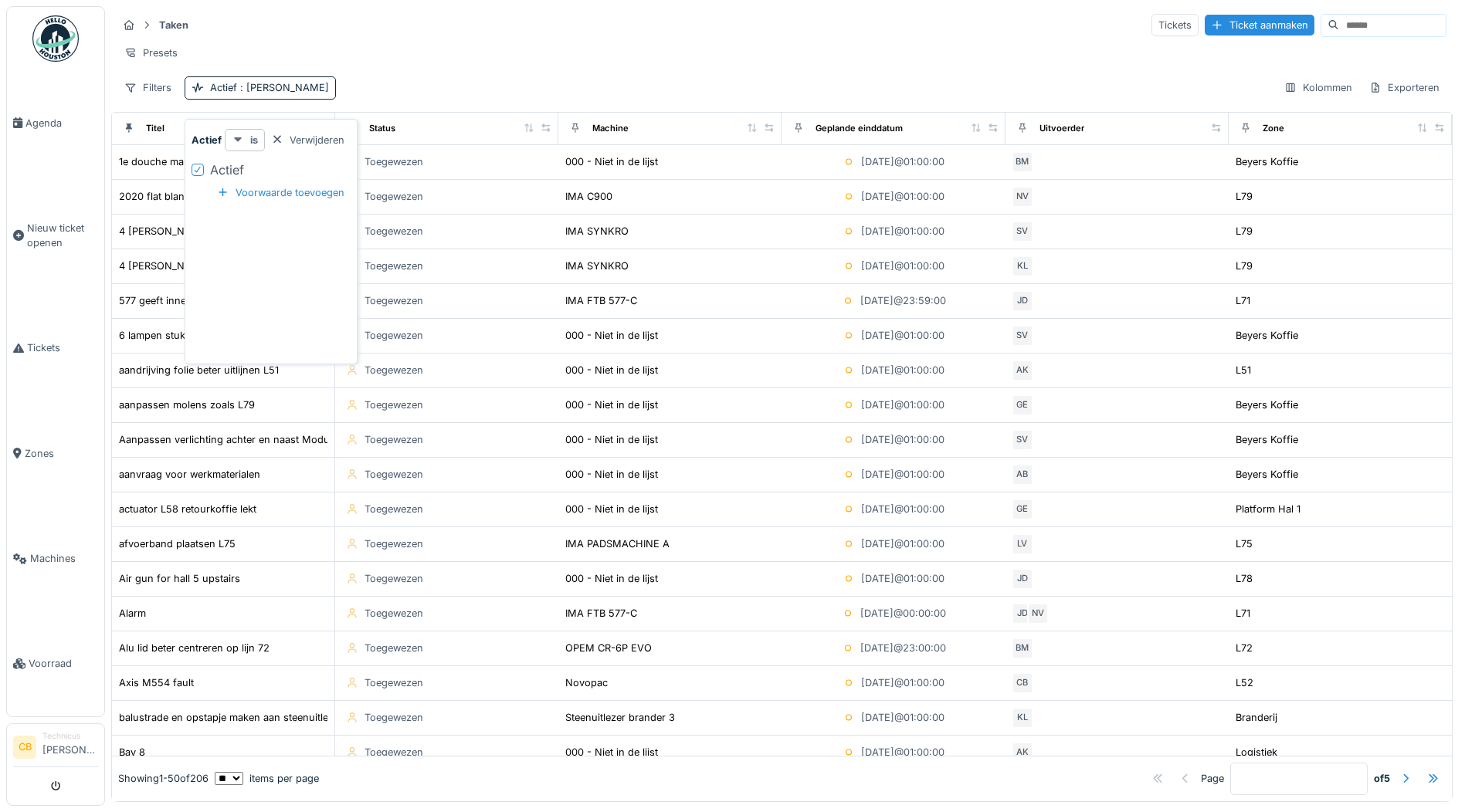
click at [251, 139] on strong "is" at bounding box center [254, 141] width 7 height 15
click at [281, 191] on div "Voorwaarde toevoegen" at bounding box center [281, 192] width 140 height 21
click at [200, 170] on icon at bounding box center [197, 169] width 9 height 7
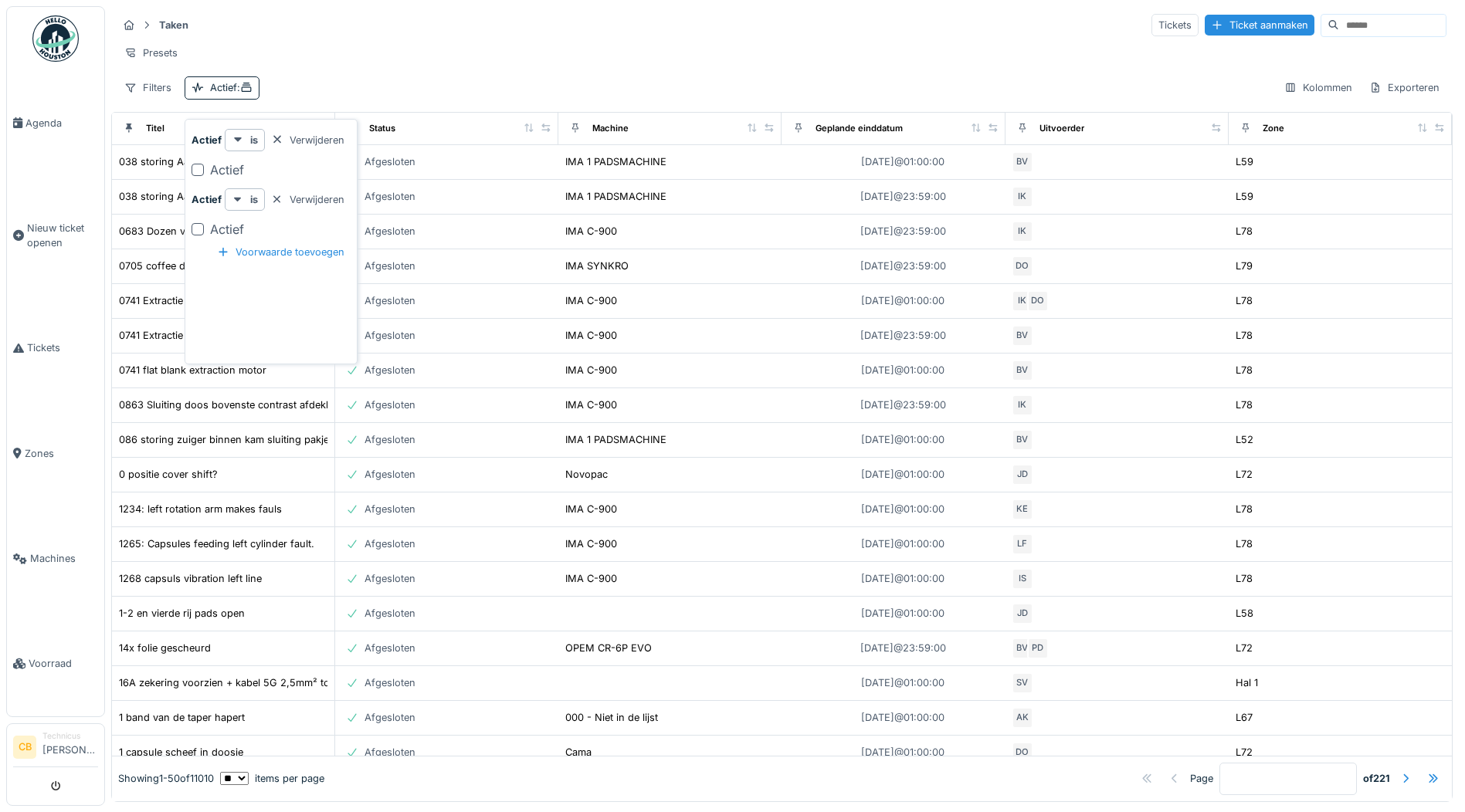
click at [196, 166] on div at bounding box center [197, 170] width 12 height 12
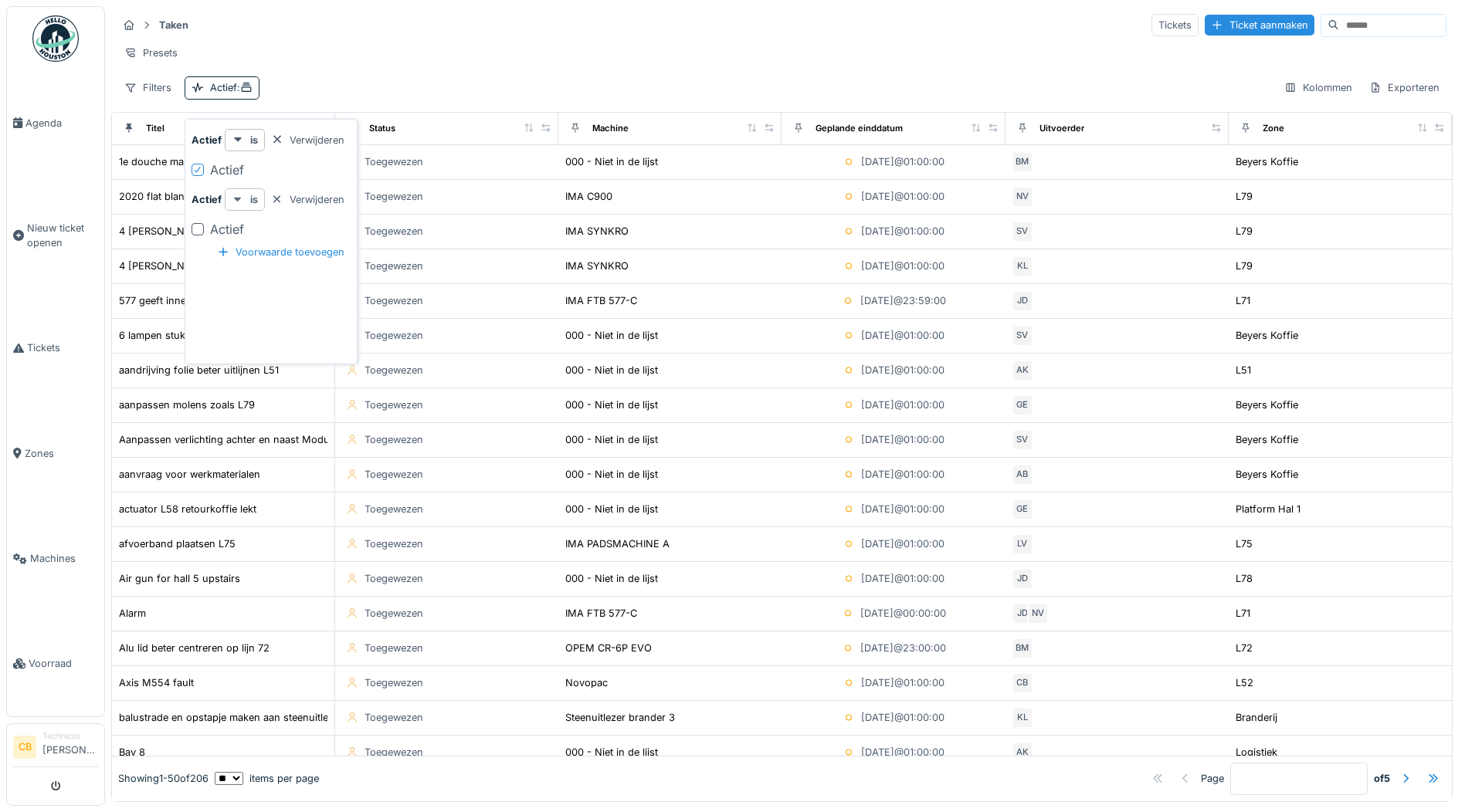
click at [251, 196] on strong "is" at bounding box center [254, 200] width 7 height 15
click at [252, 196] on strong "is" at bounding box center [254, 200] width 7 height 15
click at [471, 12] on div "Taken Tickets Ticket aanmaken Presets Filters Actief : Kolommen Exporteren" at bounding box center [782, 56] width 1342 height 100
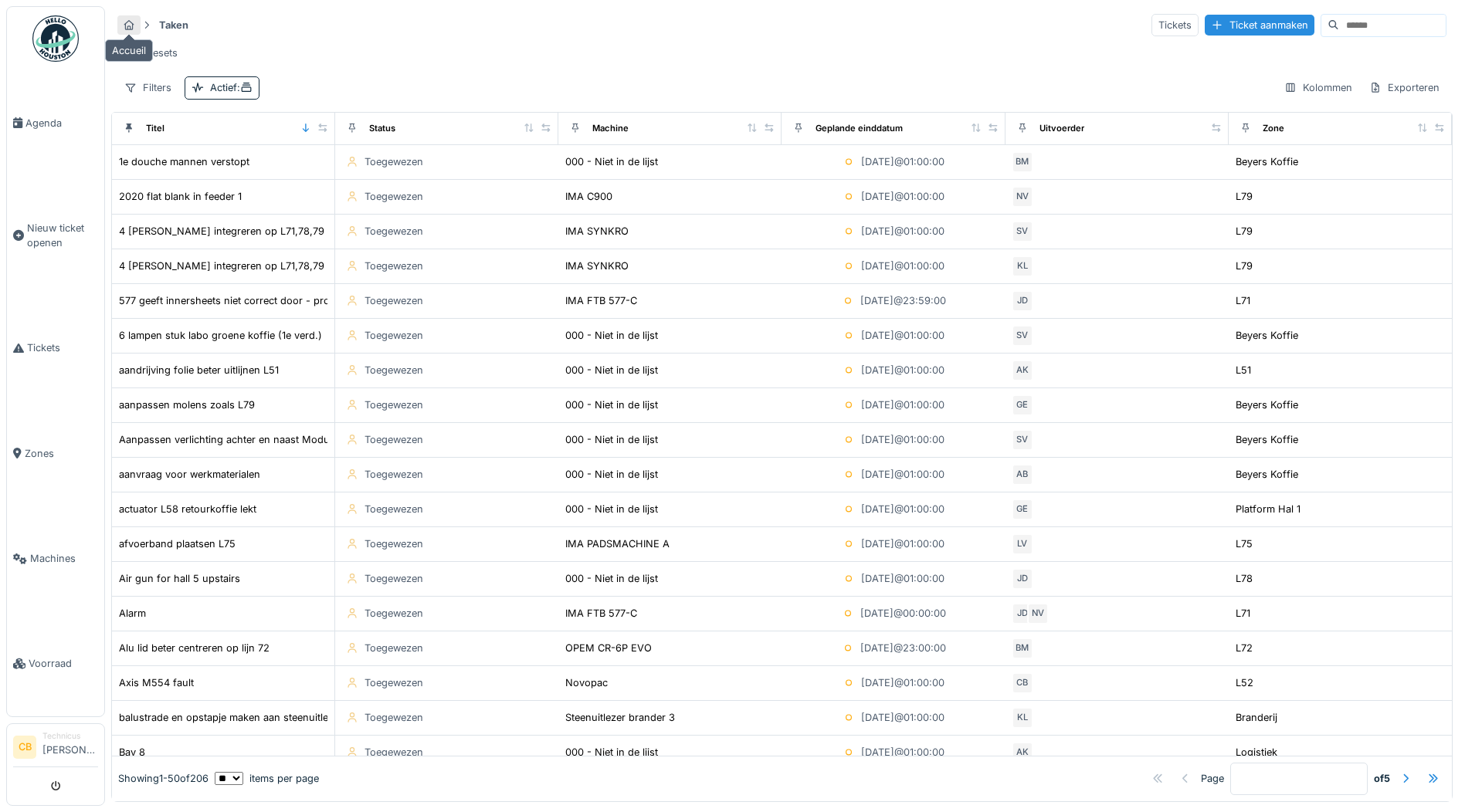
click at [129, 20] on icon at bounding box center [129, 25] width 10 height 10
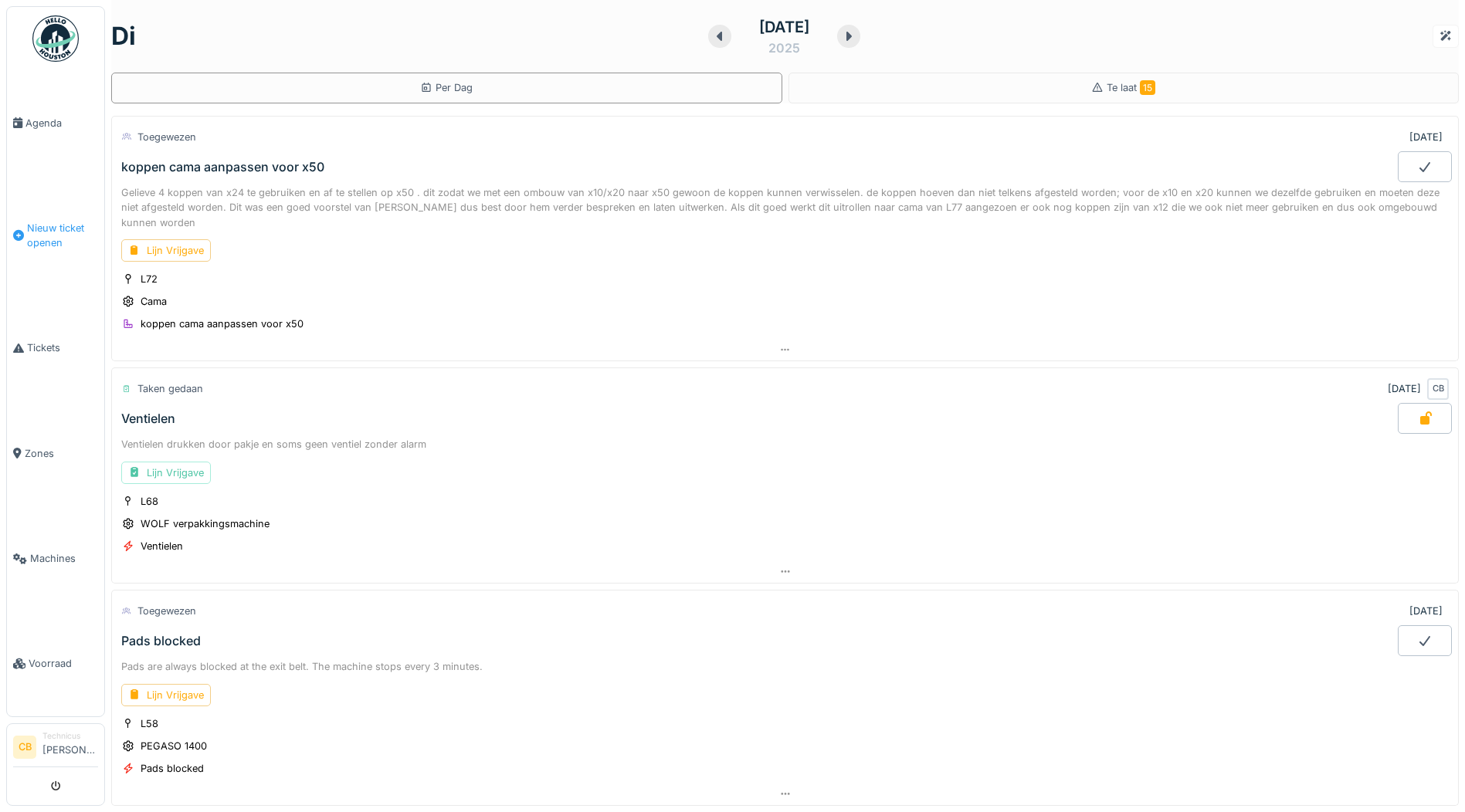
scroll to position [12, 0]
click at [56, 342] on span "Tickets" at bounding box center [62, 348] width 71 height 15
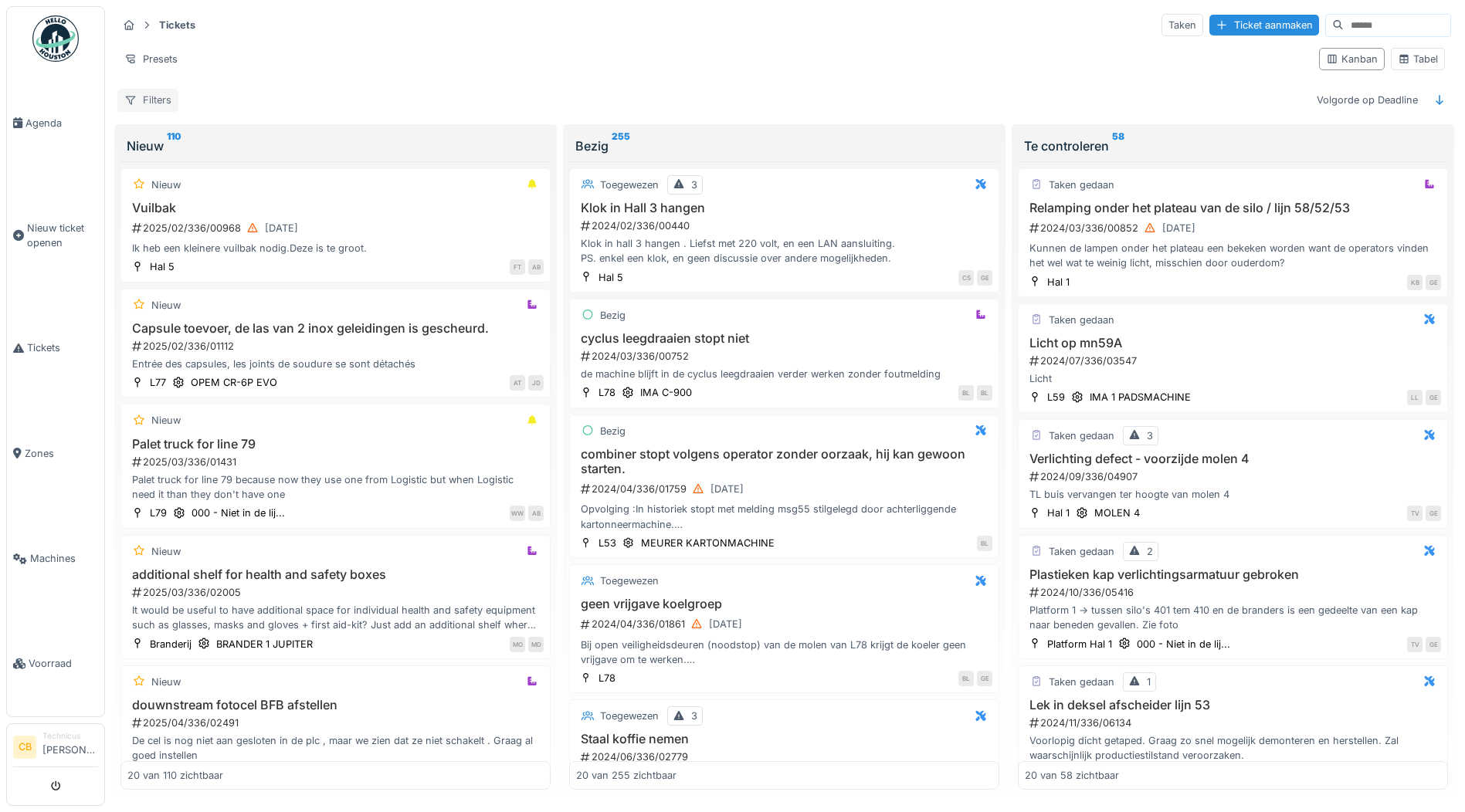
click at [151, 97] on div "Filters" at bounding box center [147, 100] width 61 height 22
click at [688, 30] on div "Tickets Taken Ticket aanmaken" at bounding box center [784, 25] width 1333 height 26
click at [156, 52] on div "Presets" at bounding box center [151, 59] width 67 height 22
click at [360, 39] on hr at bounding box center [784, 39] width 1333 height 1
click at [56, 38] on img at bounding box center [56, 39] width 47 height 47
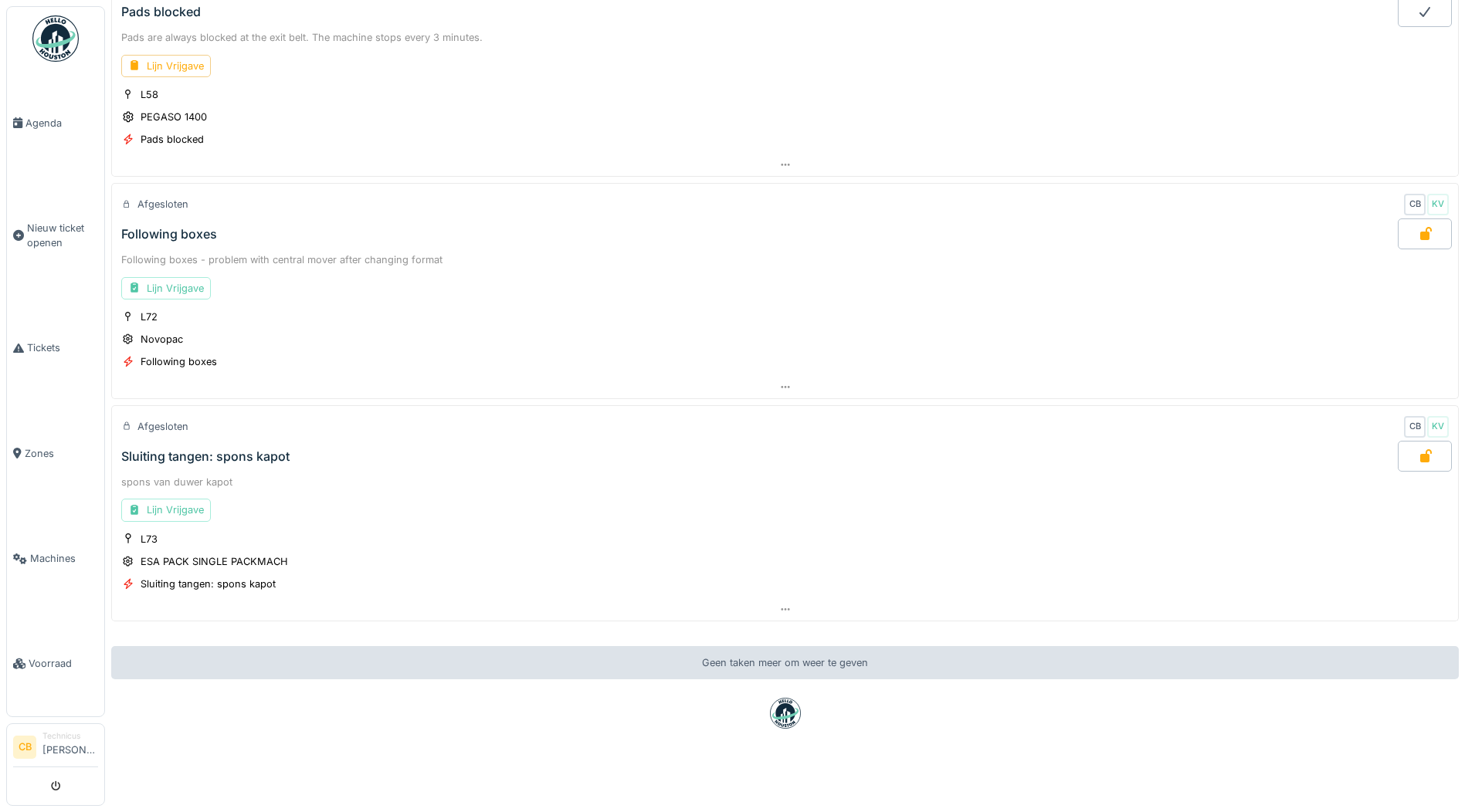
scroll to position [641, 0]
